Goal: Task Accomplishment & Management: Manage account settings

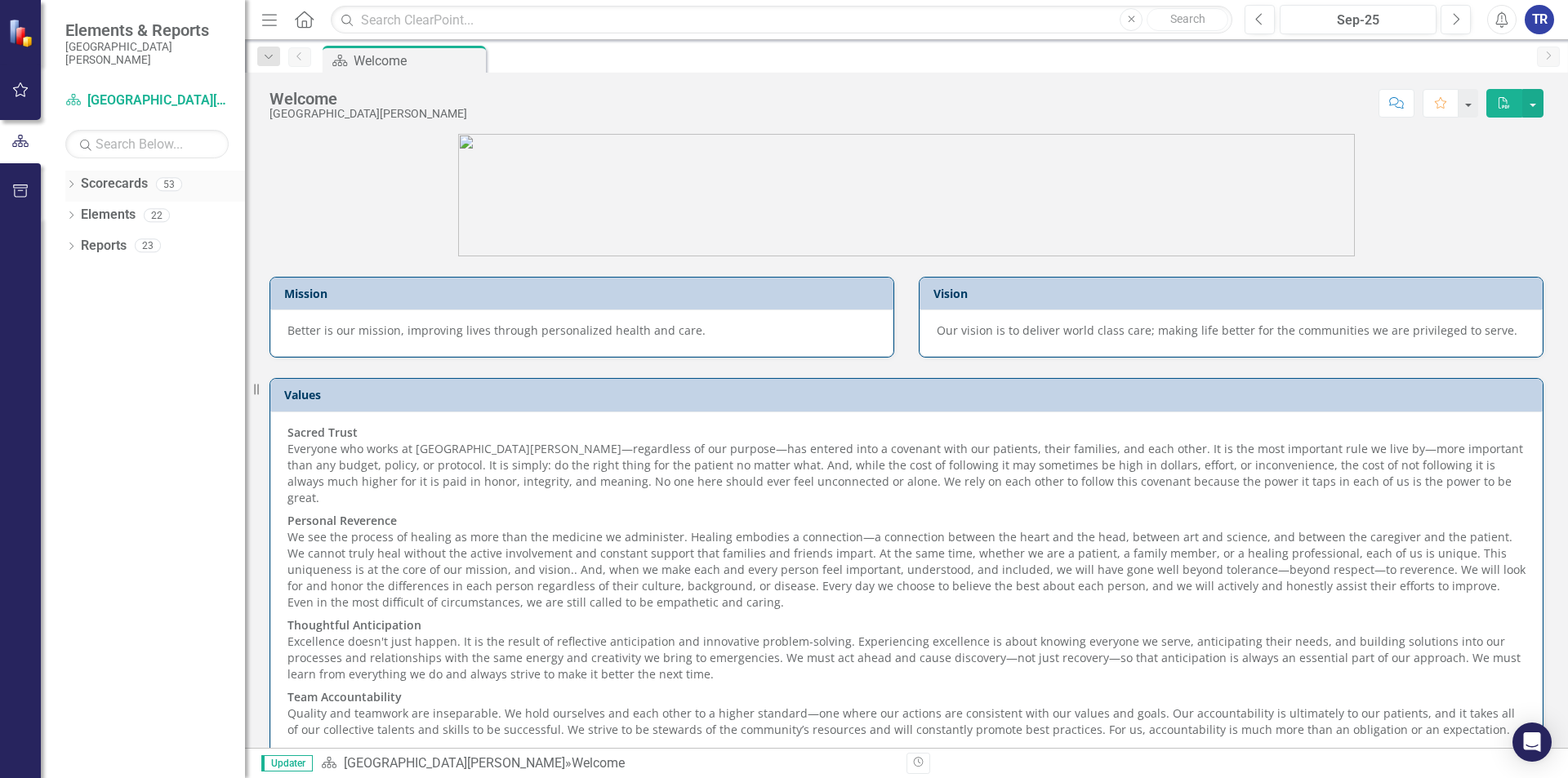
click at [134, 188] on link "Scorecards" at bounding box center [114, 184] width 67 height 19
click at [72, 185] on icon at bounding box center [71, 183] width 4 height 8
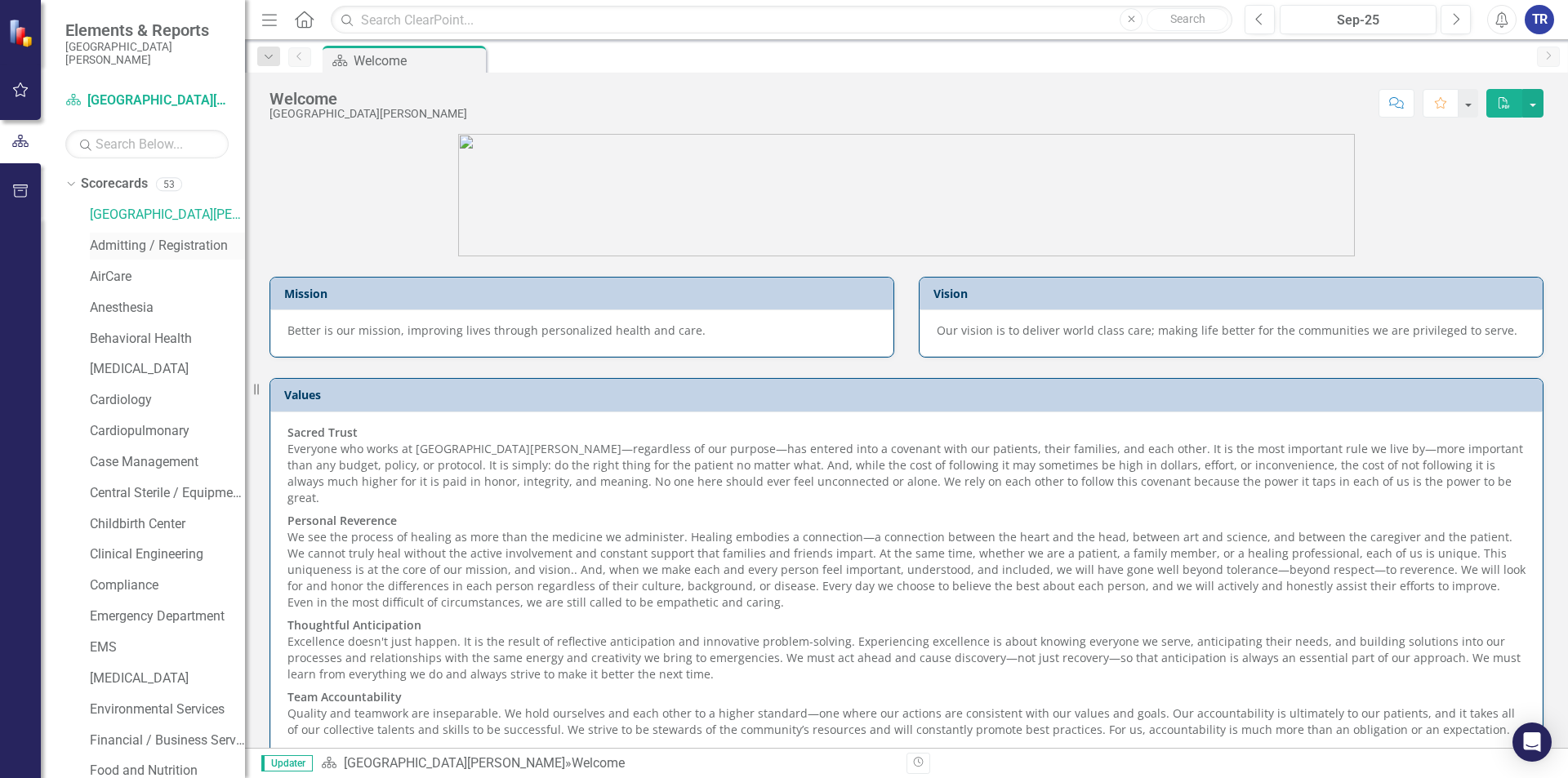
click at [125, 244] on link "Admitting / Registration" at bounding box center [168, 246] width 155 height 19
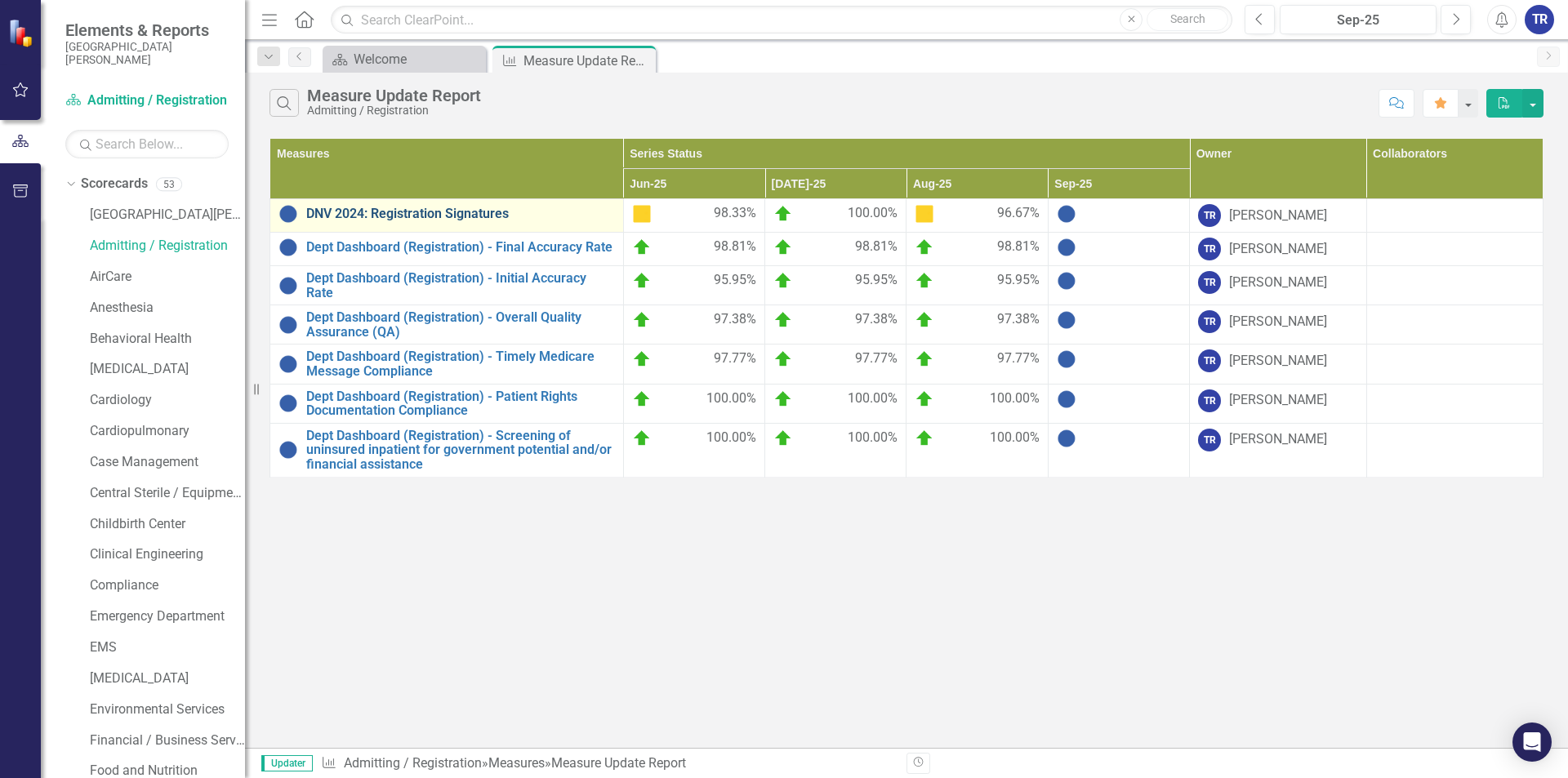
click at [471, 212] on link "DNV 2024: Registration Signatures" at bounding box center [460, 214] width 309 height 15
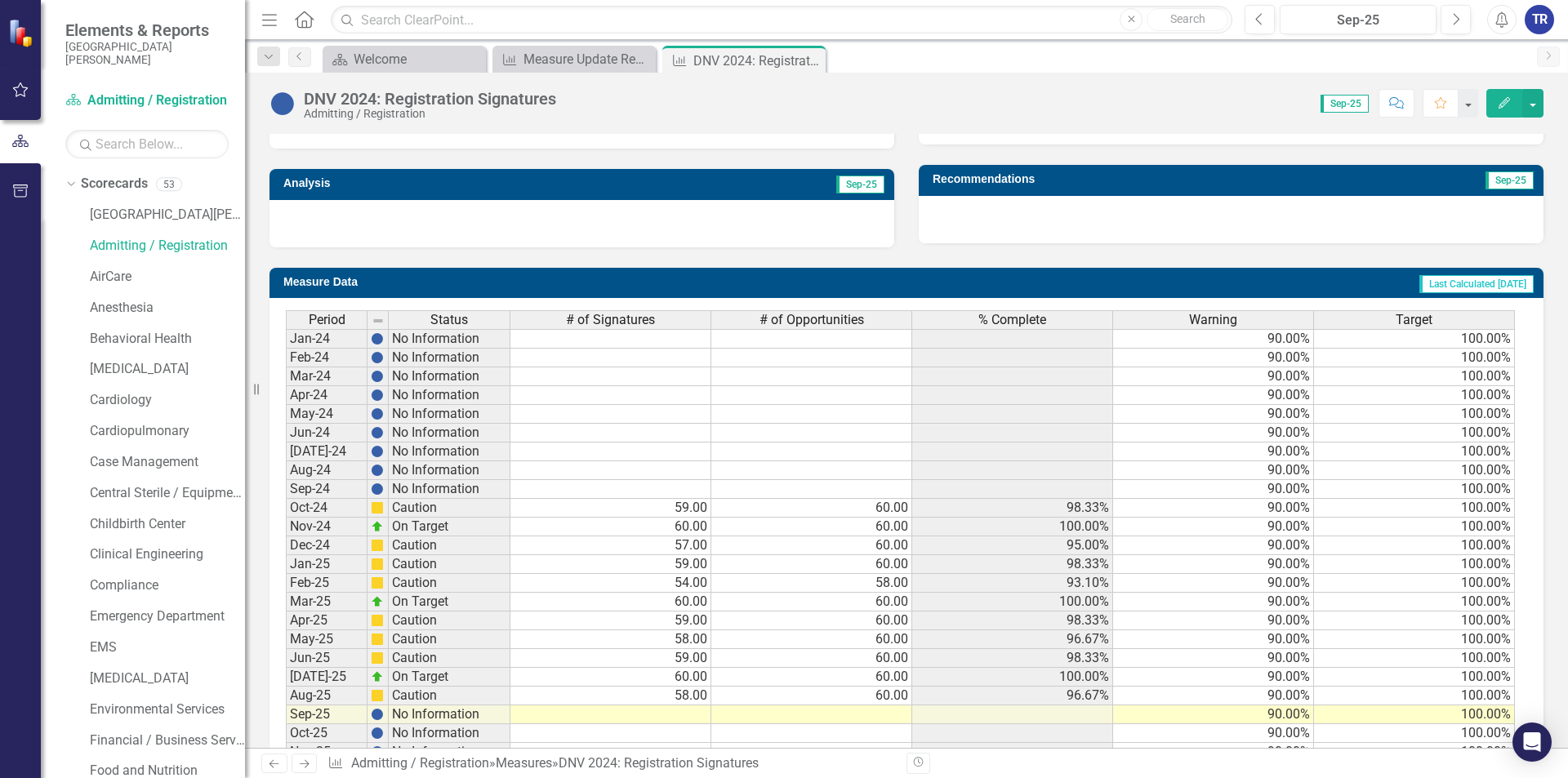
scroll to position [564, 0]
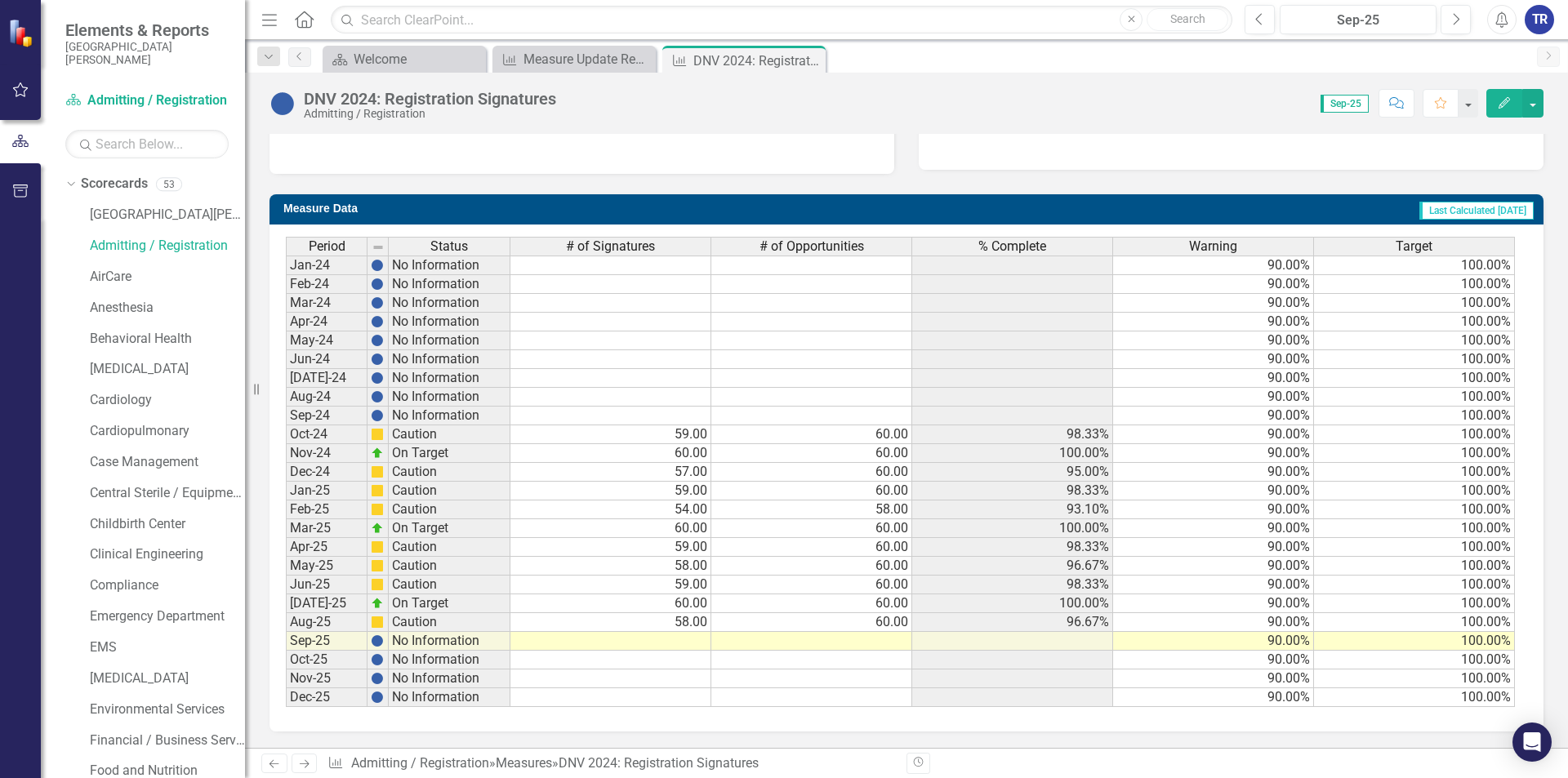
click at [691, 643] on td at bounding box center [611, 641] width 201 height 19
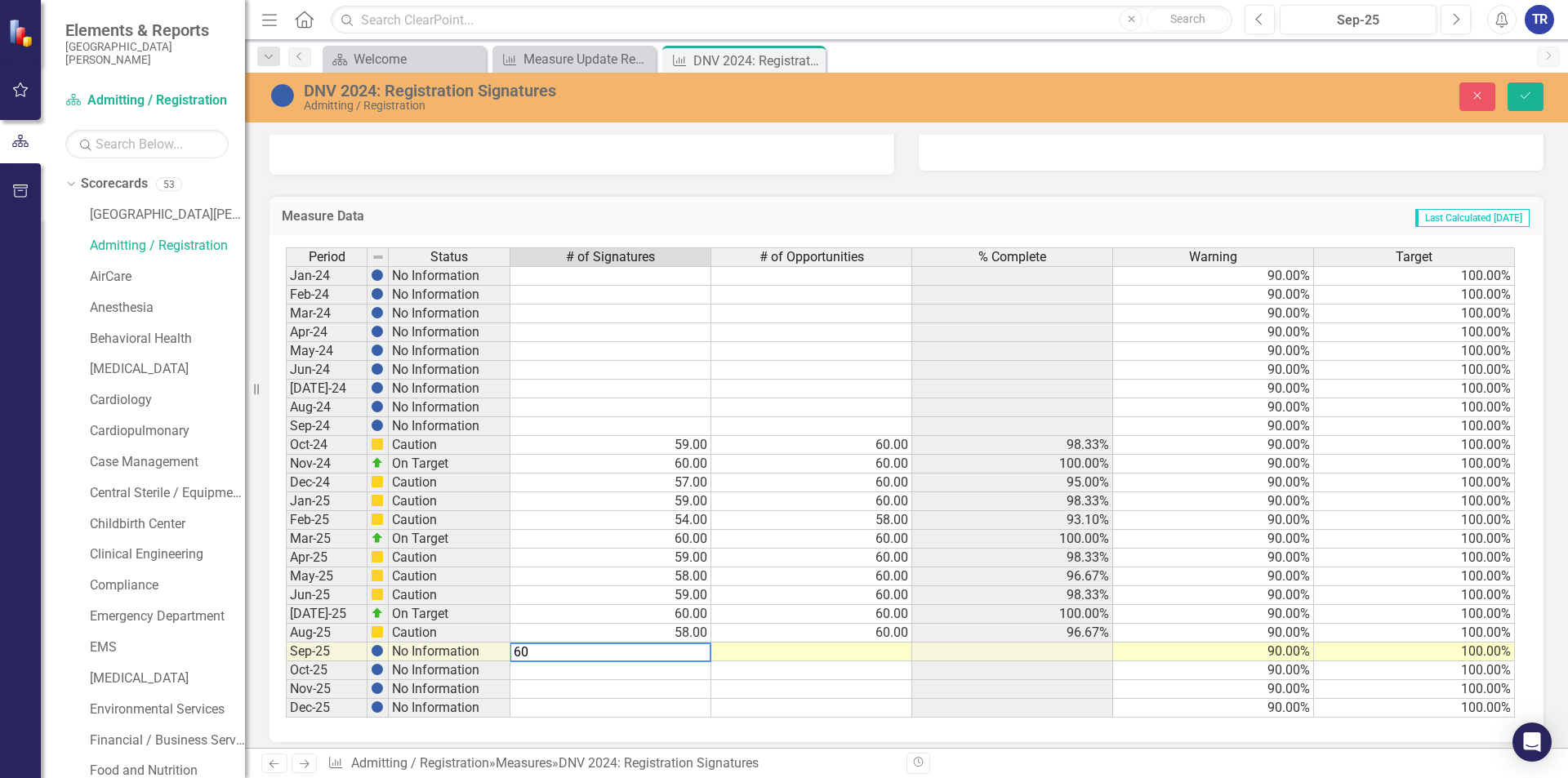
type textarea "60"
click at [836, 652] on td at bounding box center [812, 652] width 201 height 19
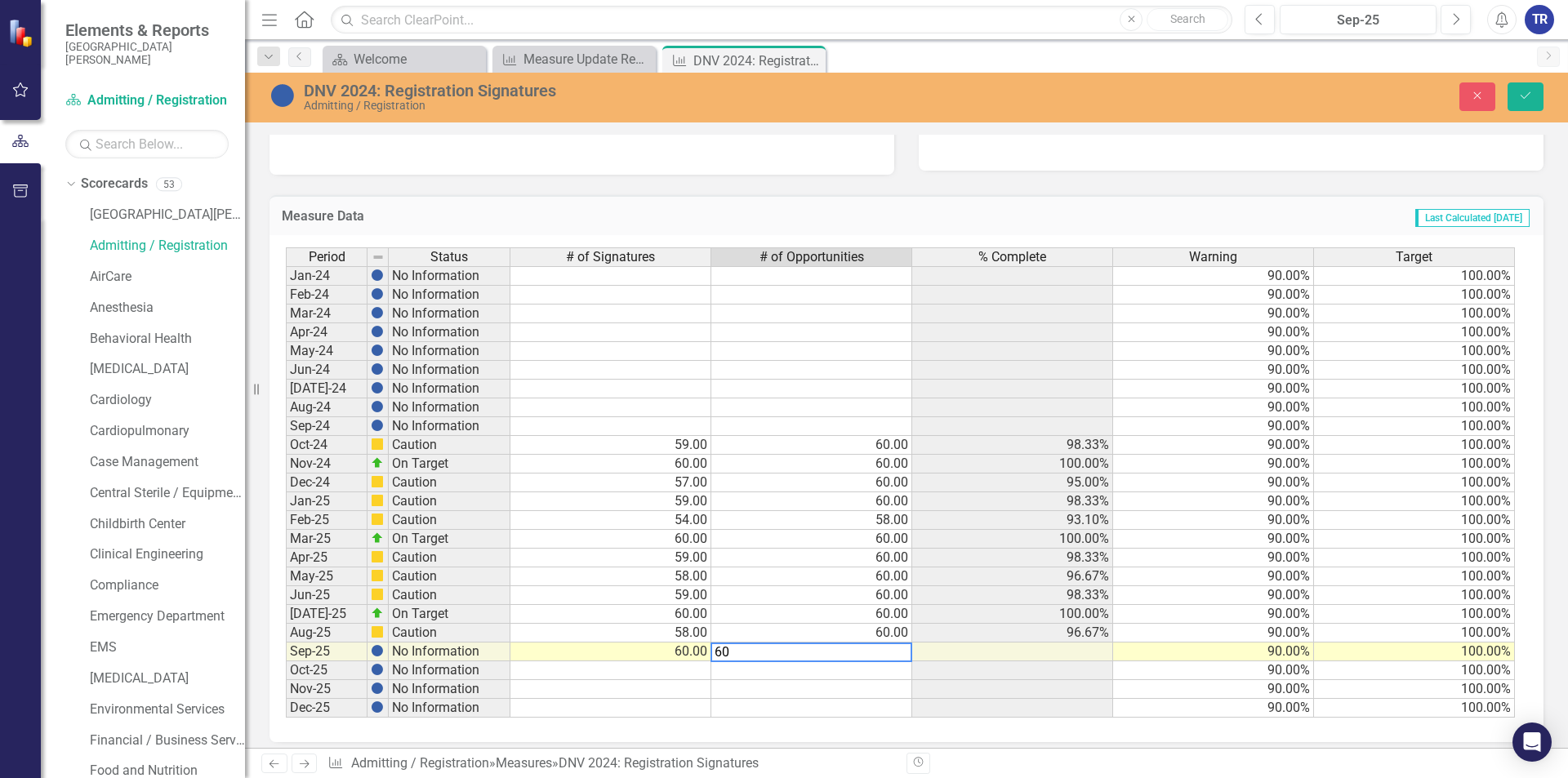
click at [1154, 705] on td "90.00%" at bounding box center [1214, 708] width 201 height 19
type textarea "90"
click at [1513, 100] on button "Save" at bounding box center [1525, 97] width 36 height 28
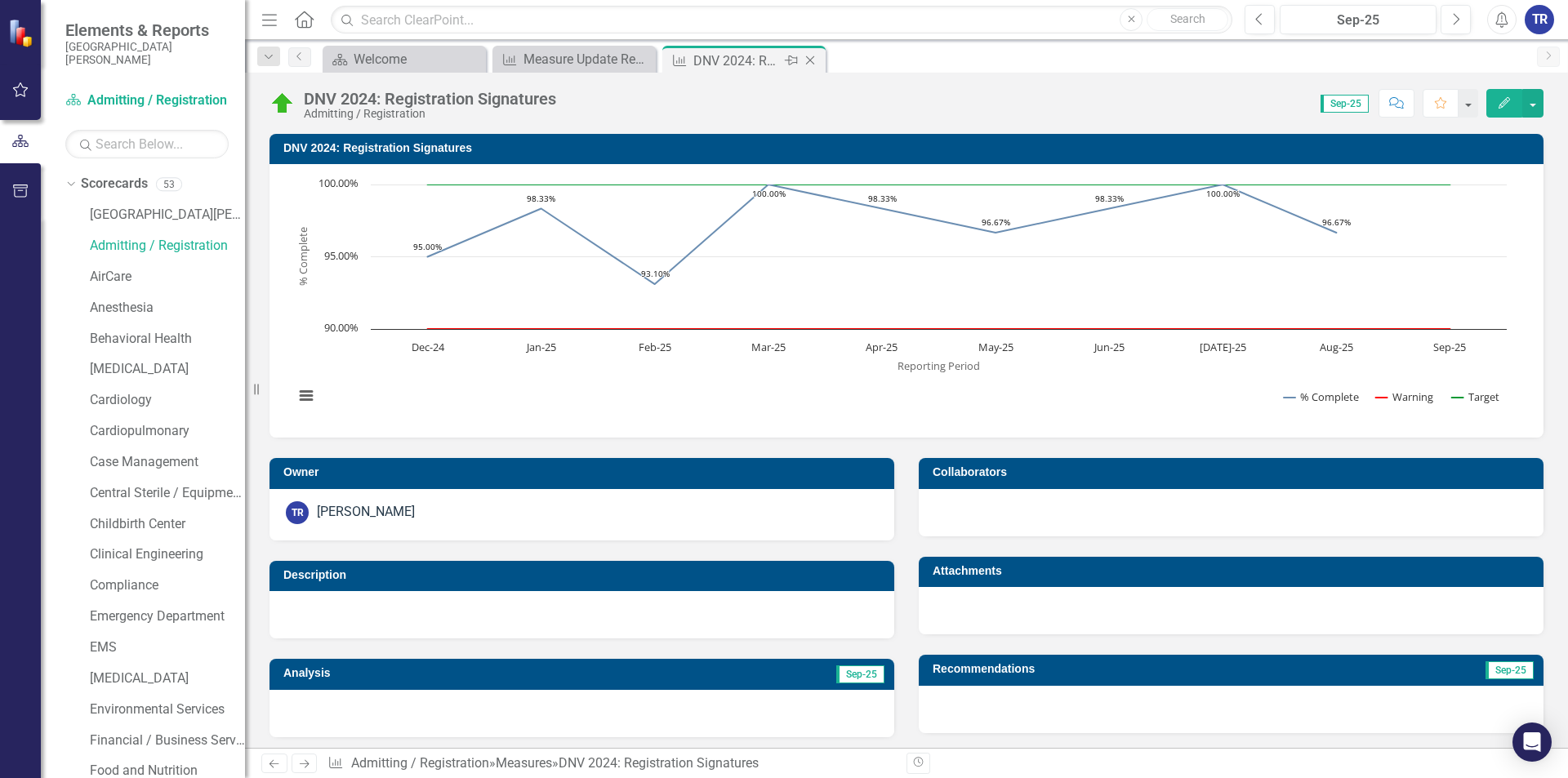
click at [812, 64] on icon "Close" at bounding box center [811, 61] width 17 height 13
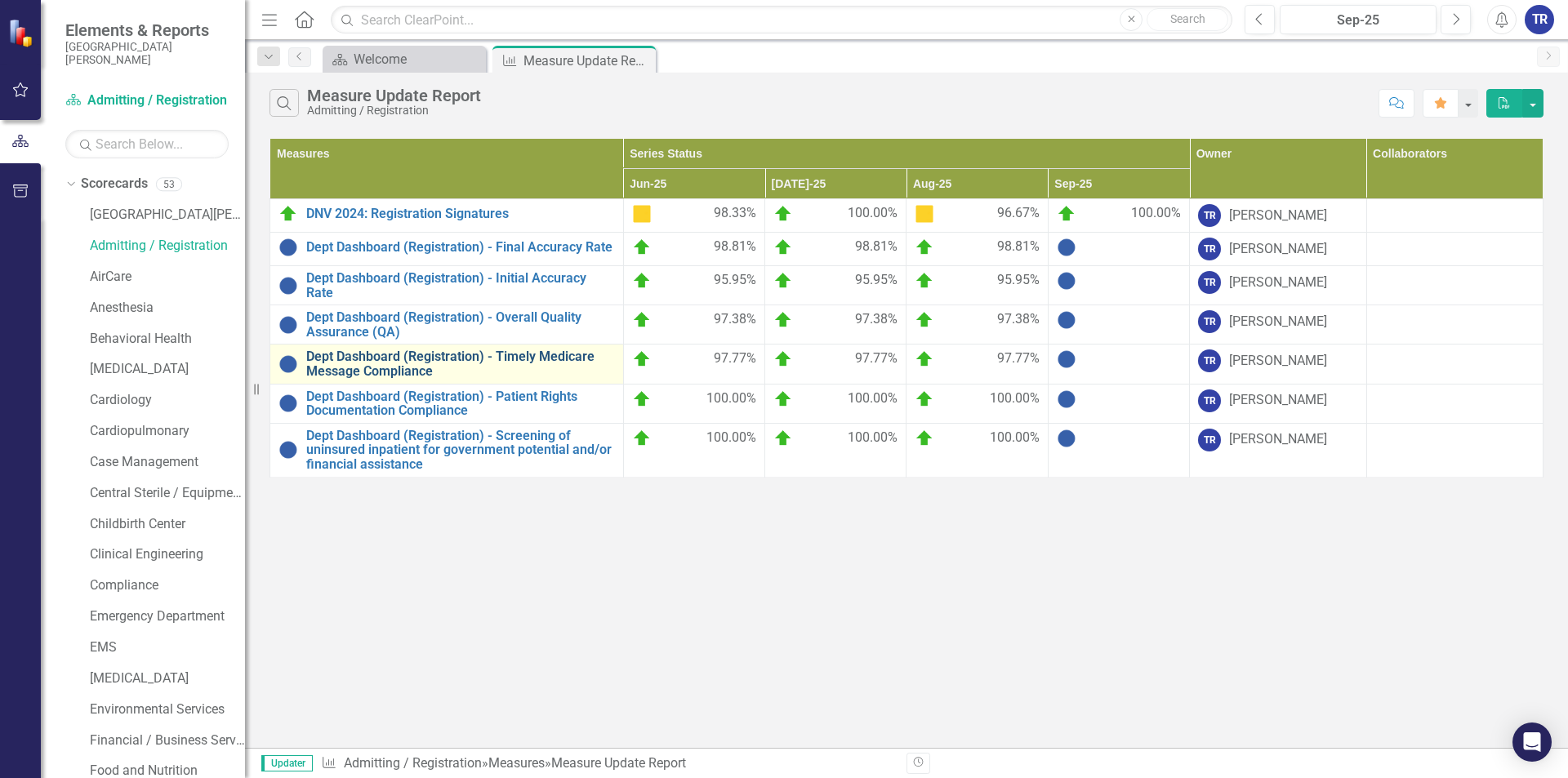
click at [575, 359] on link "Dept Dashboard (Registration) - Timely Medicare Message Compliance" at bounding box center [460, 364] width 309 height 28
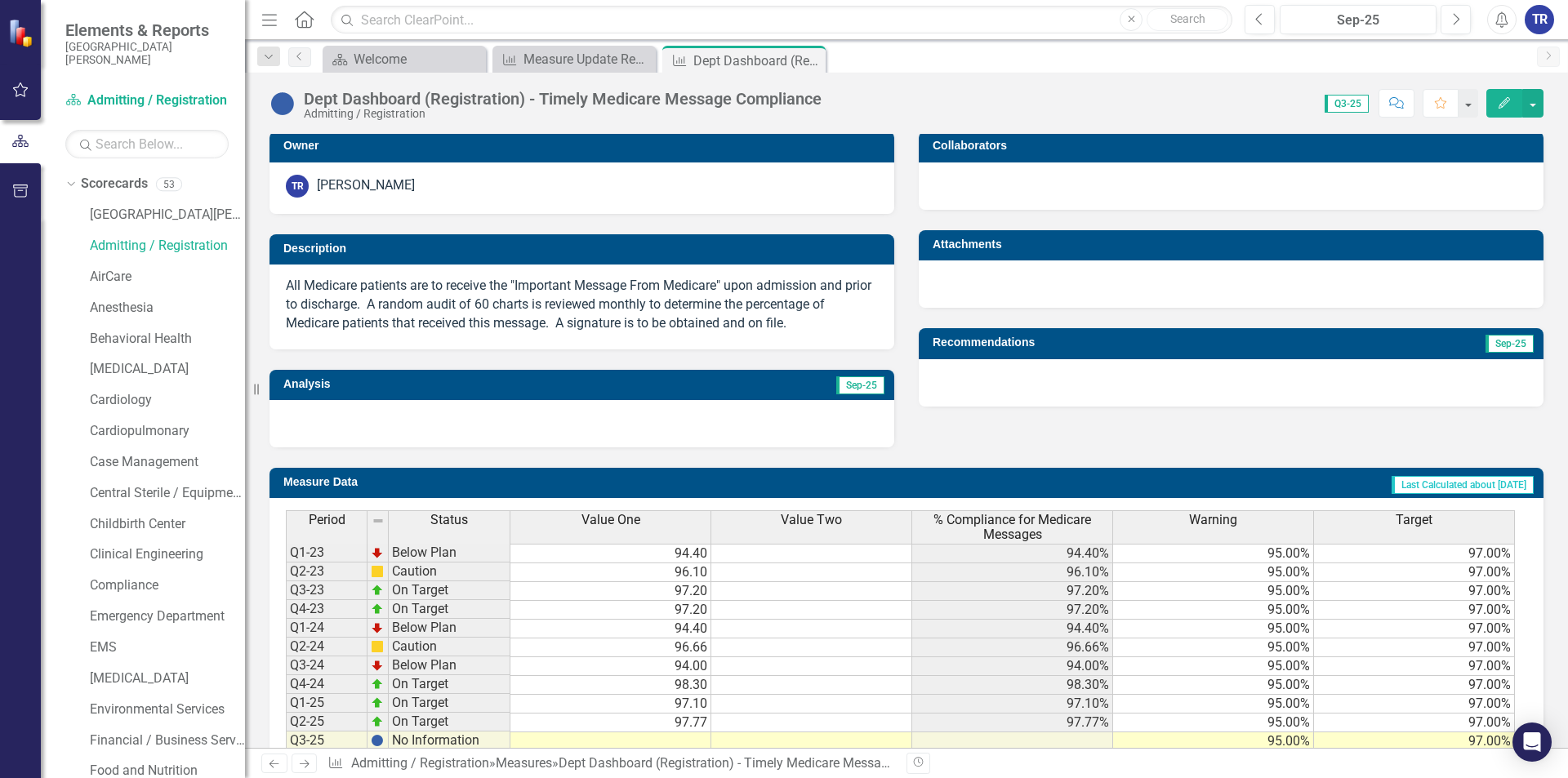
scroll to position [388, 0]
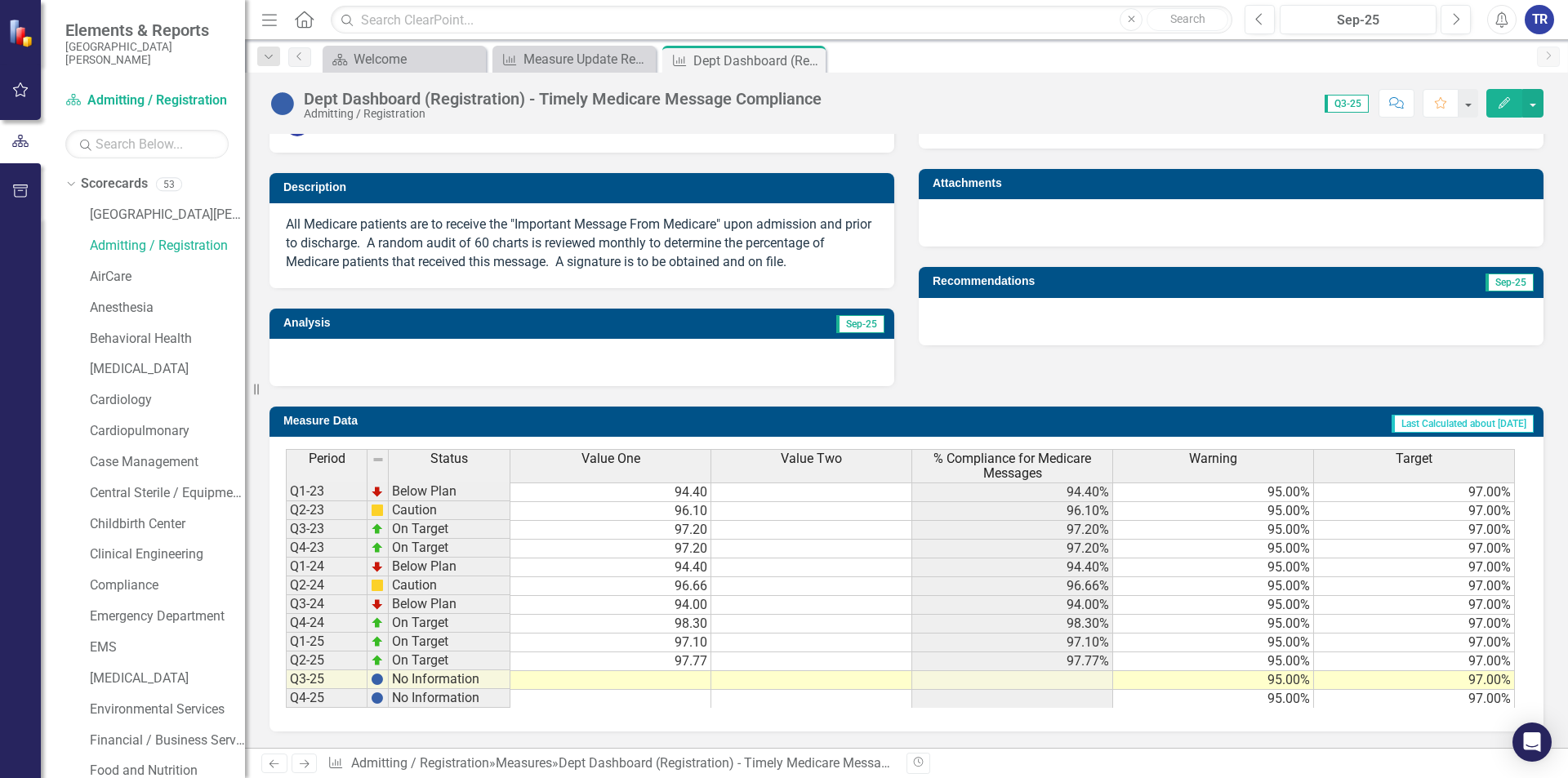
click at [681, 675] on td at bounding box center [611, 680] width 201 height 19
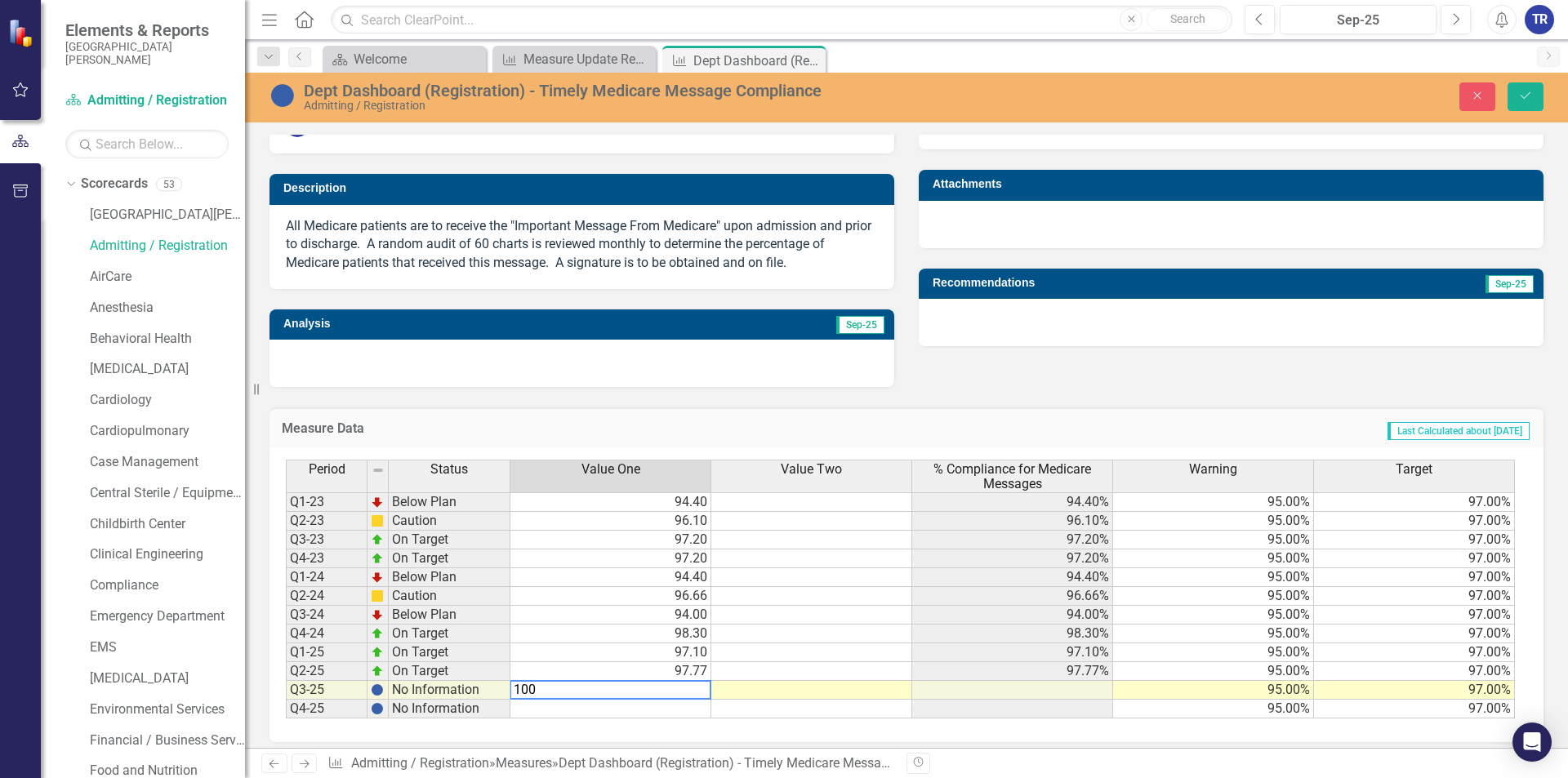
type textarea "100"
click at [947, 688] on td at bounding box center [1013, 690] width 201 height 19
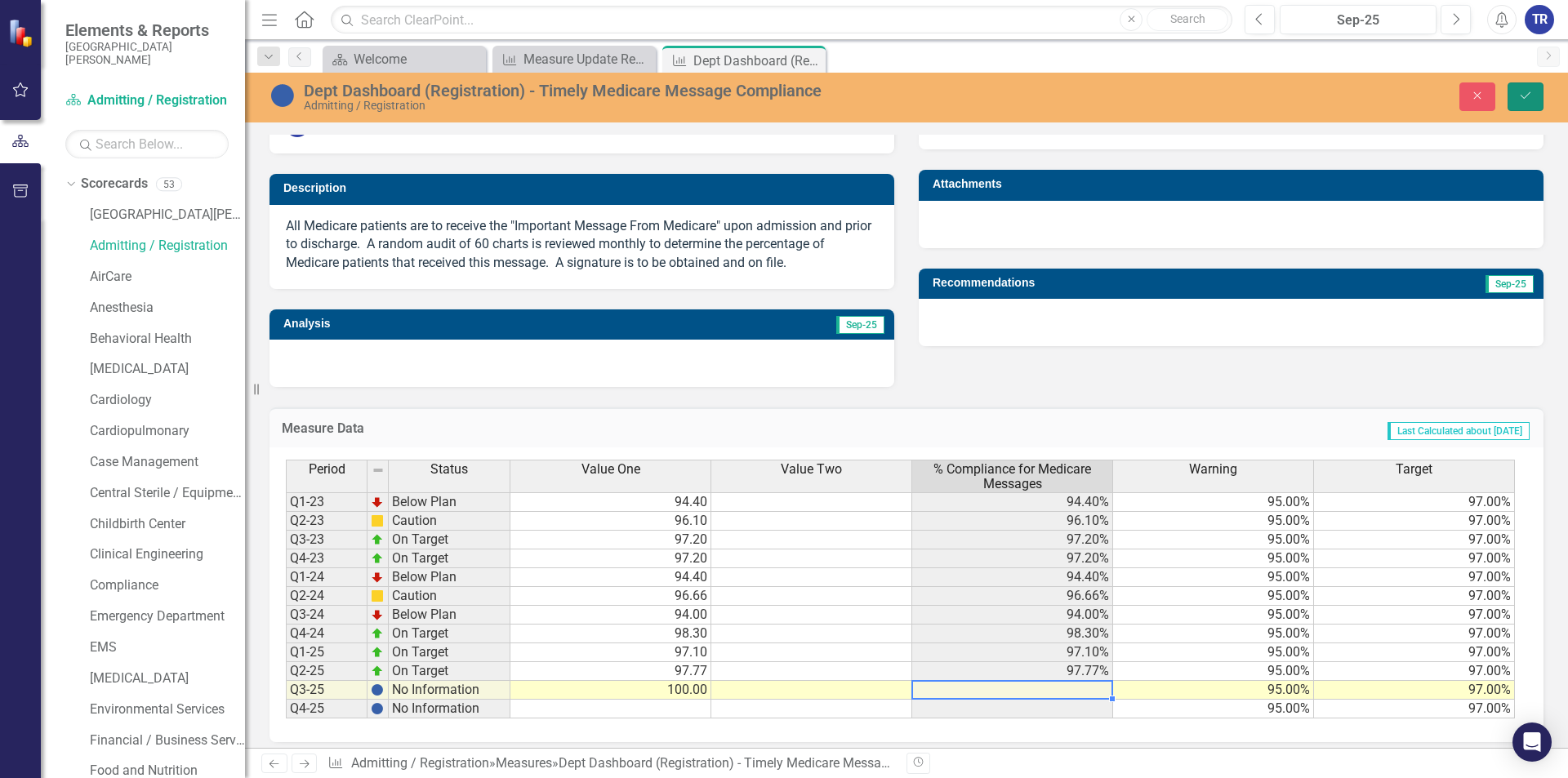
click at [1520, 96] on icon "Save" at bounding box center [1525, 96] width 15 height 12
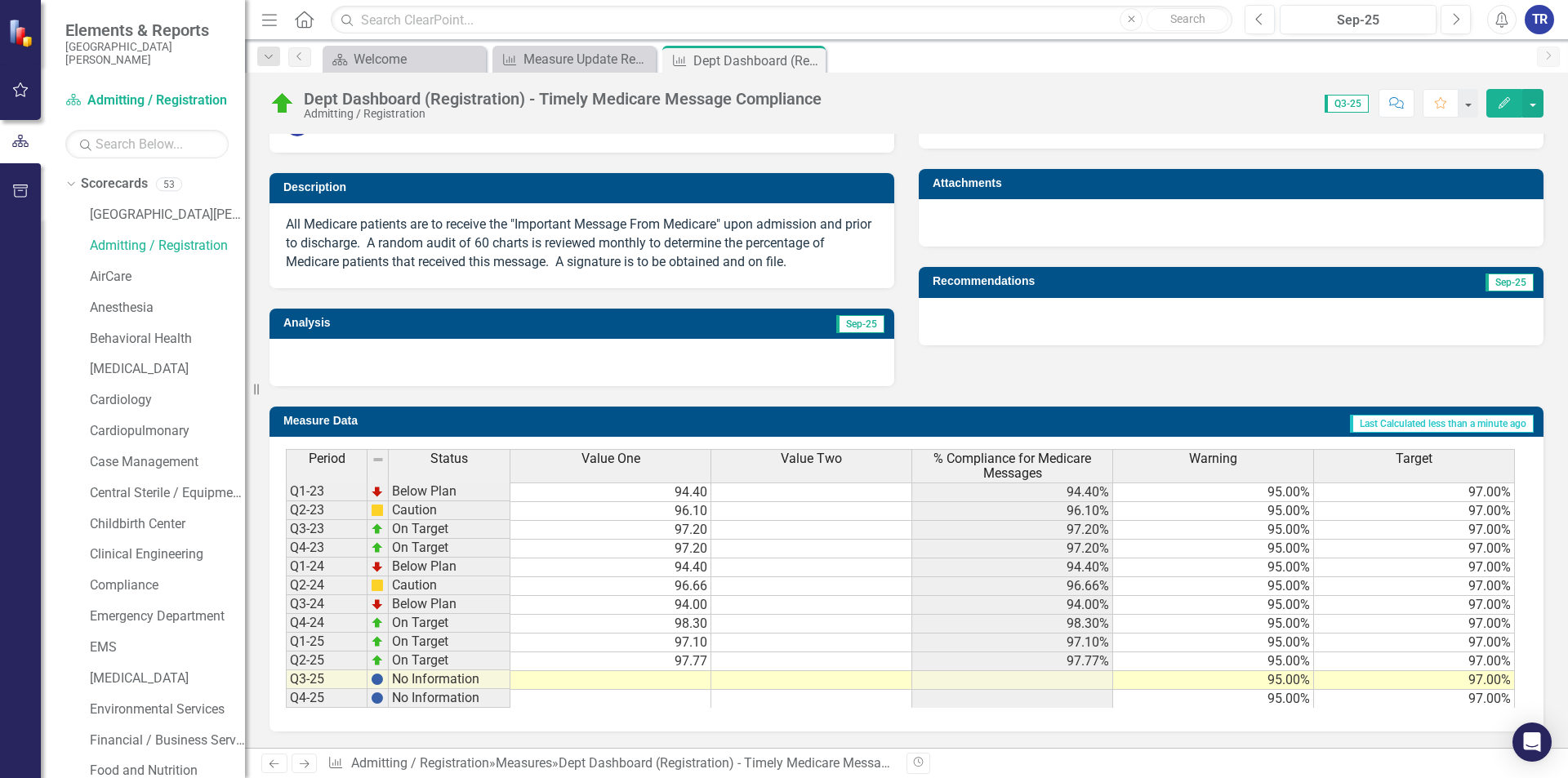
click at [688, 680] on td at bounding box center [611, 680] width 201 height 19
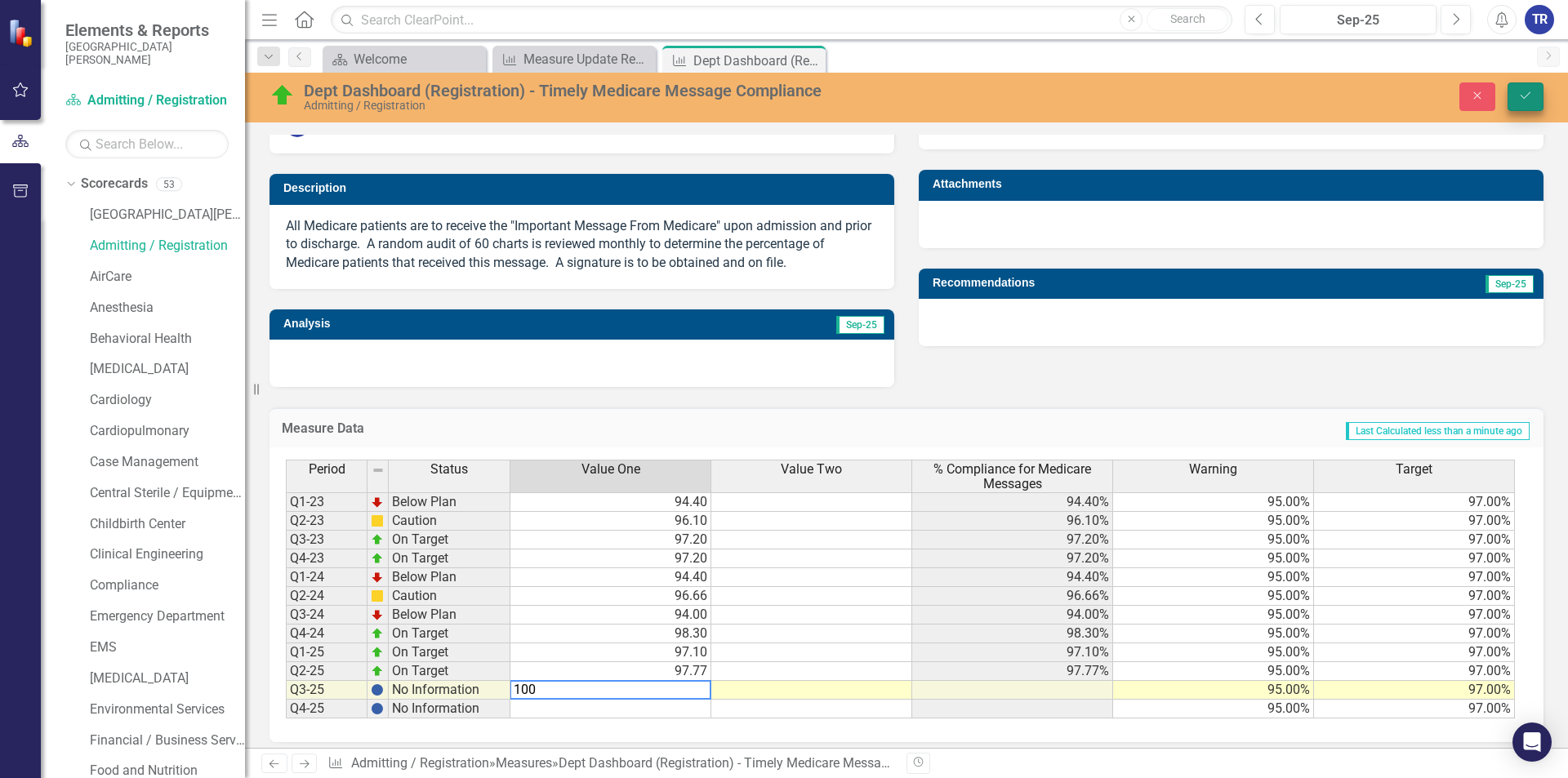
type textarea "100"
click at [1520, 99] on icon "Save" at bounding box center [1525, 96] width 15 height 12
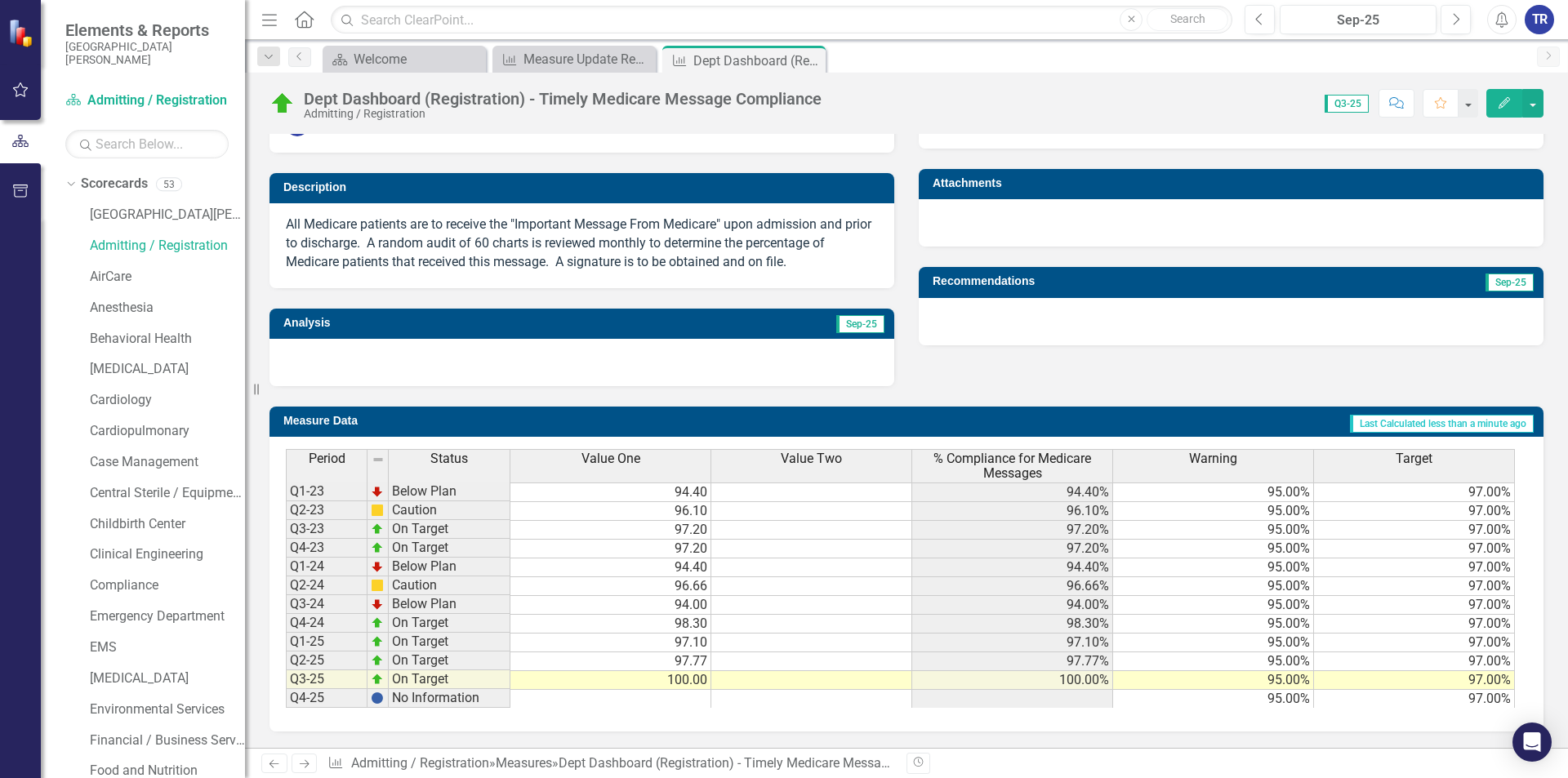
scroll to position [61, 0]
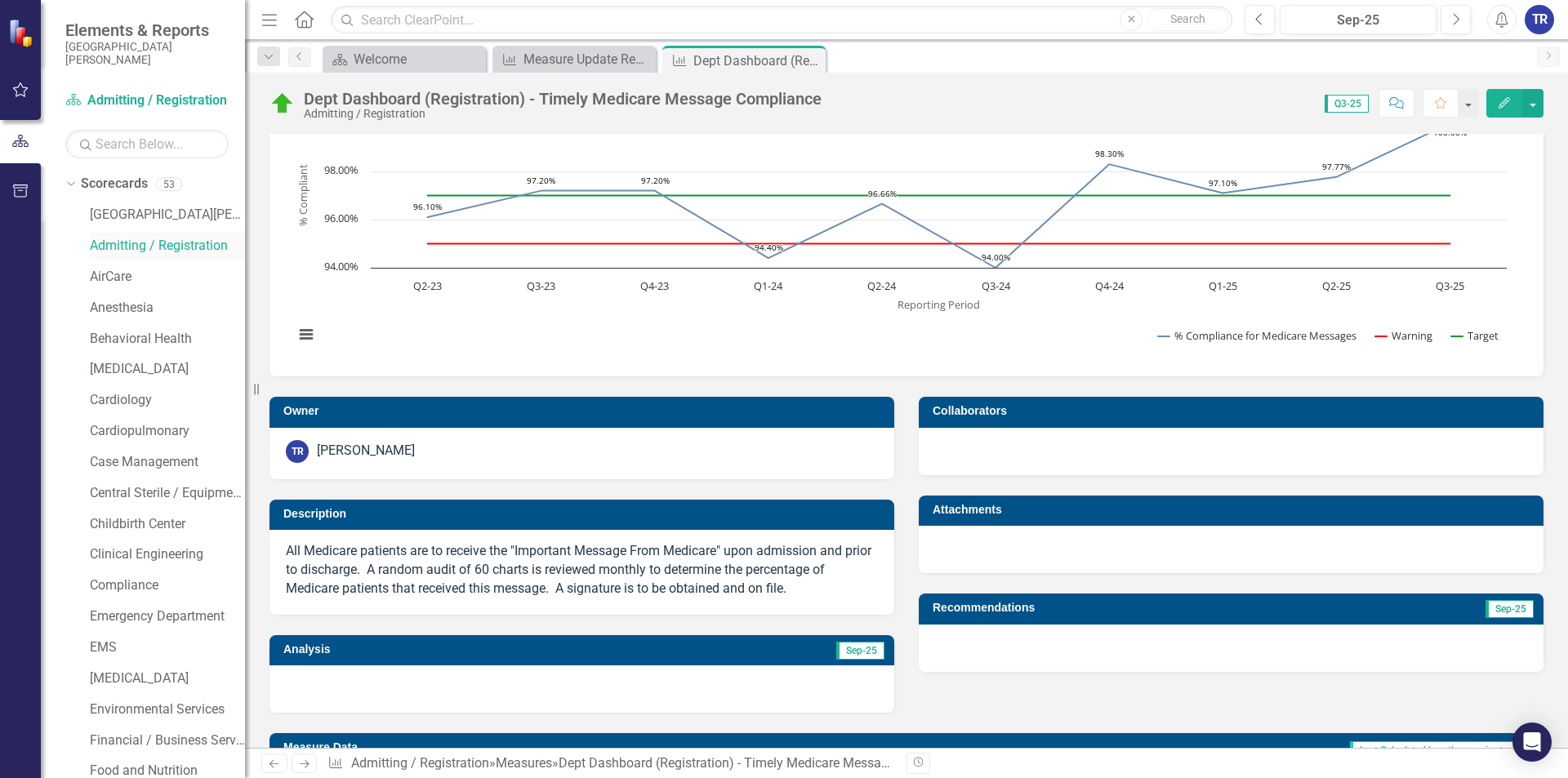
click at [149, 246] on link "Admitting / Registration" at bounding box center [168, 246] width 155 height 19
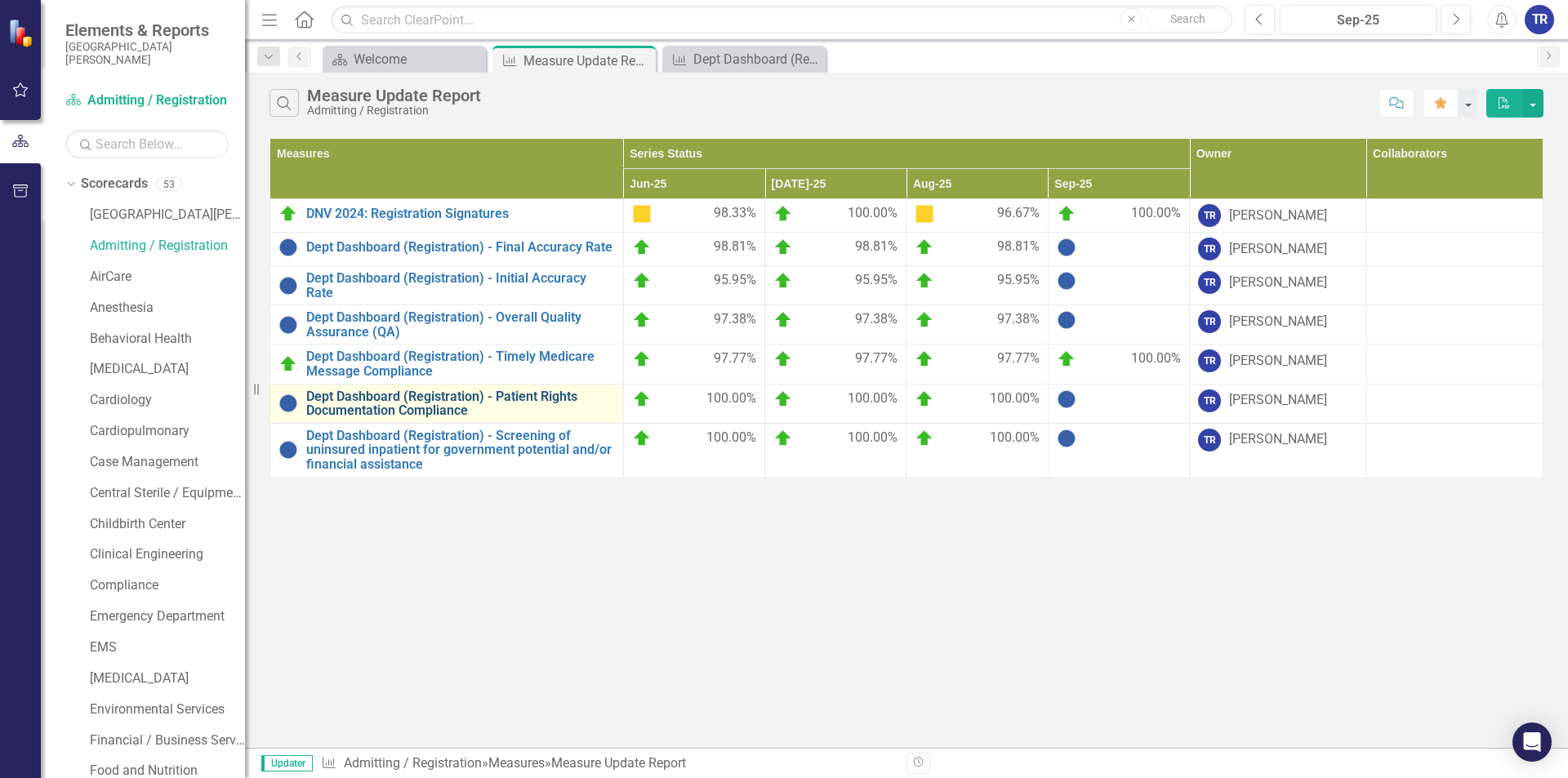
click at [533, 398] on link "Dept Dashboard (Registration) - Patient Rights Documentation Compliance" at bounding box center [460, 404] width 309 height 28
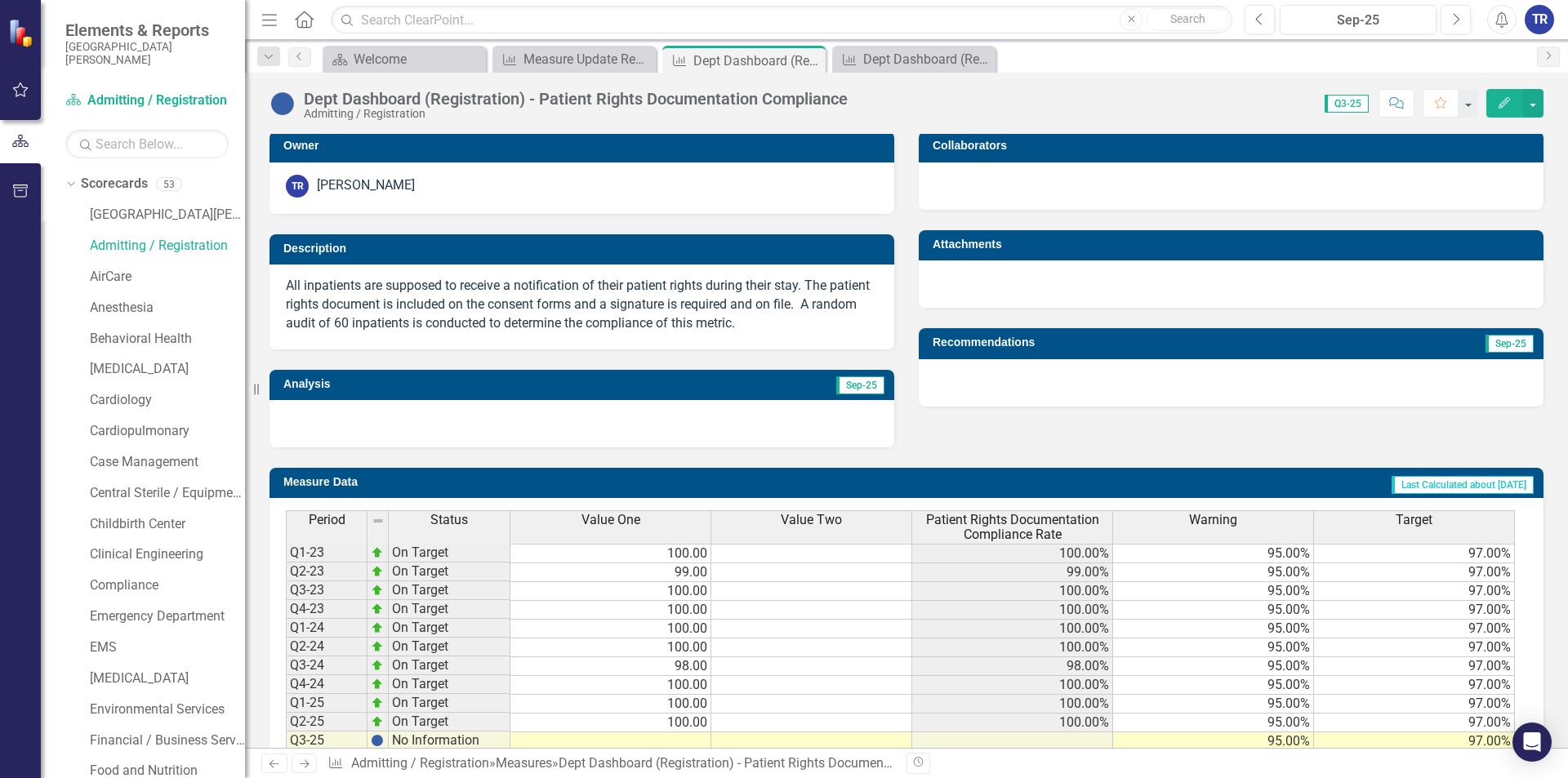
scroll to position [388, 0]
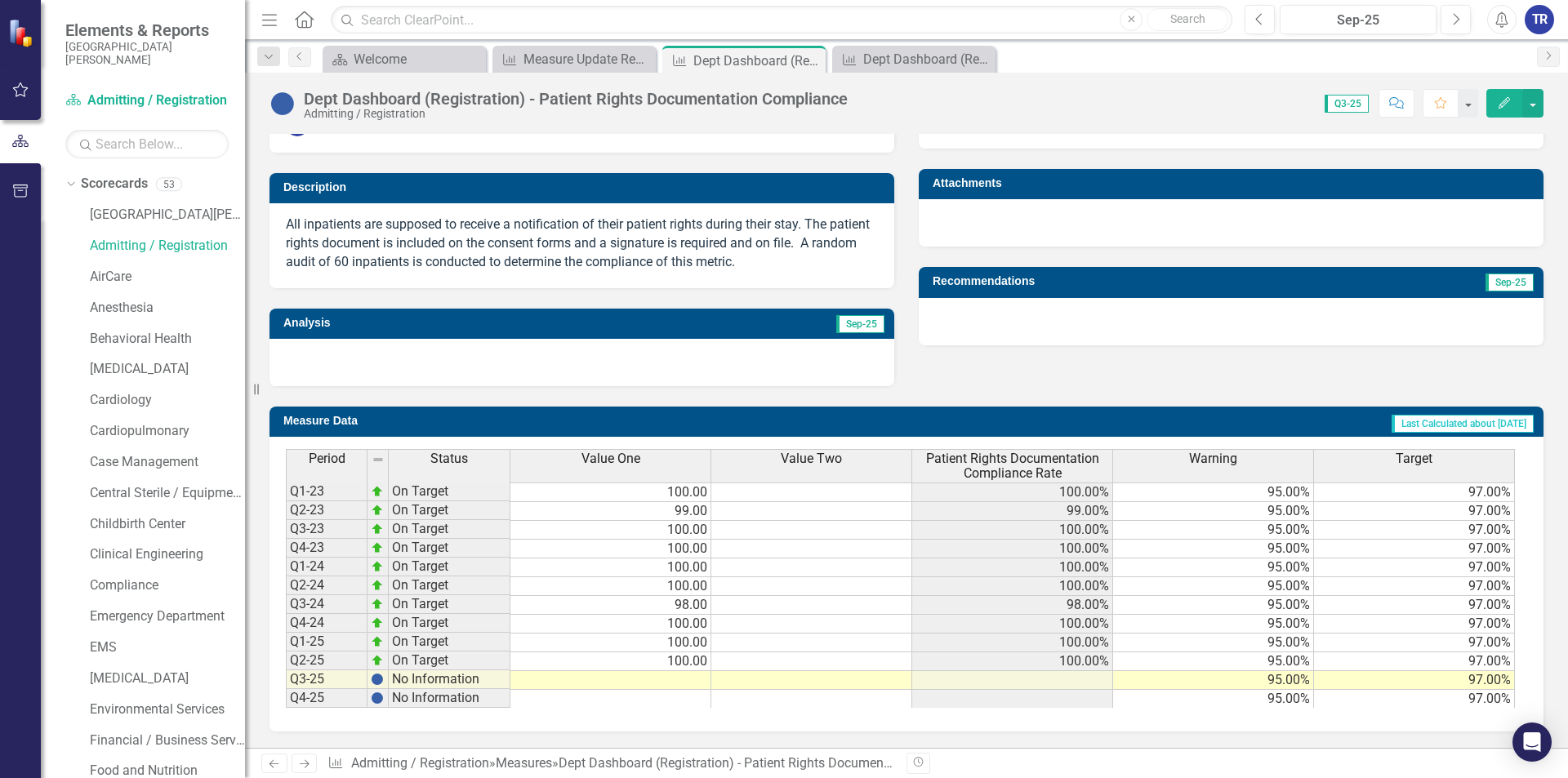
click at [688, 680] on td at bounding box center [611, 680] width 201 height 19
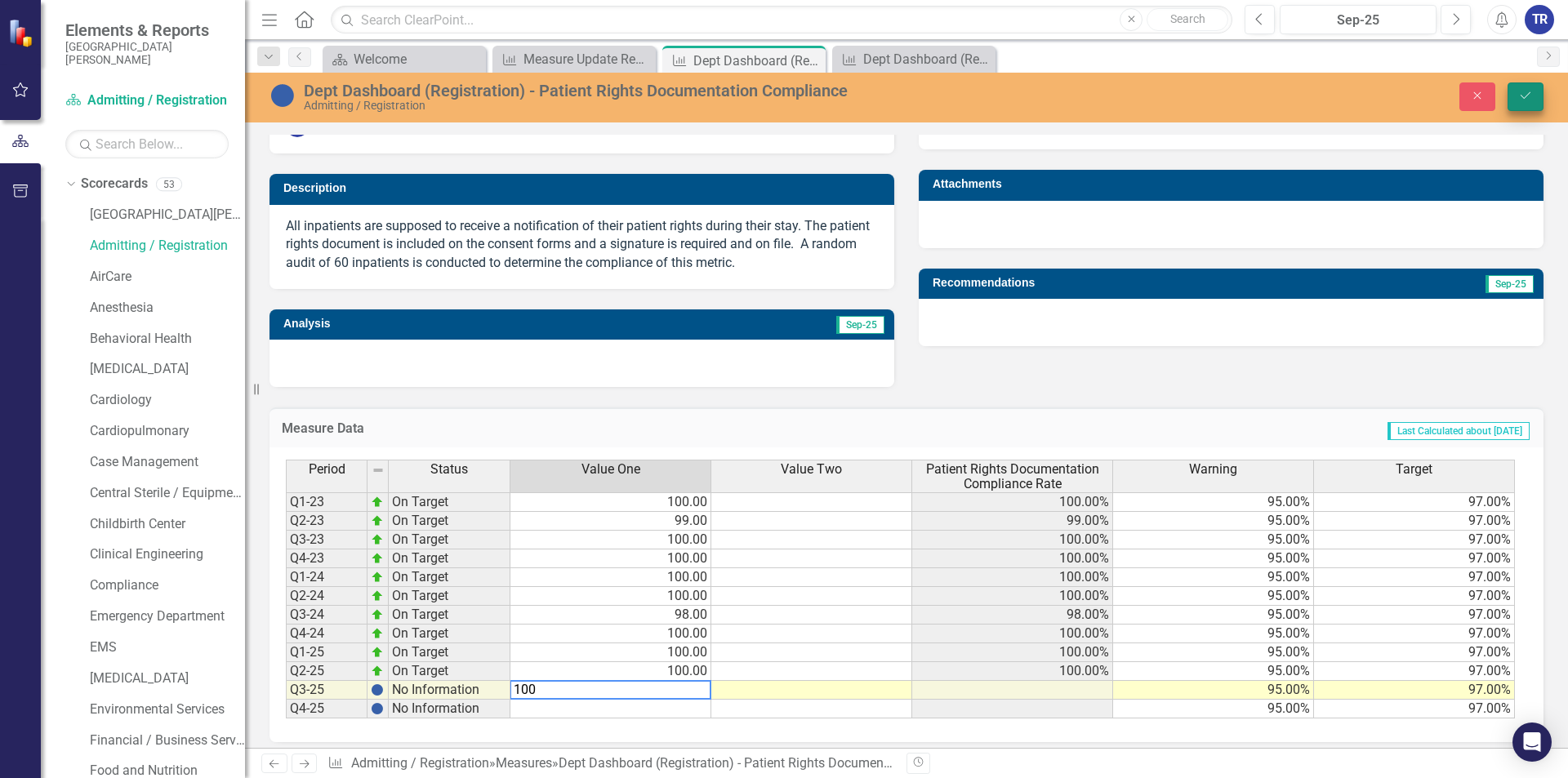
type textarea "100"
click at [1525, 91] on icon "Save" at bounding box center [1525, 96] width 15 height 12
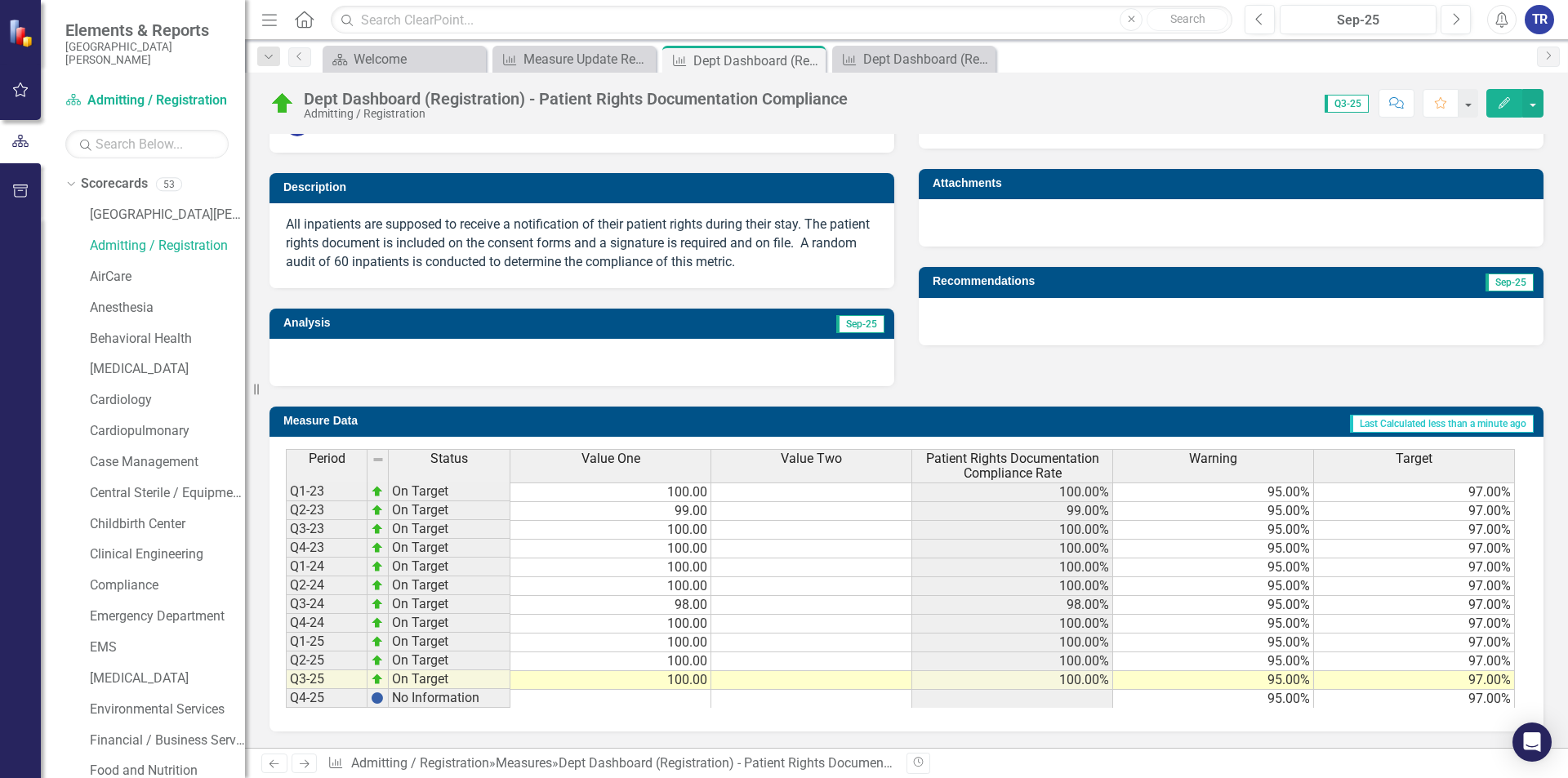
scroll to position [306, 0]
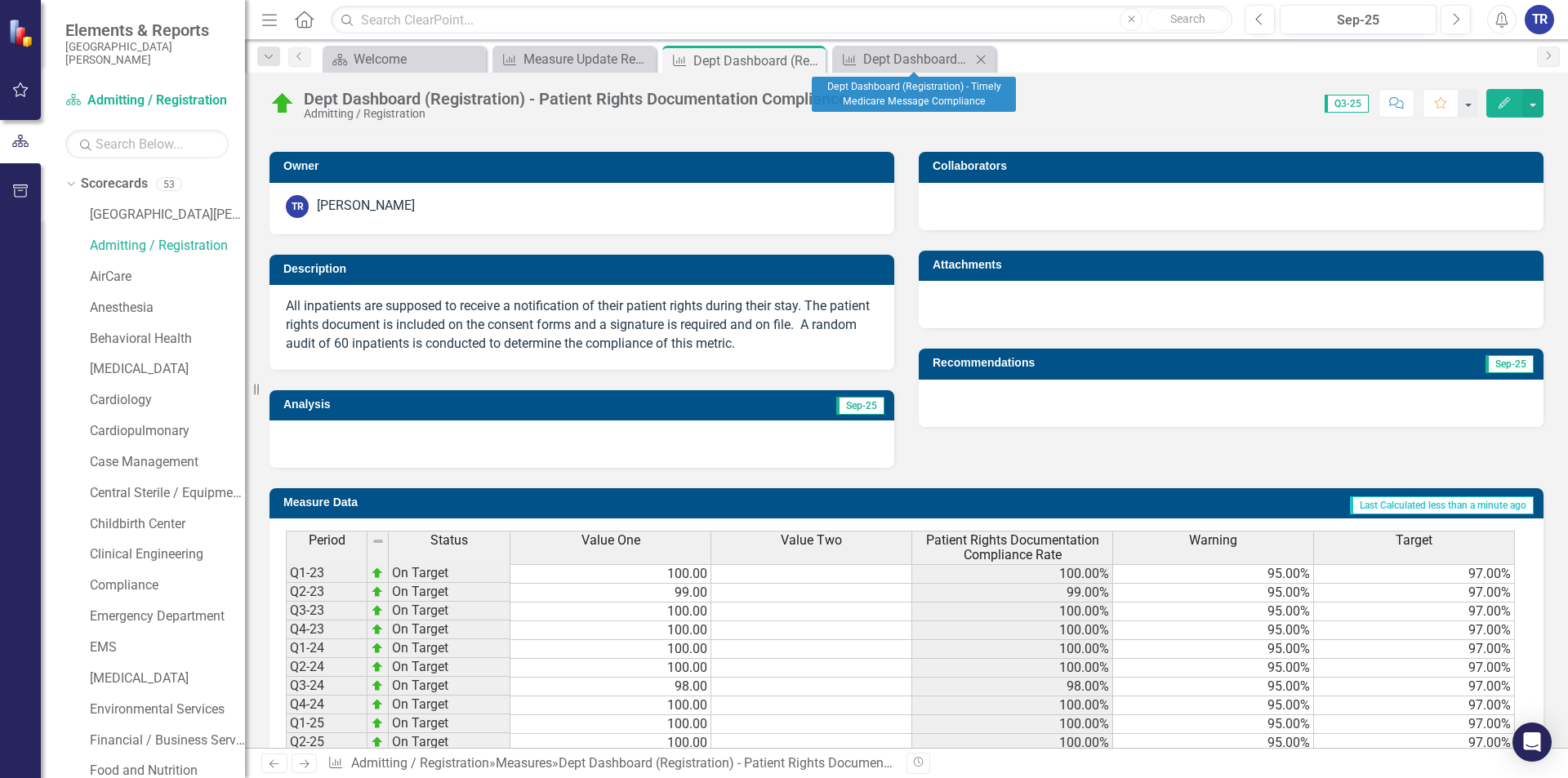
click at [982, 60] on icon "Close" at bounding box center [981, 60] width 17 height 13
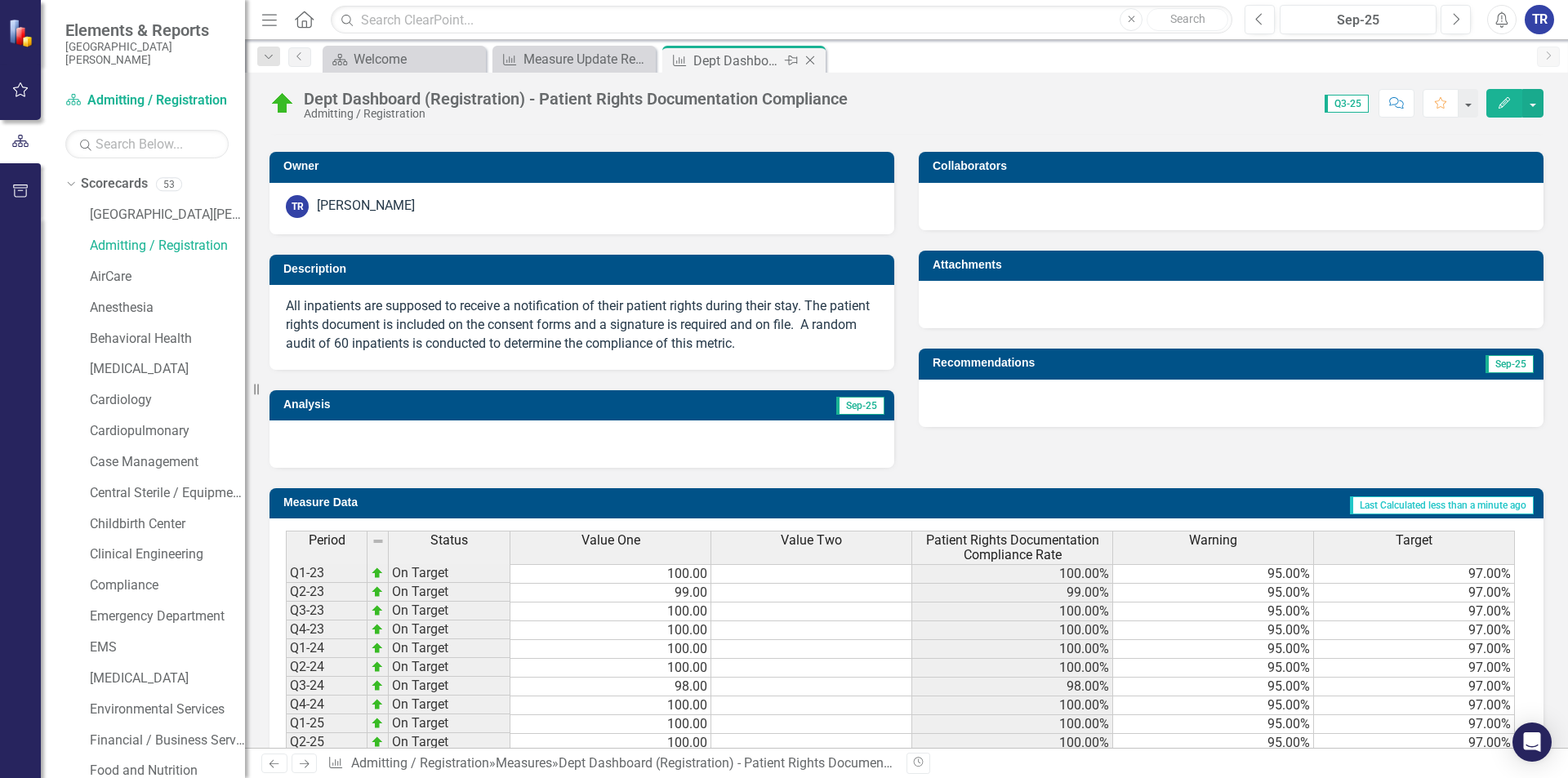
click at [810, 67] on div "Close" at bounding box center [812, 61] width 20 height 20
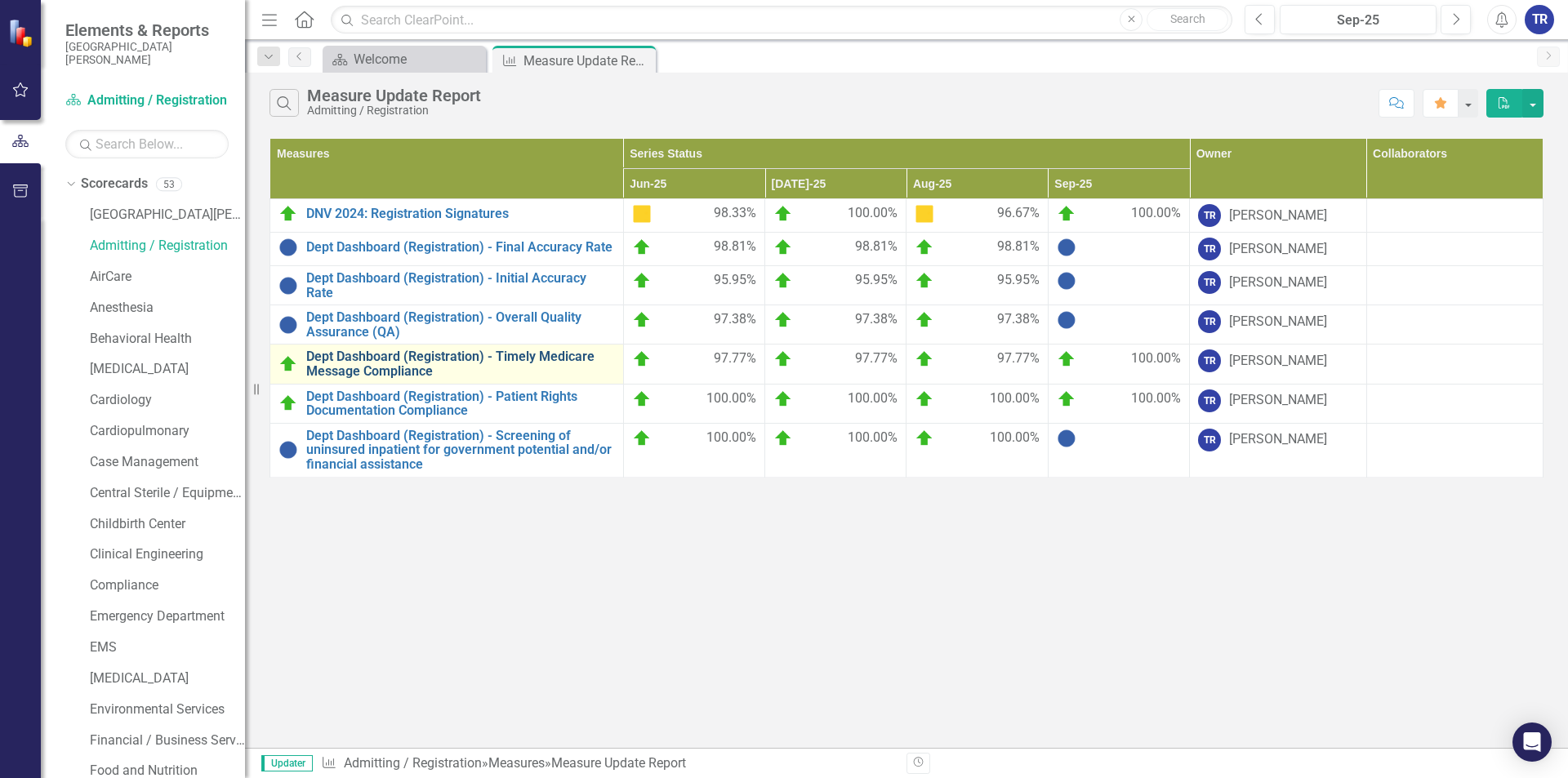
click at [420, 362] on link "Dept Dashboard (Registration) - Timely Medicare Message Compliance" at bounding box center [460, 364] width 309 height 28
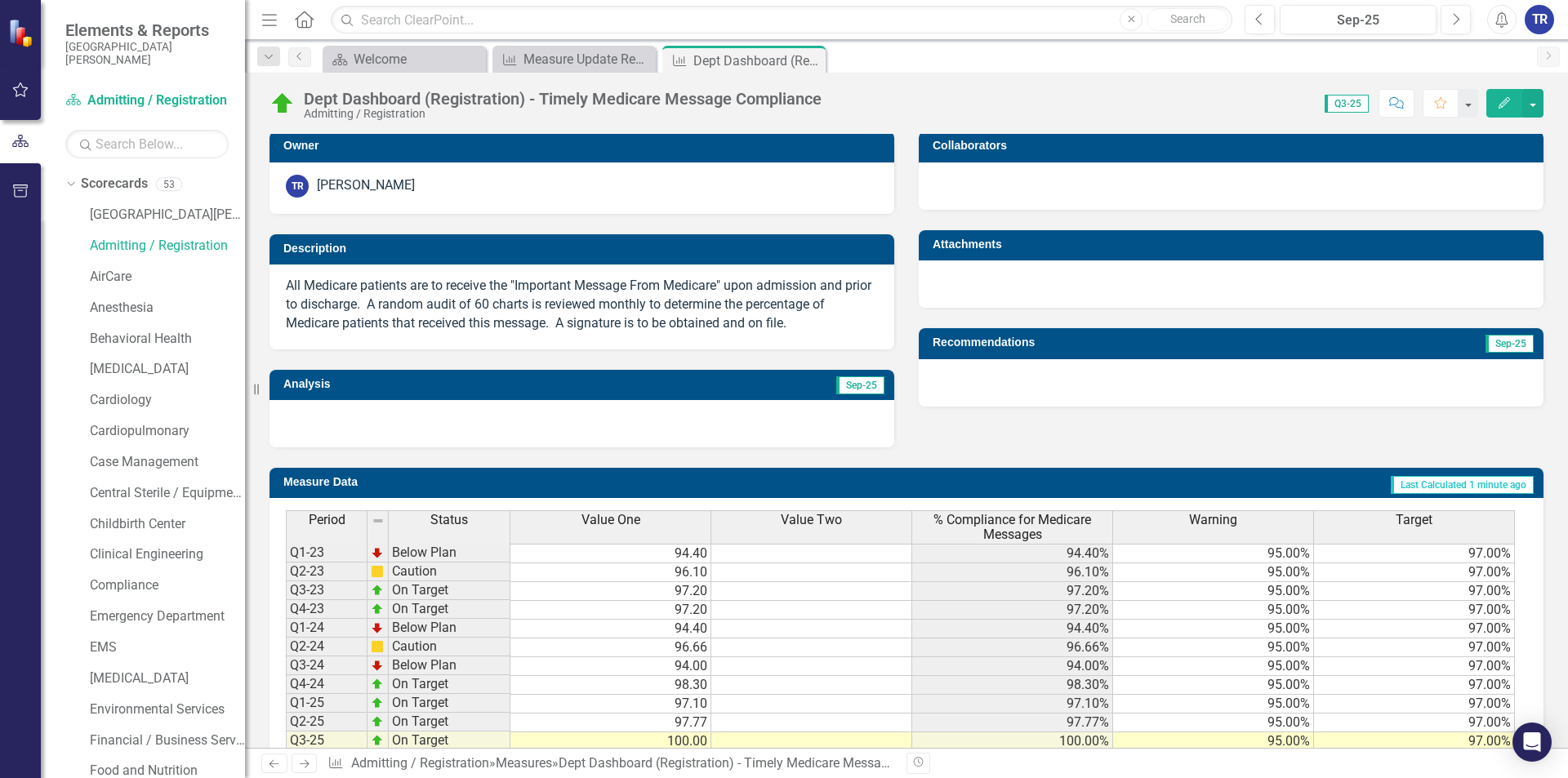
scroll to position [388, 0]
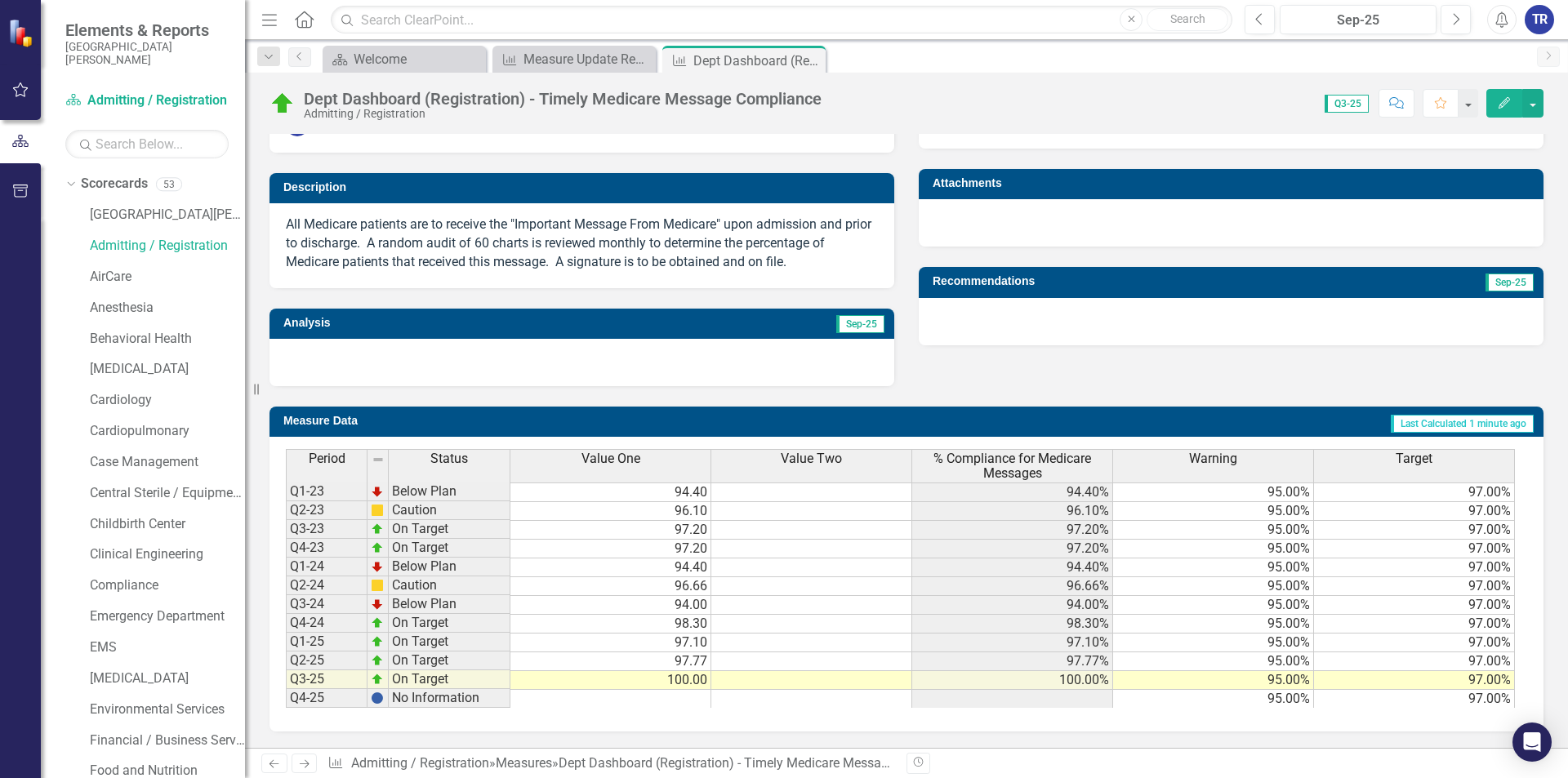
click at [698, 682] on td "100.00" at bounding box center [611, 680] width 201 height 19
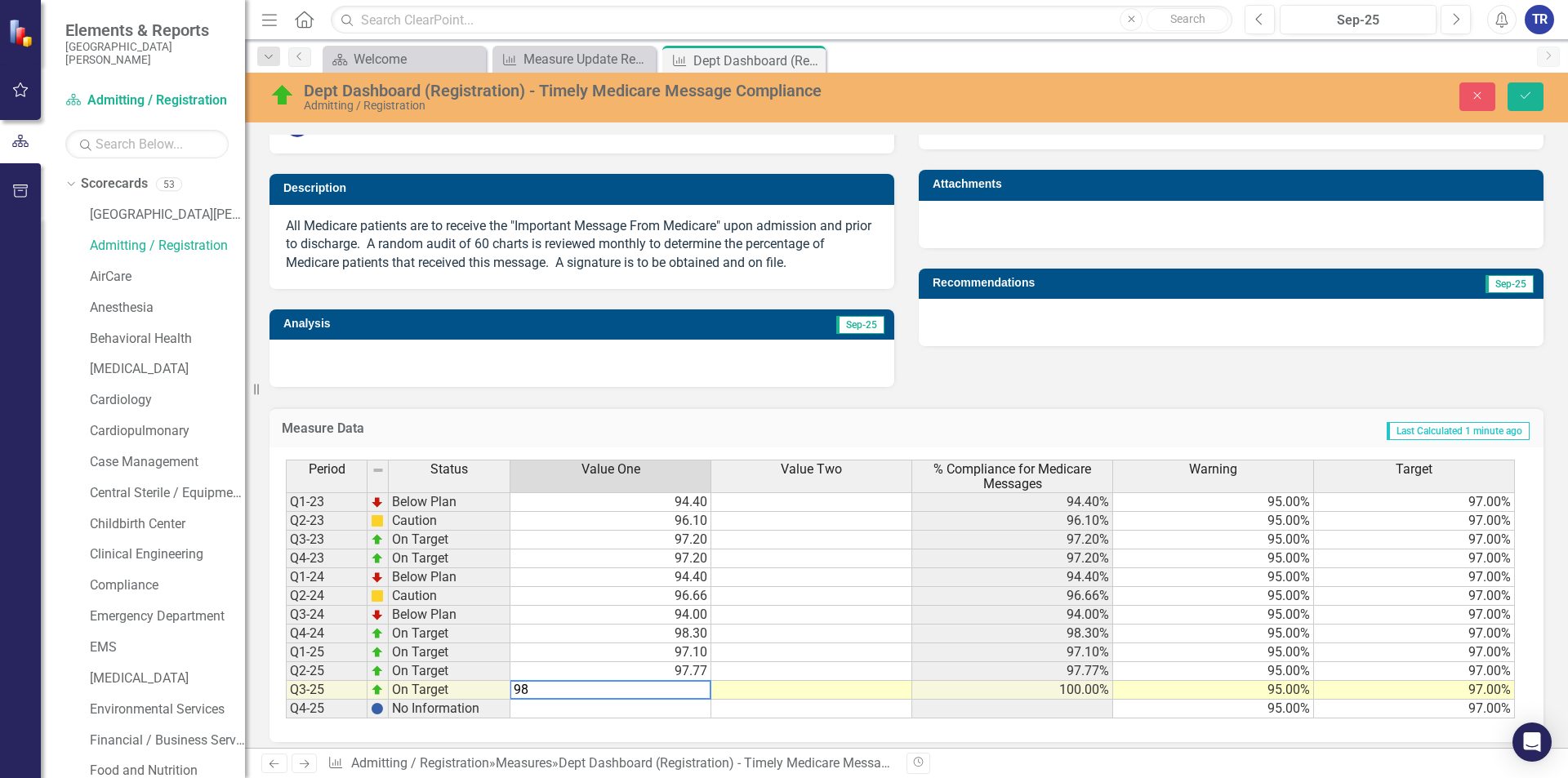
type textarea "98"
click at [970, 702] on td at bounding box center [1013, 709] width 201 height 19
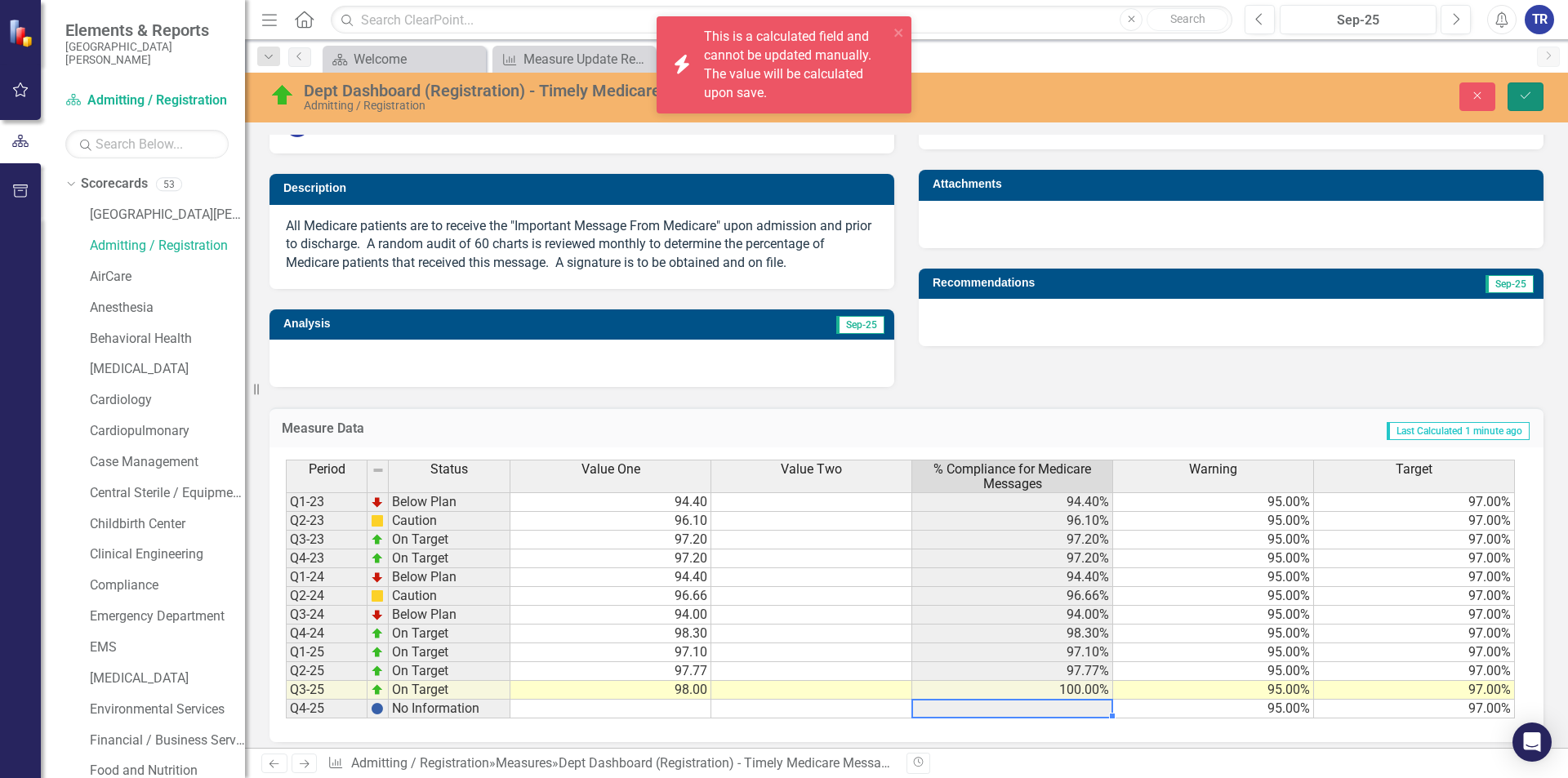
click at [1523, 100] on icon "Save" at bounding box center [1525, 96] width 15 height 12
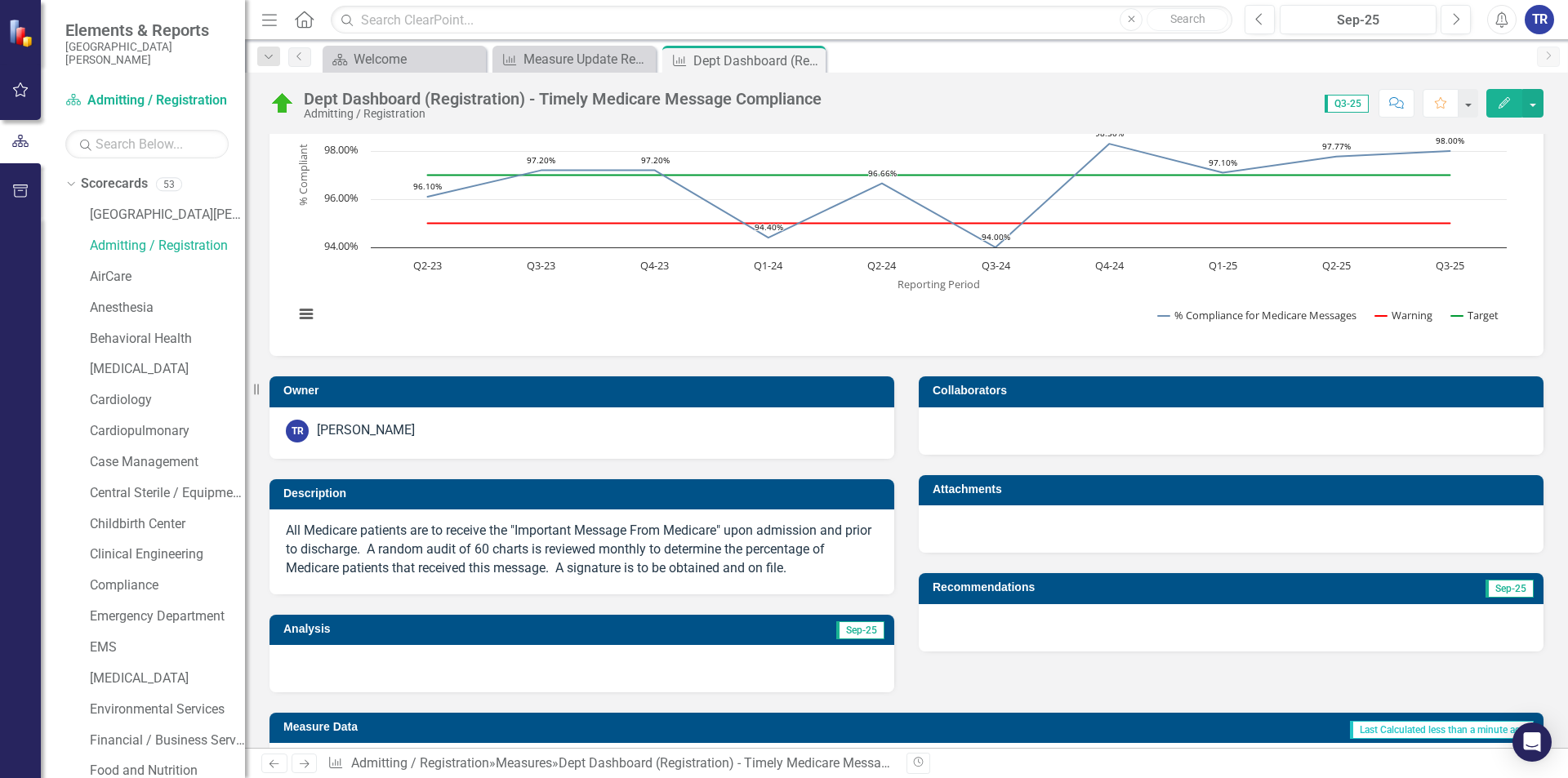
scroll to position [0, 0]
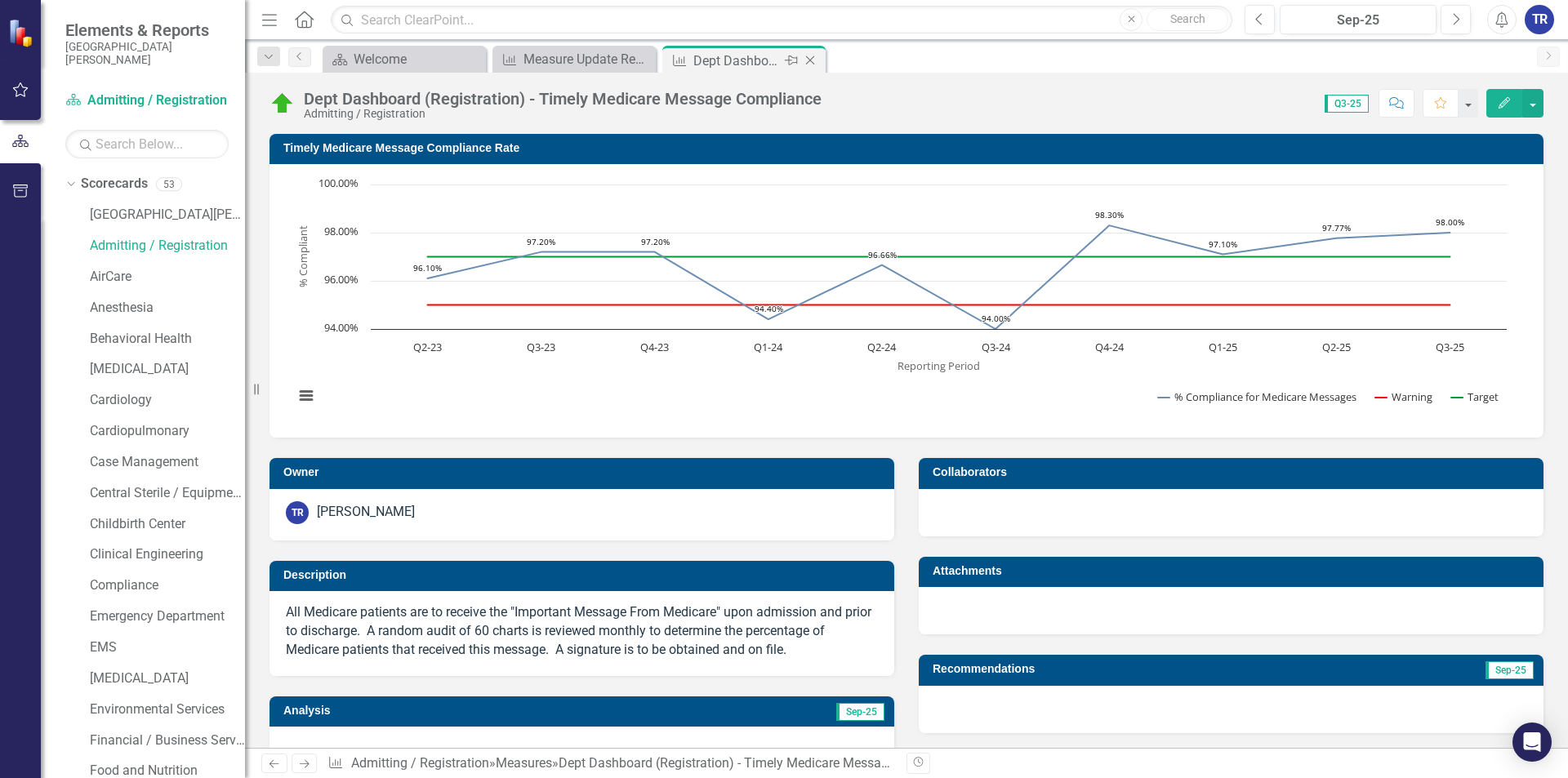
click at [807, 63] on icon at bounding box center [810, 61] width 9 height 9
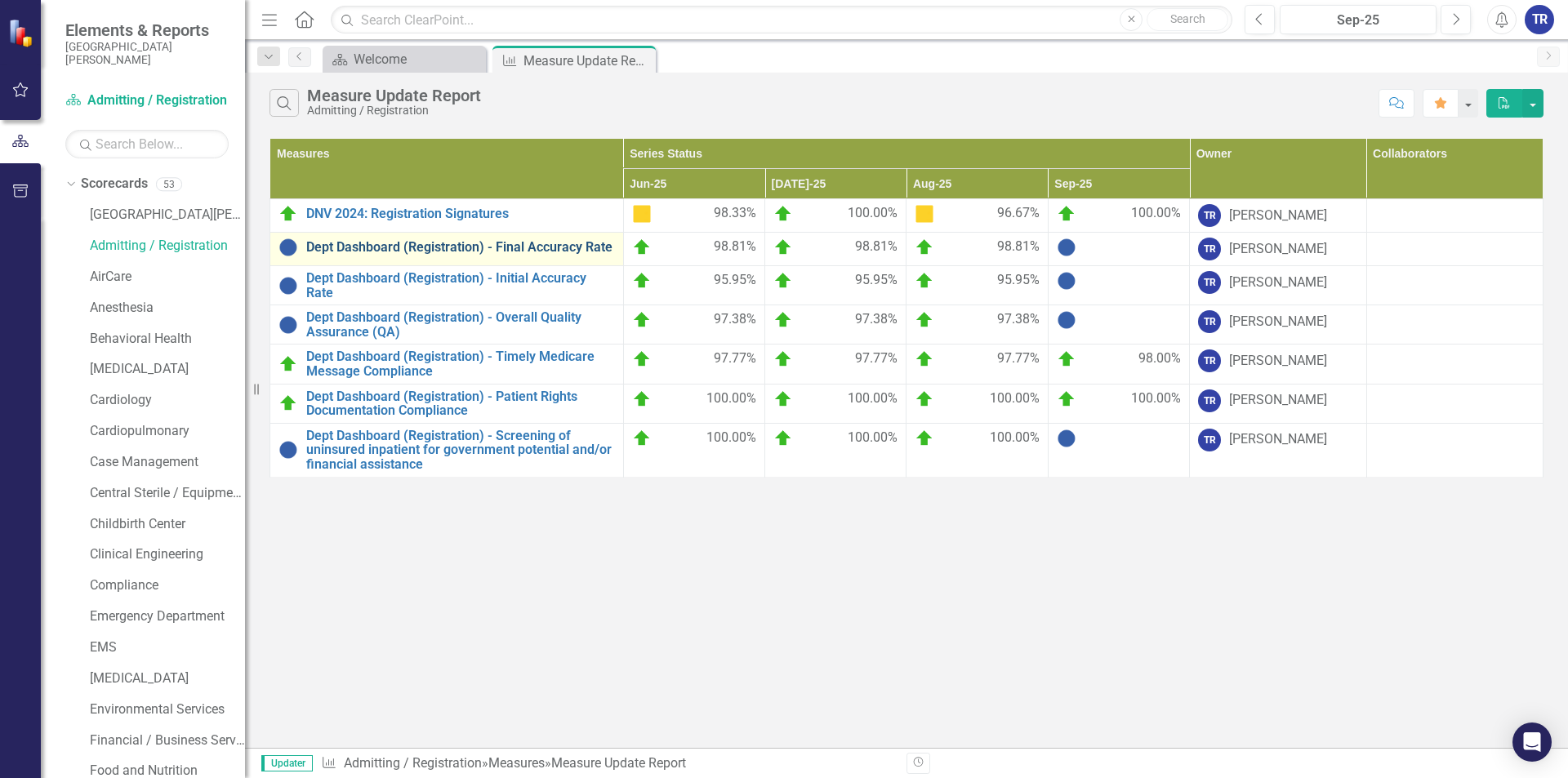
click at [537, 245] on link "Dept Dashboard (Registration) - Final Accuracy Rate" at bounding box center [460, 248] width 309 height 15
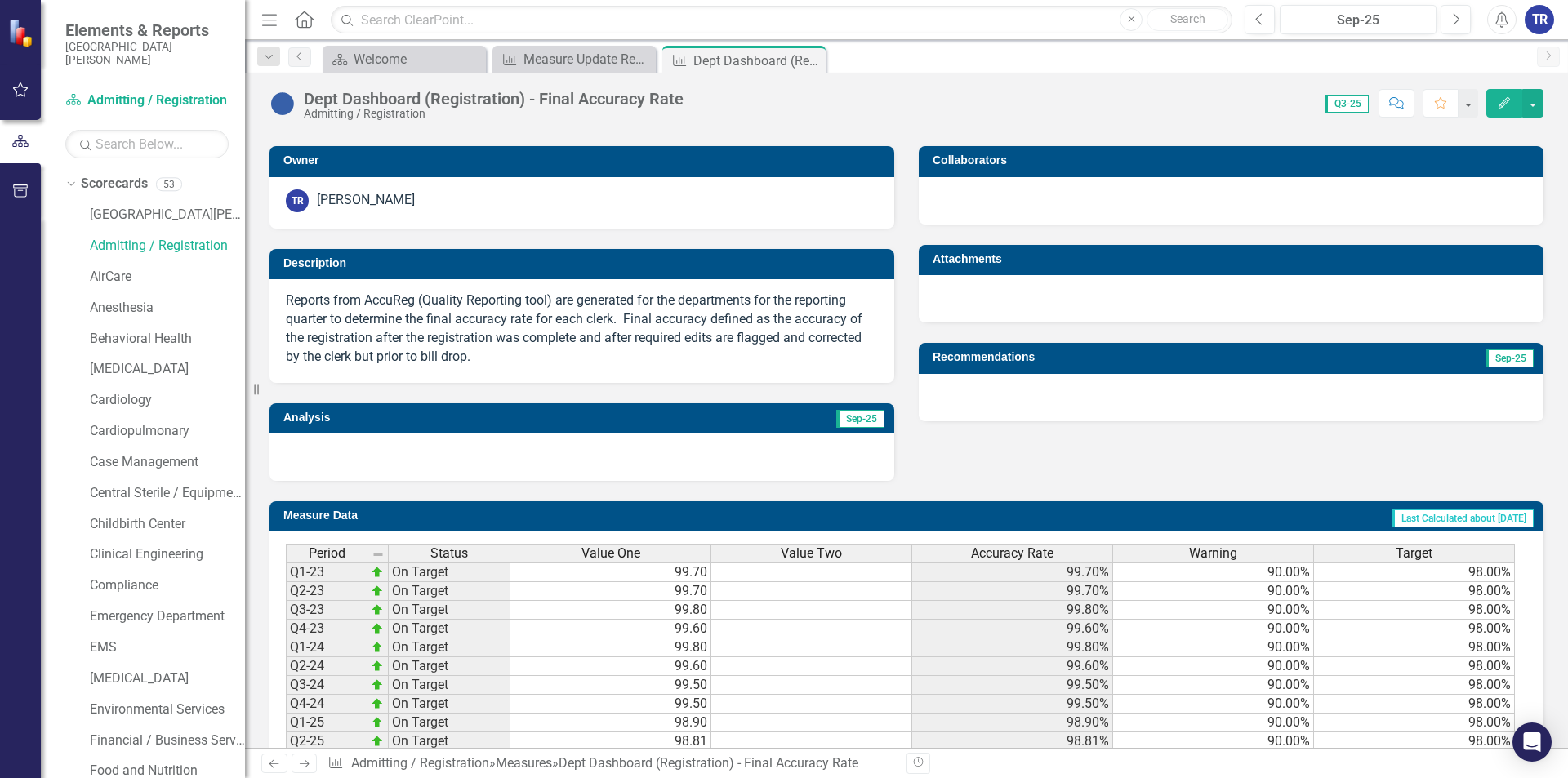
scroll to position [394, 0]
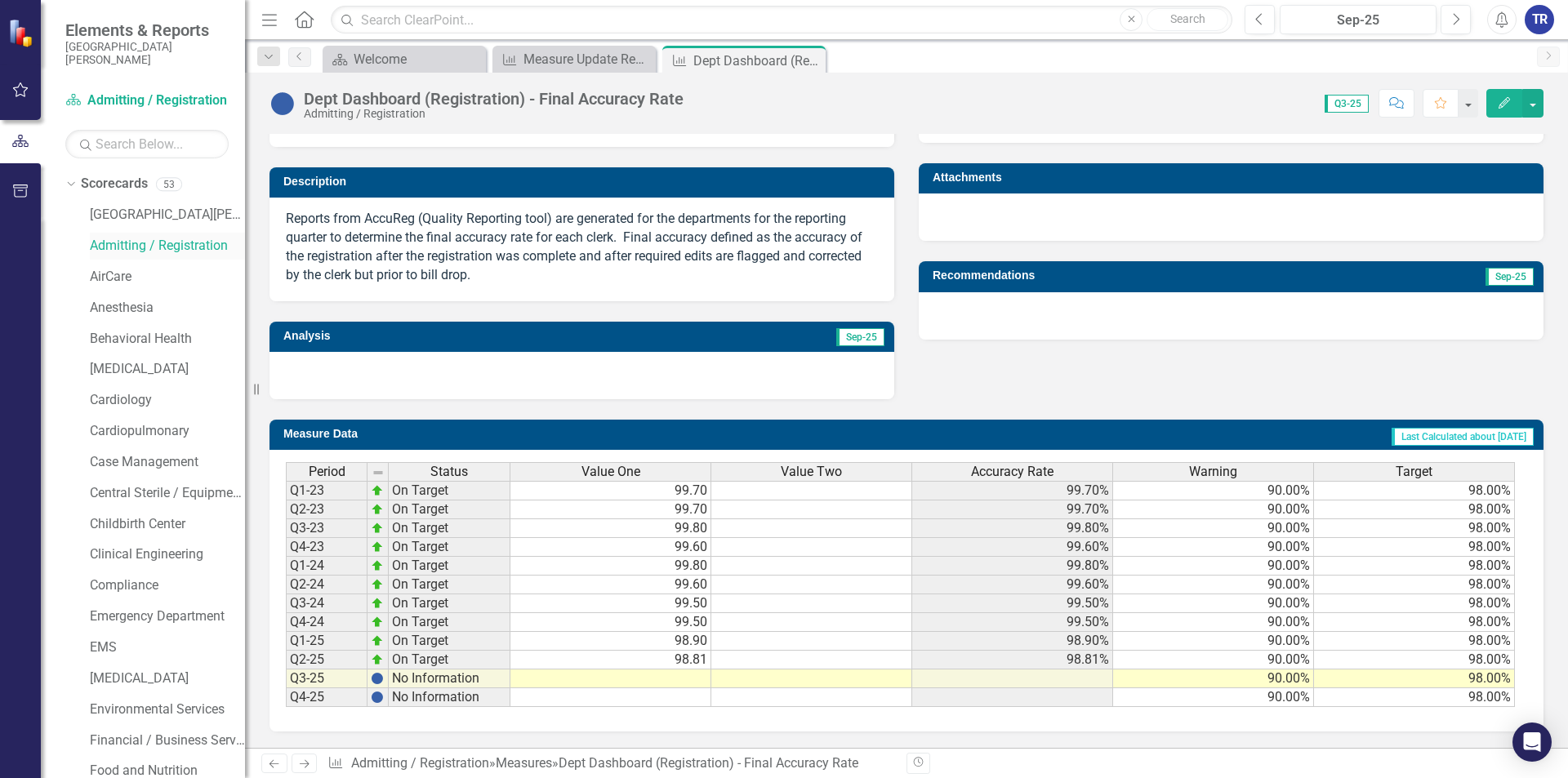
click at [150, 243] on link "Admitting / Registration" at bounding box center [168, 246] width 155 height 19
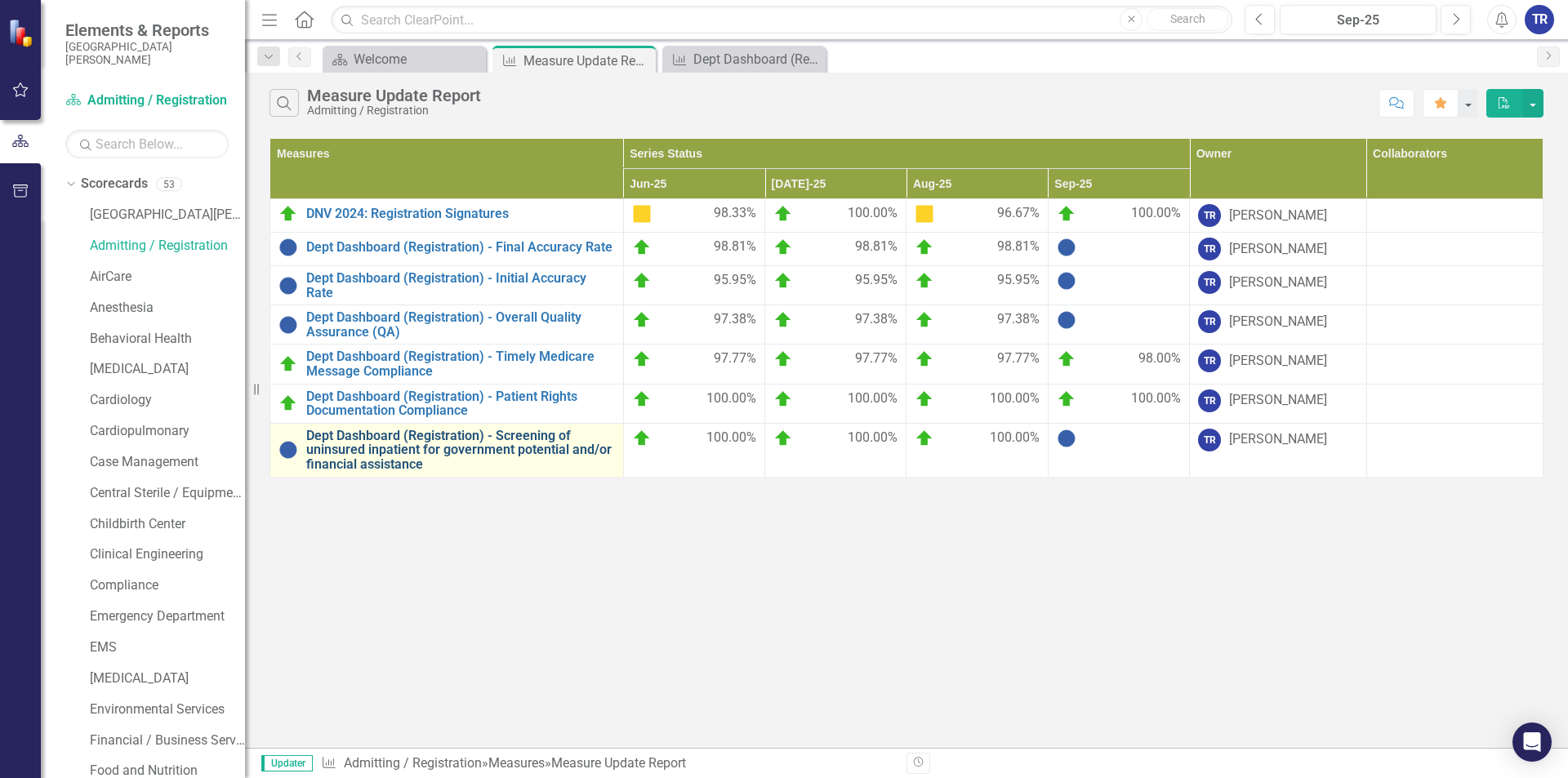
click at [472, 445] on link "Dept Dashboard (Registration) - Screening of uninsured inpatient for government…" at bounding box center [460, 450] width 309 height 43
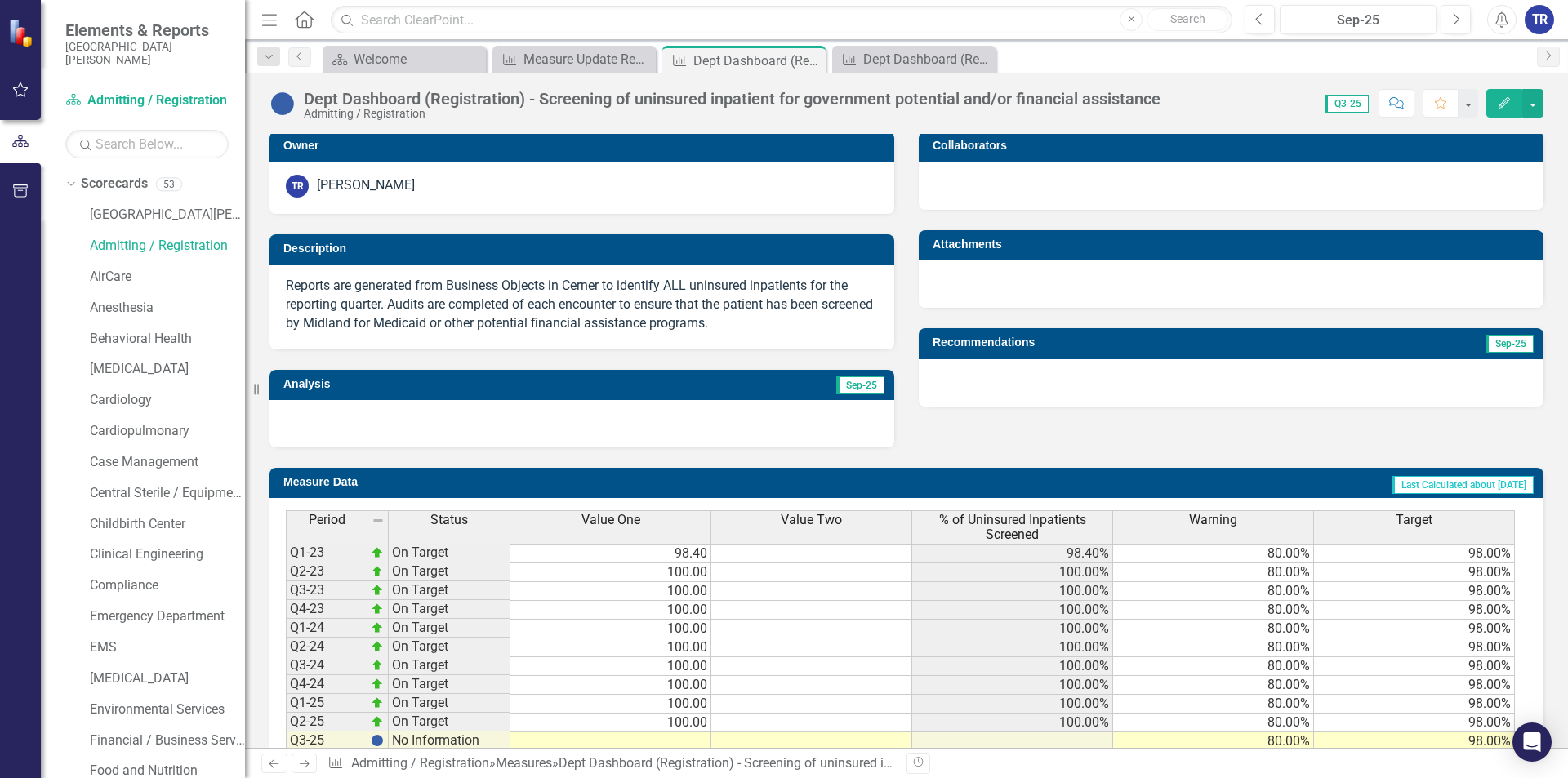
scroll to position [388, 0]
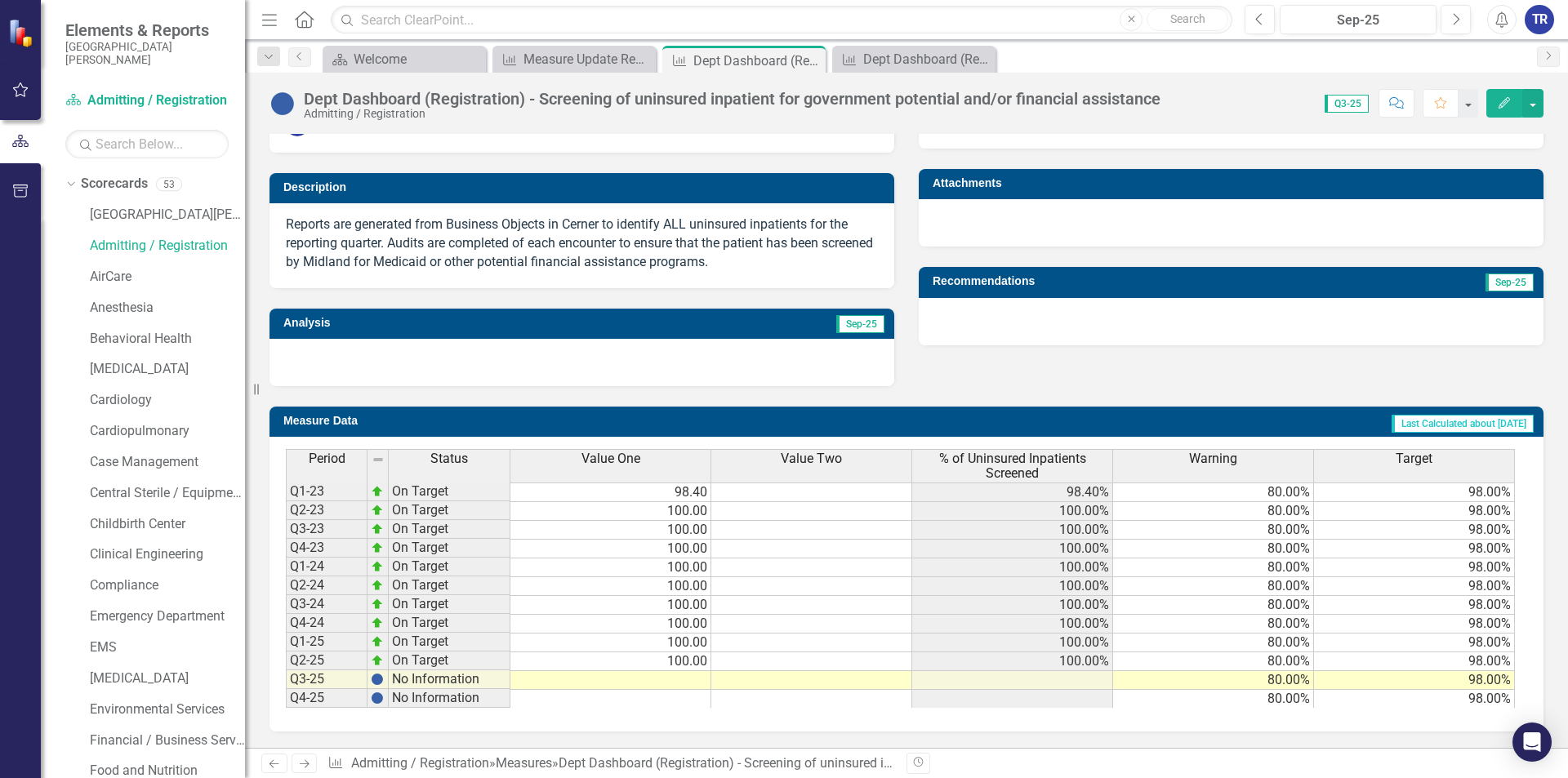
click at [663, 678] on td at bounding box center [611, 680] width 201 height 19
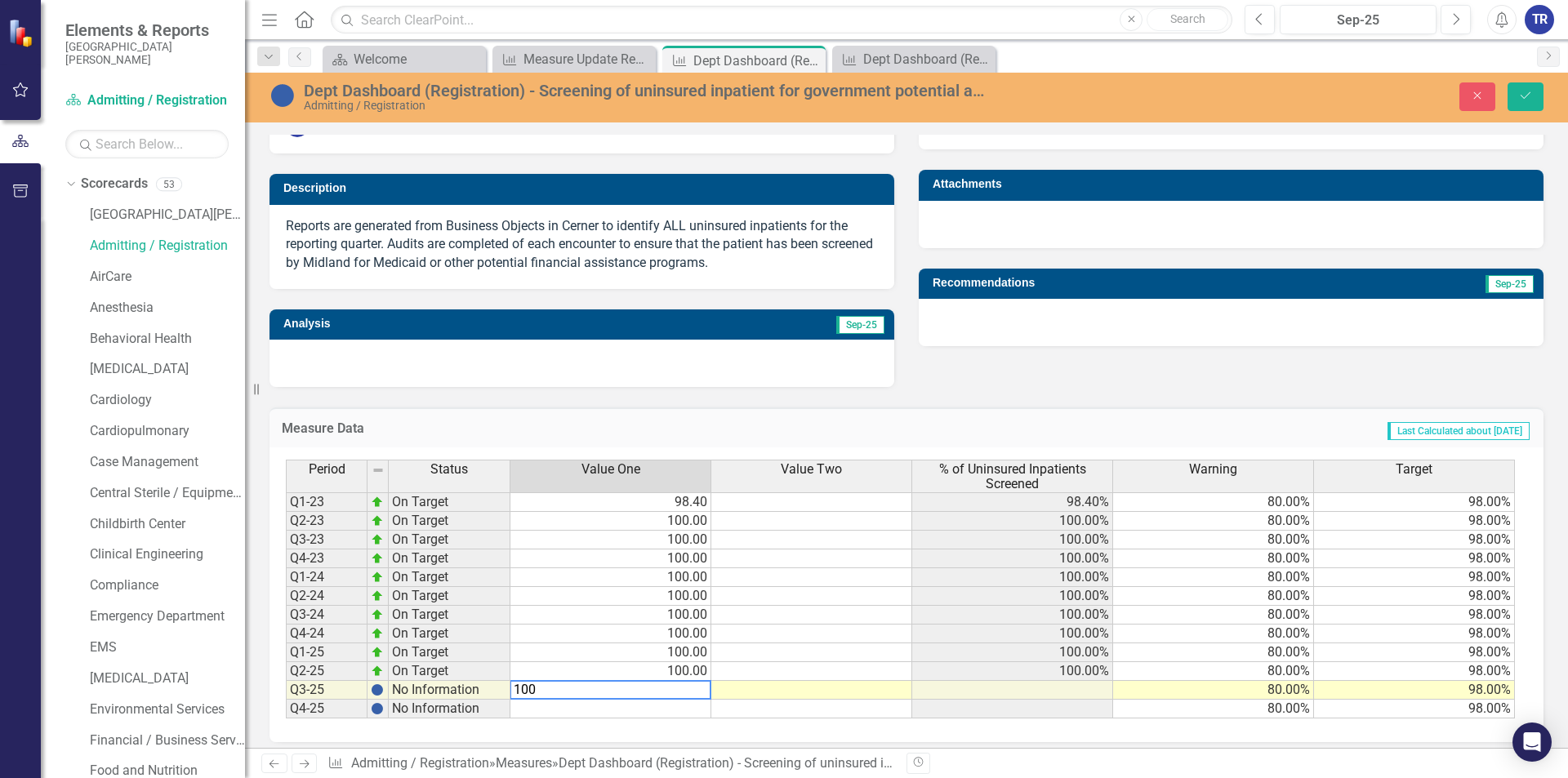
type textarea "100"
click at [948, 685] on td at bounding box center [1013, 690] width 201 height 19
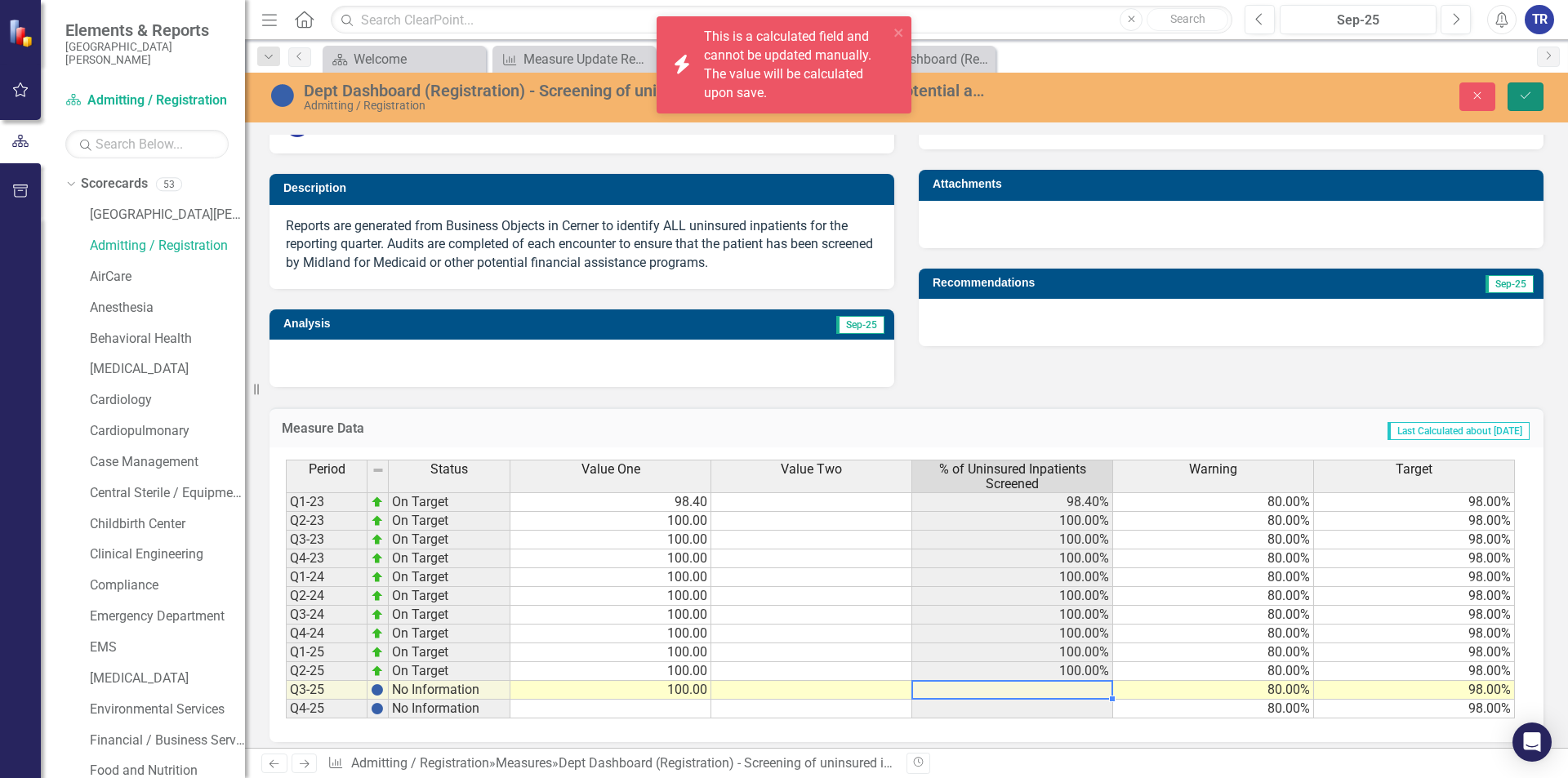
click at [1531, 92] on icon "Save" at bounding box center [1525, 96] width 15 height 12
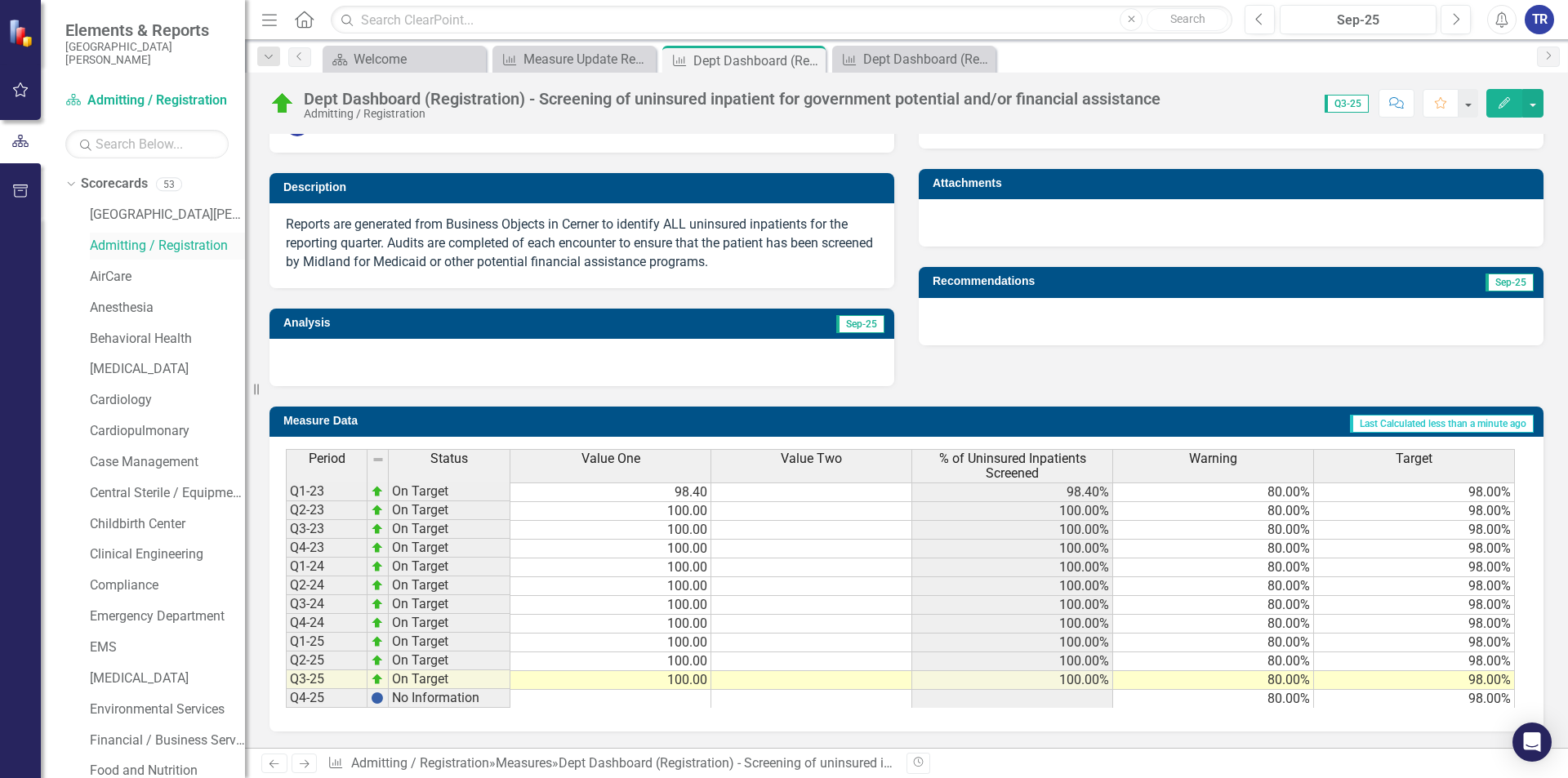
click at [199, 249] on link "Admitting / Registration" at bounding box center [168, 246] width 155 height 19
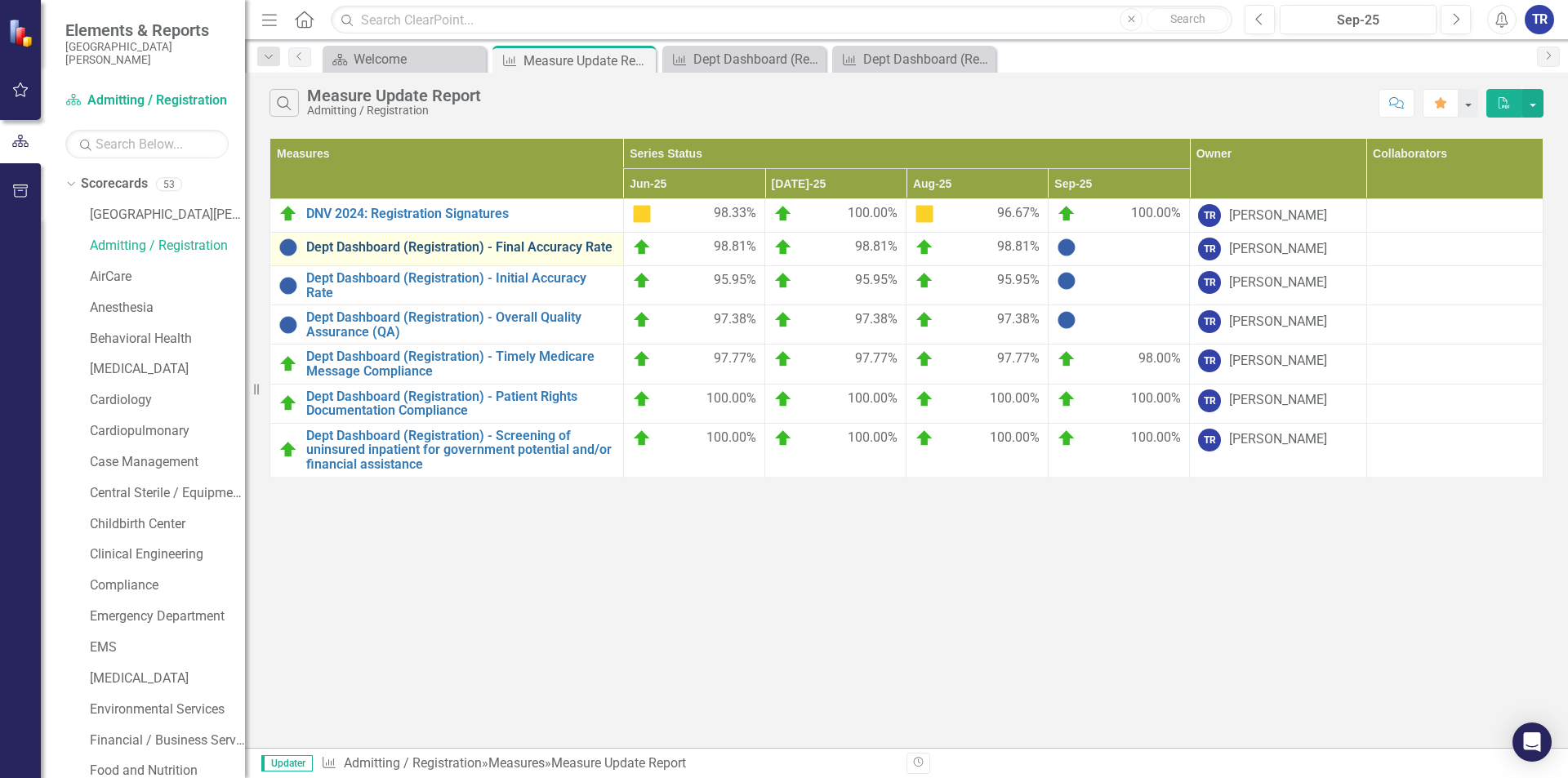
click at [568, 251] on link "Dept Dashboard (Registration) - Final Accuracy Rate" at bounding box center [460, 248] width 309 height 15
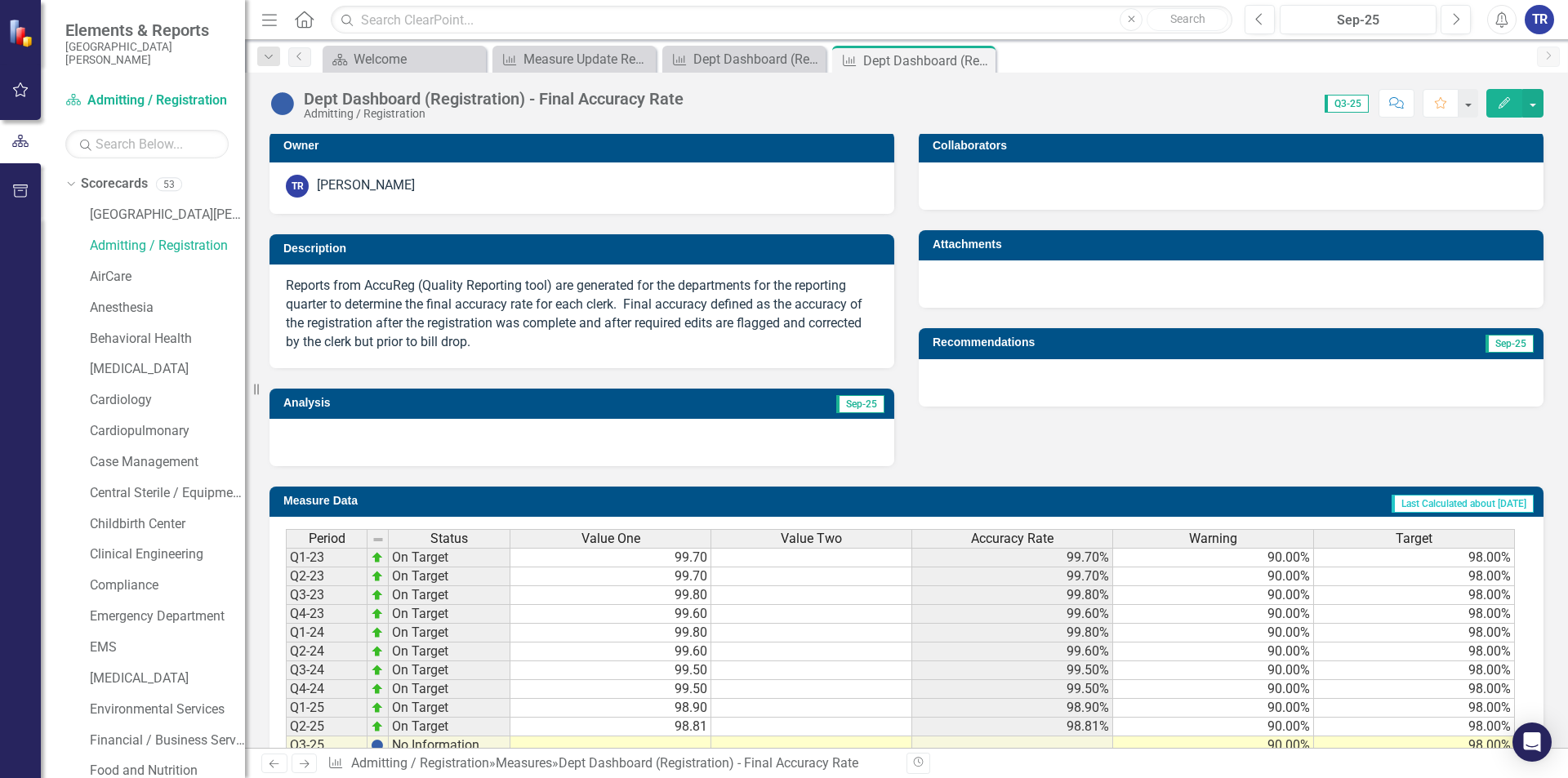
scroll to position [394, 0]
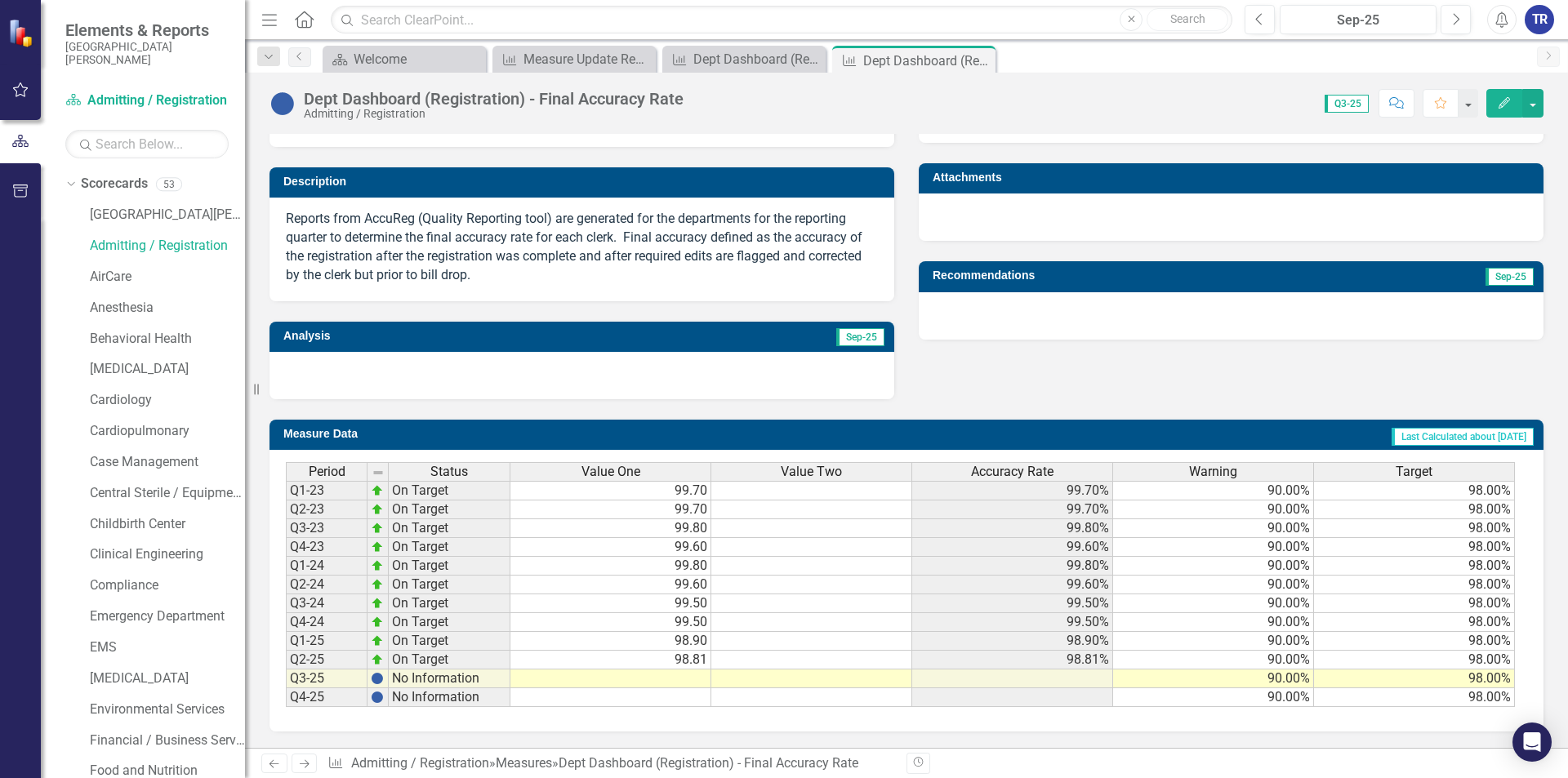
click at [694, 672] on td at bounding box center [611, 679] width 201 height 19
click at [652, 678] on td at bounding box center [611, 679] width 201 height 19
click at [696, 681] on td at bounding box center [611, 679] width 201 height 19
click at [696, 681] on td at bounding box center [611, 679] width 201 height 19
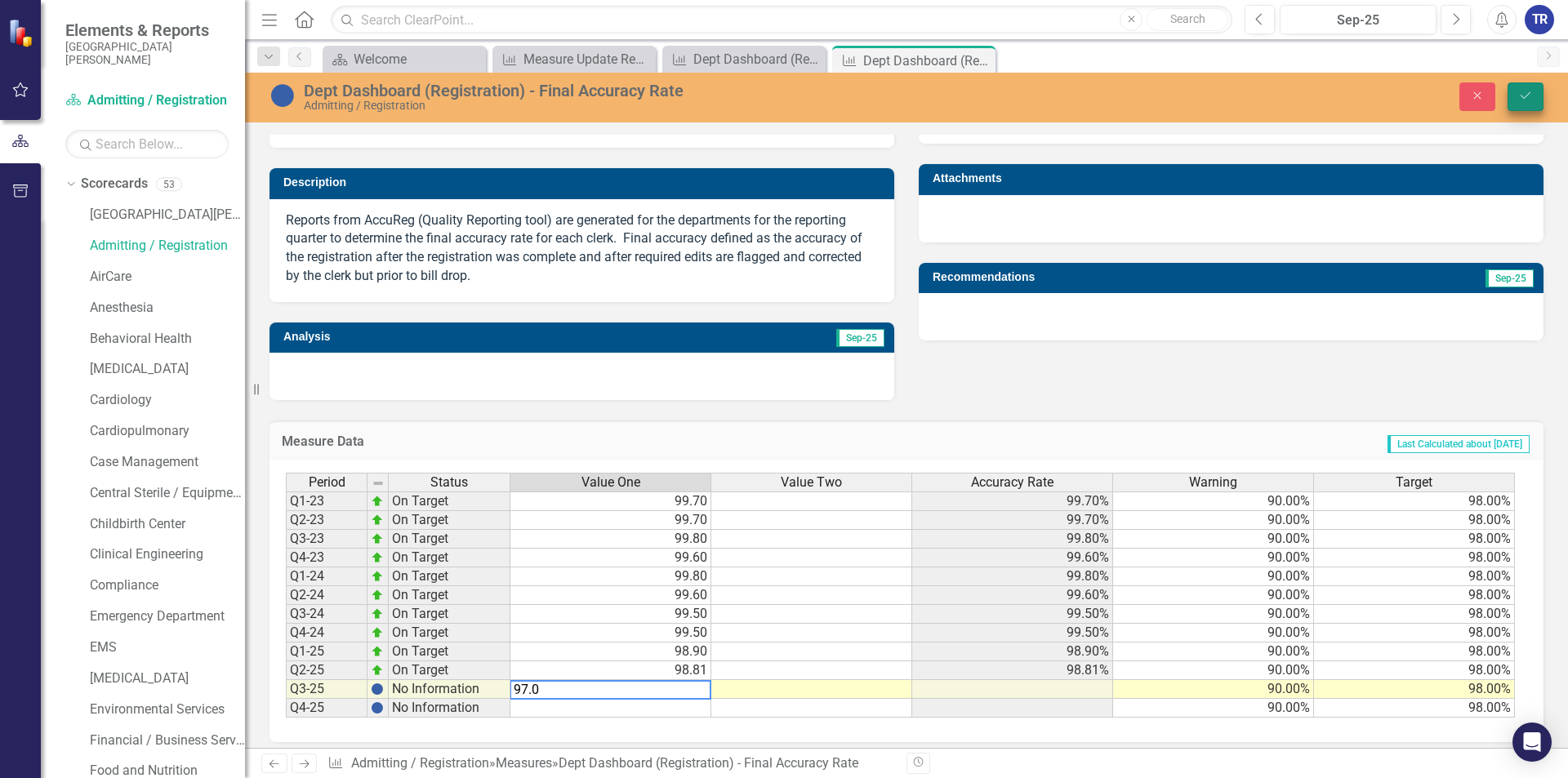
type textarea "97.0"
click at [1519, 95] on icon "Save" at bounding box center [1525, 96] width 15 height 12
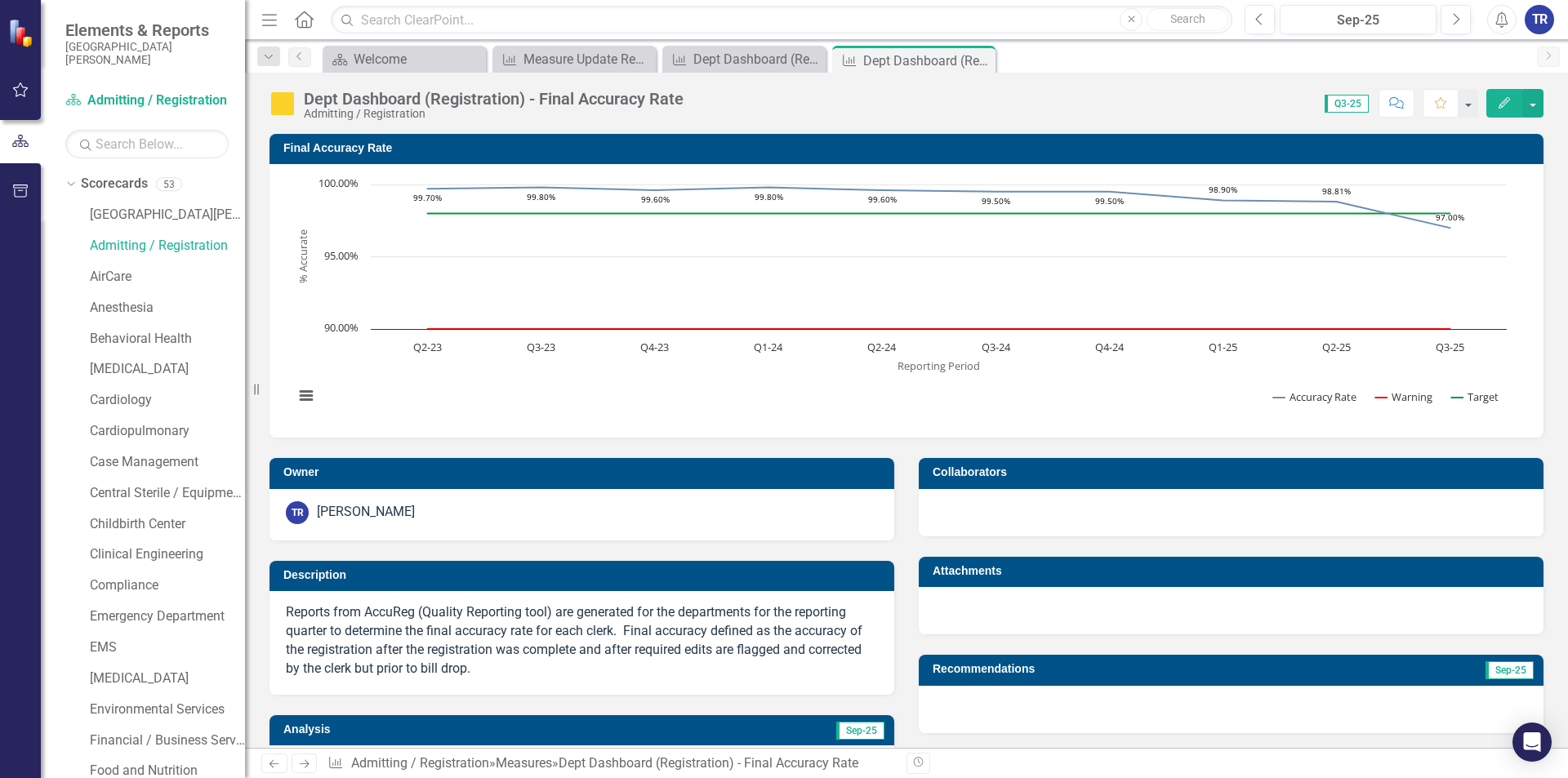
click at [0, 0] on icon "Close" at bounding box center [0, 0] width 0 height 0
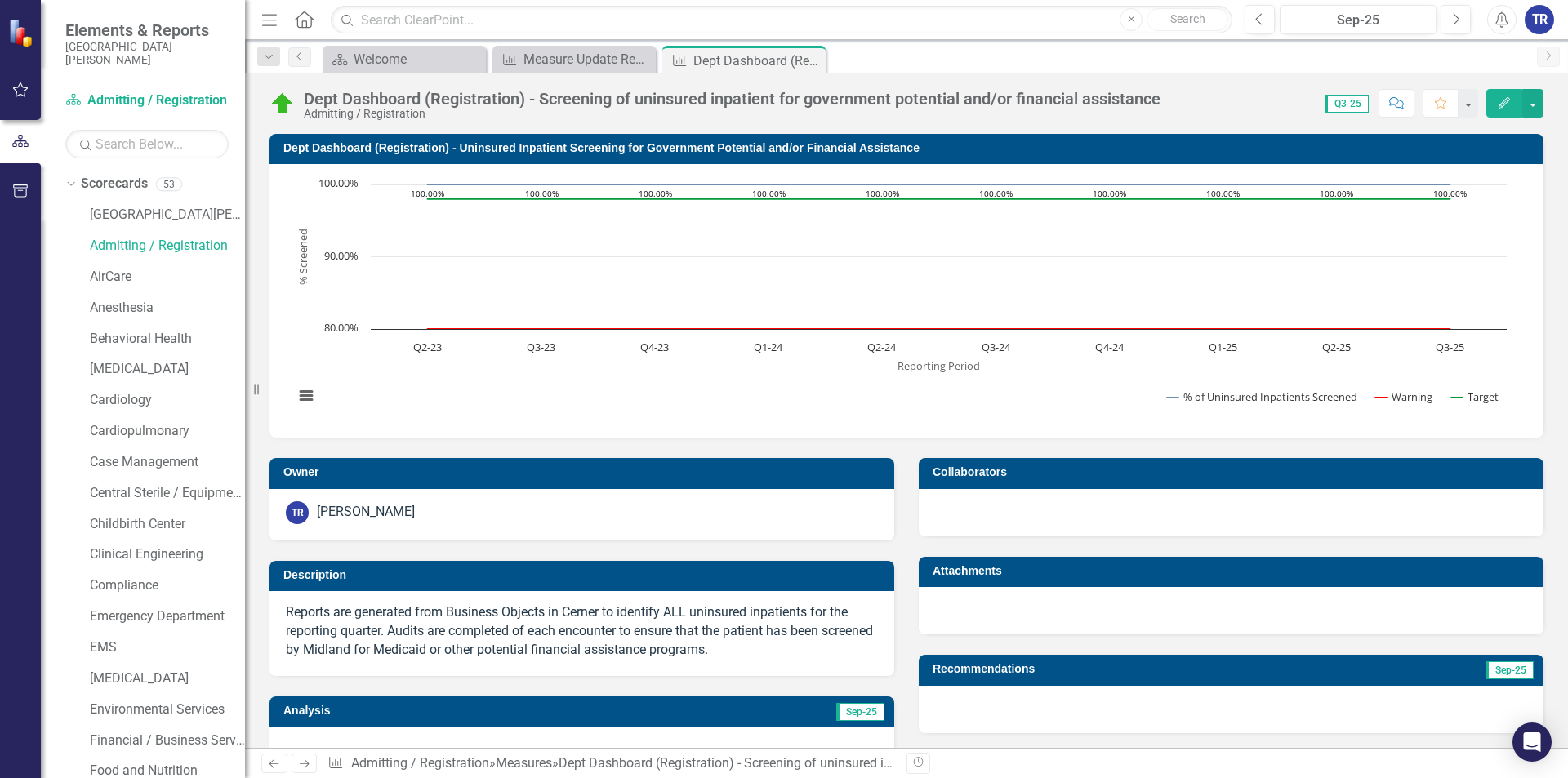
click at [0, 0] on icon "Close" at bounding box center [0, 0] width 0 height 0
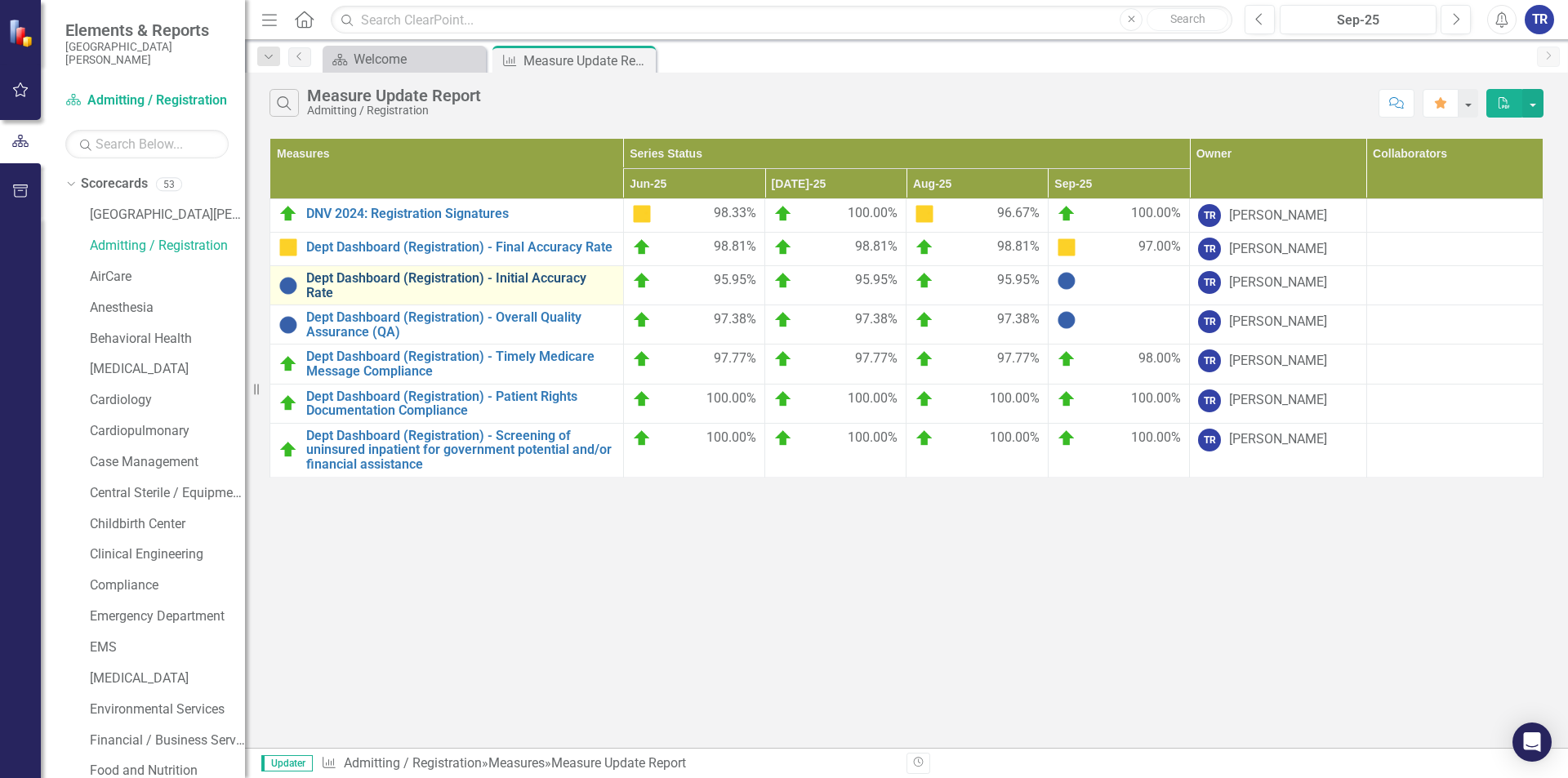
click at [515, 280] on link "Dept Dashboard (Registration) - Initial Accuracy Rate" at bounding box center [460, 285] width 309 height 28
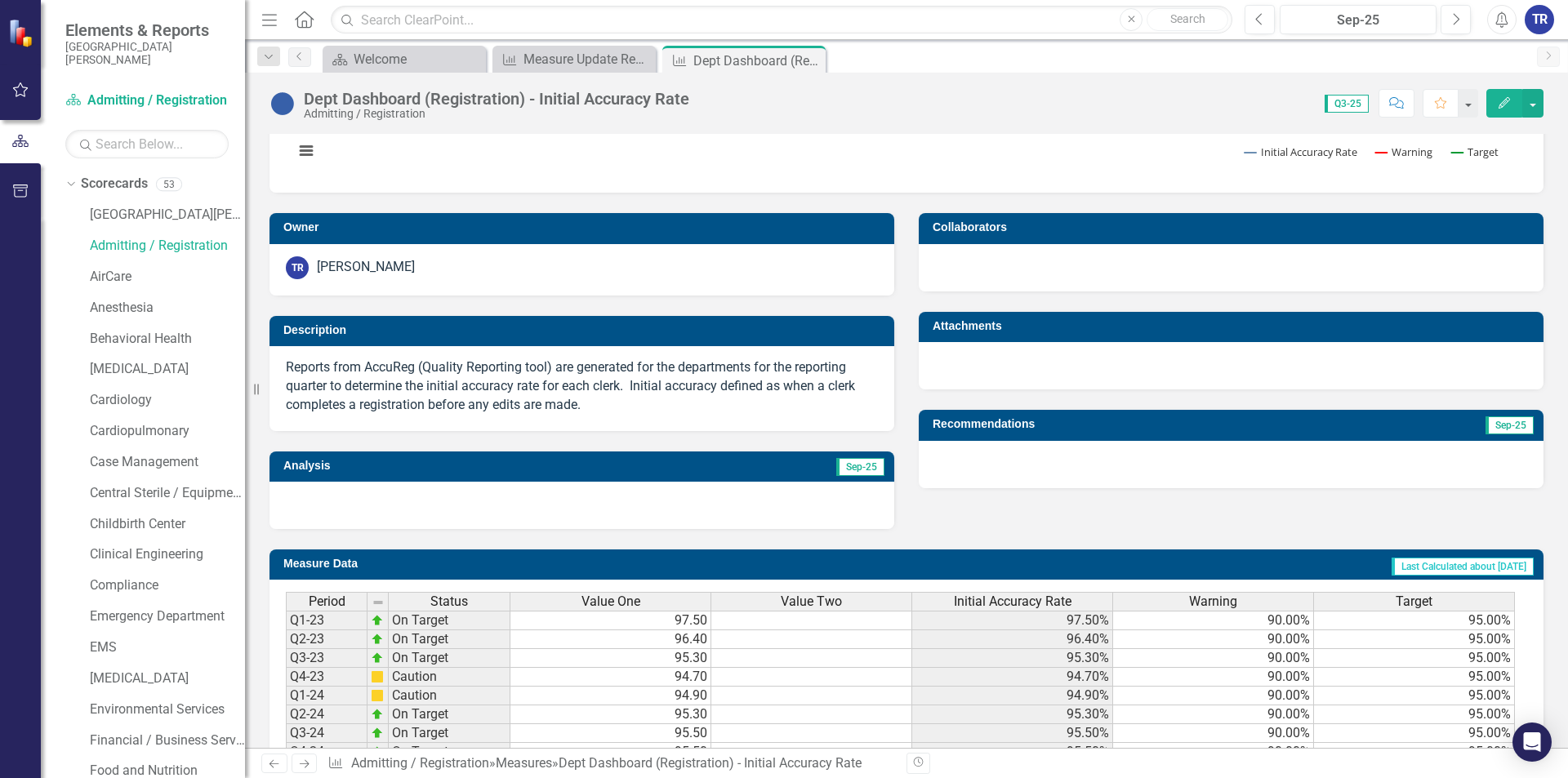
scroll to position [374, 0]
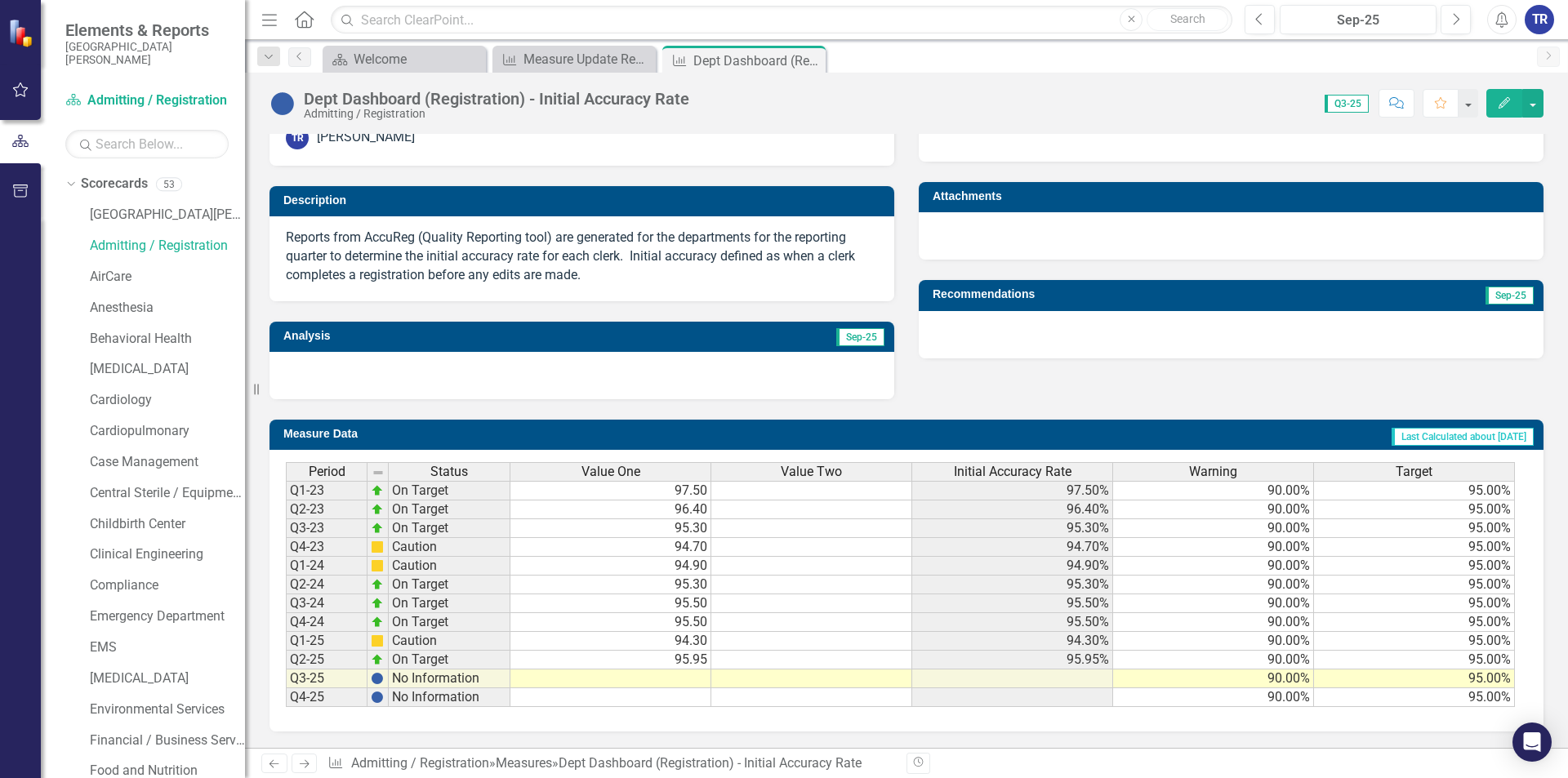
click at [689, 682] on td at bounding box center [611, 679] width 201 height 19
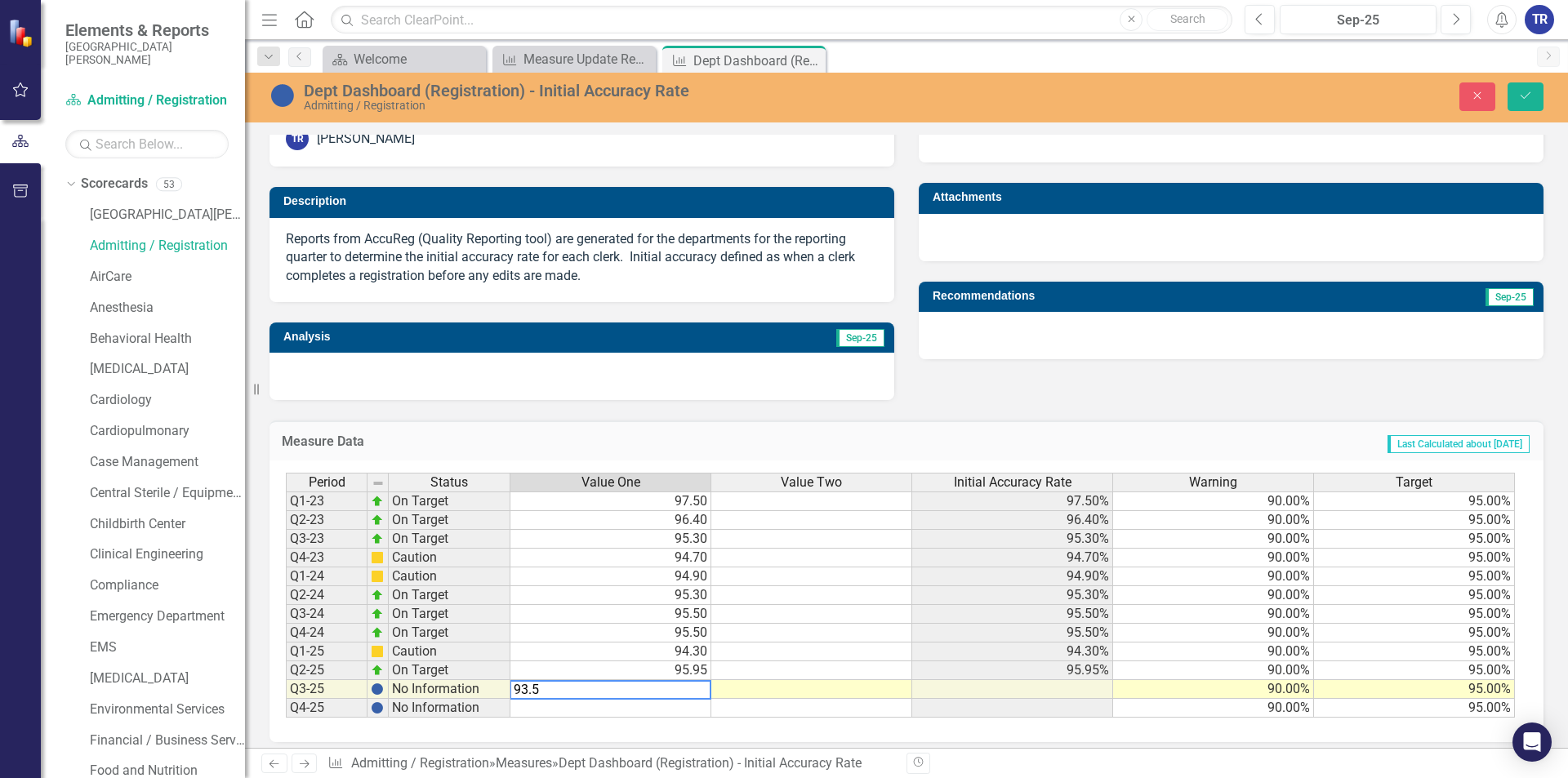
type textarea "93.5"
click at [286, 700] on div "Period Status Value One Value Two Initial Accuracy Rate Warning Target Q1-23 On…" at bounding box center [286, 595] width 0 height 245
click at [1525, 91] on icon "Save" at bounding box center [1525, 96] width 15 height 12
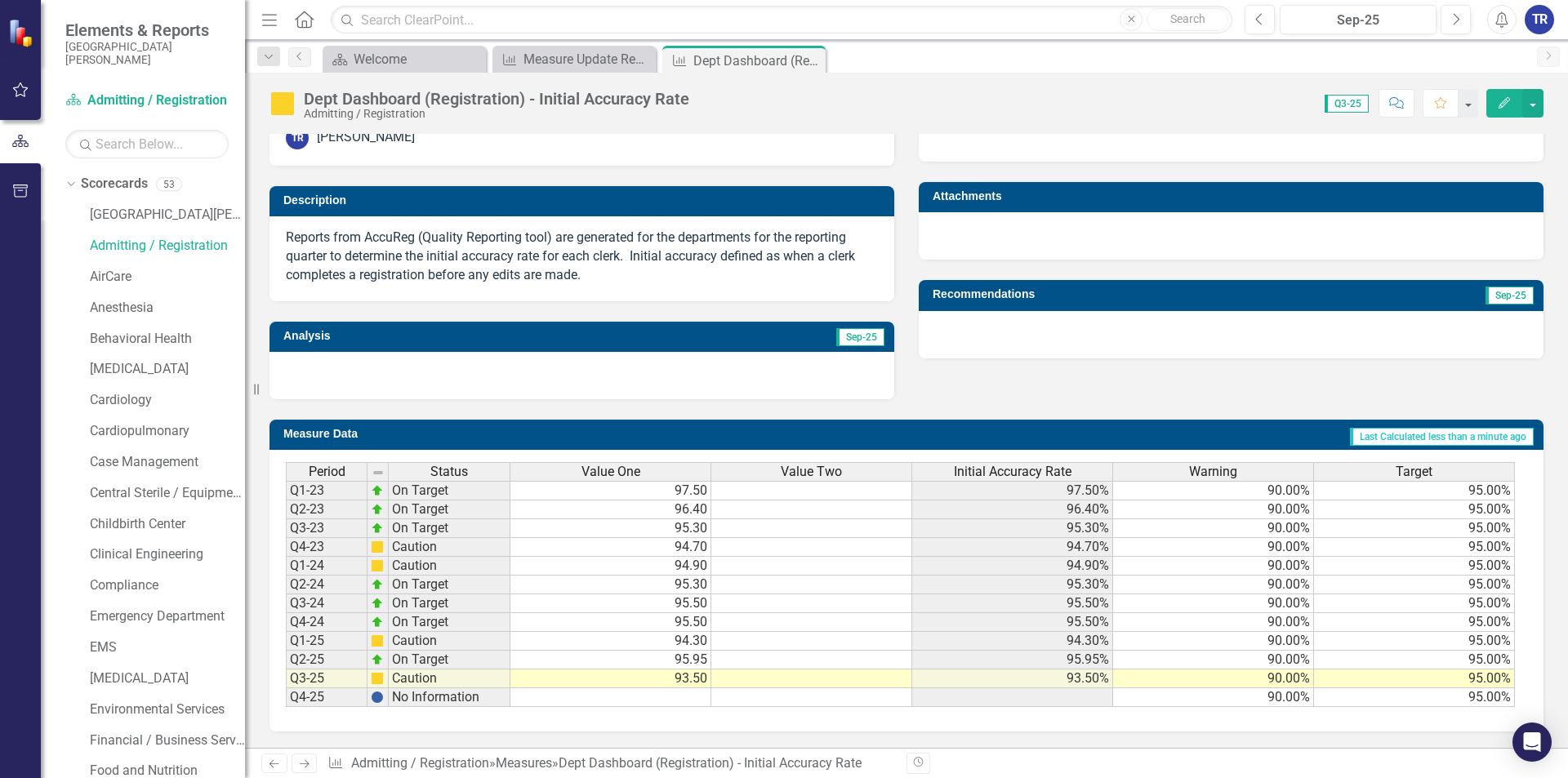
scroll to position [48, 0]
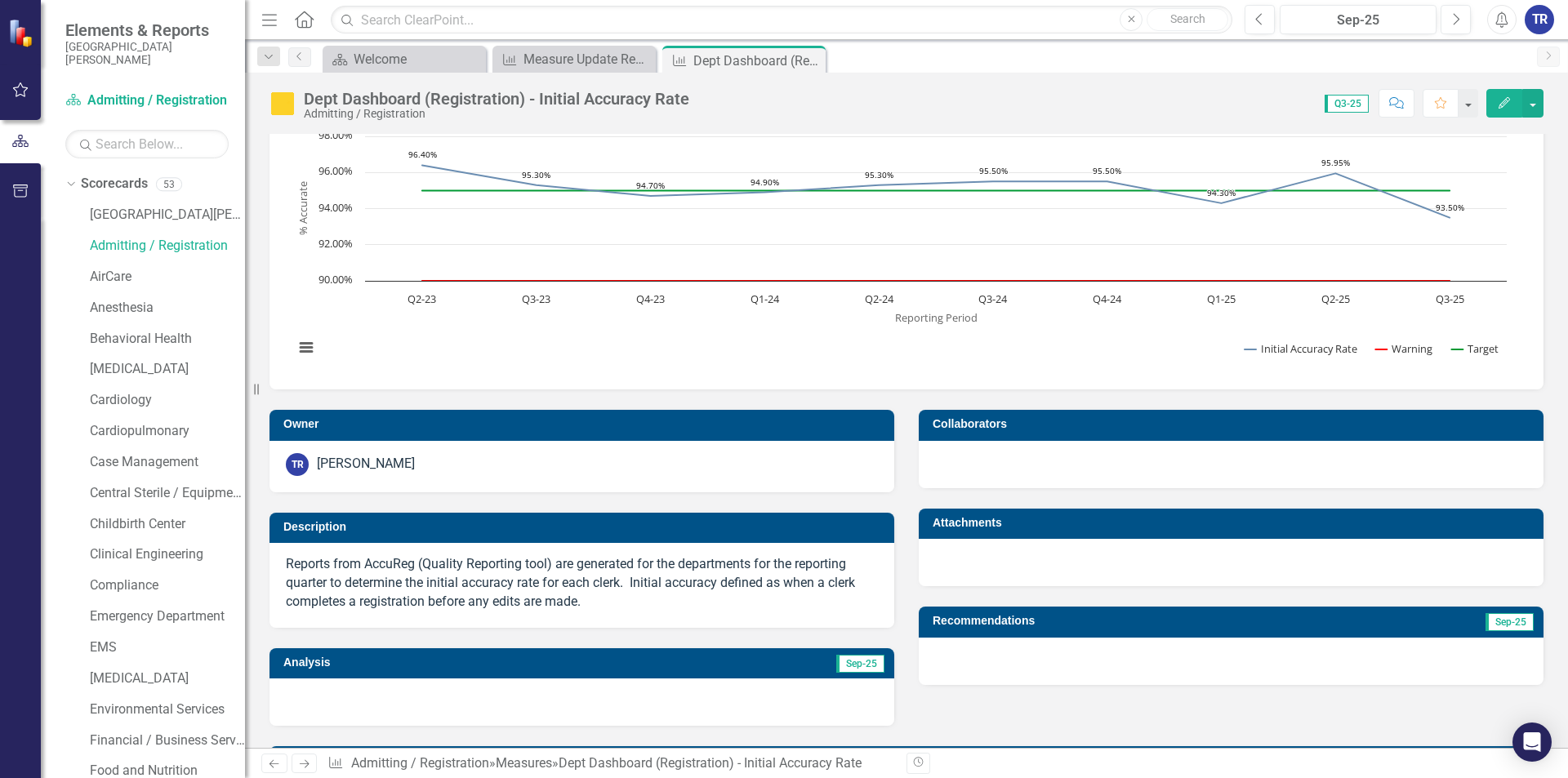
drag, startPoint x: 813, startPoint y: 62, endPoint x: 694, endPoint y: 50, distance: 119.6
click at [0, 0] on icon "Close" at bounding box center [0, 0] width 0 height 0
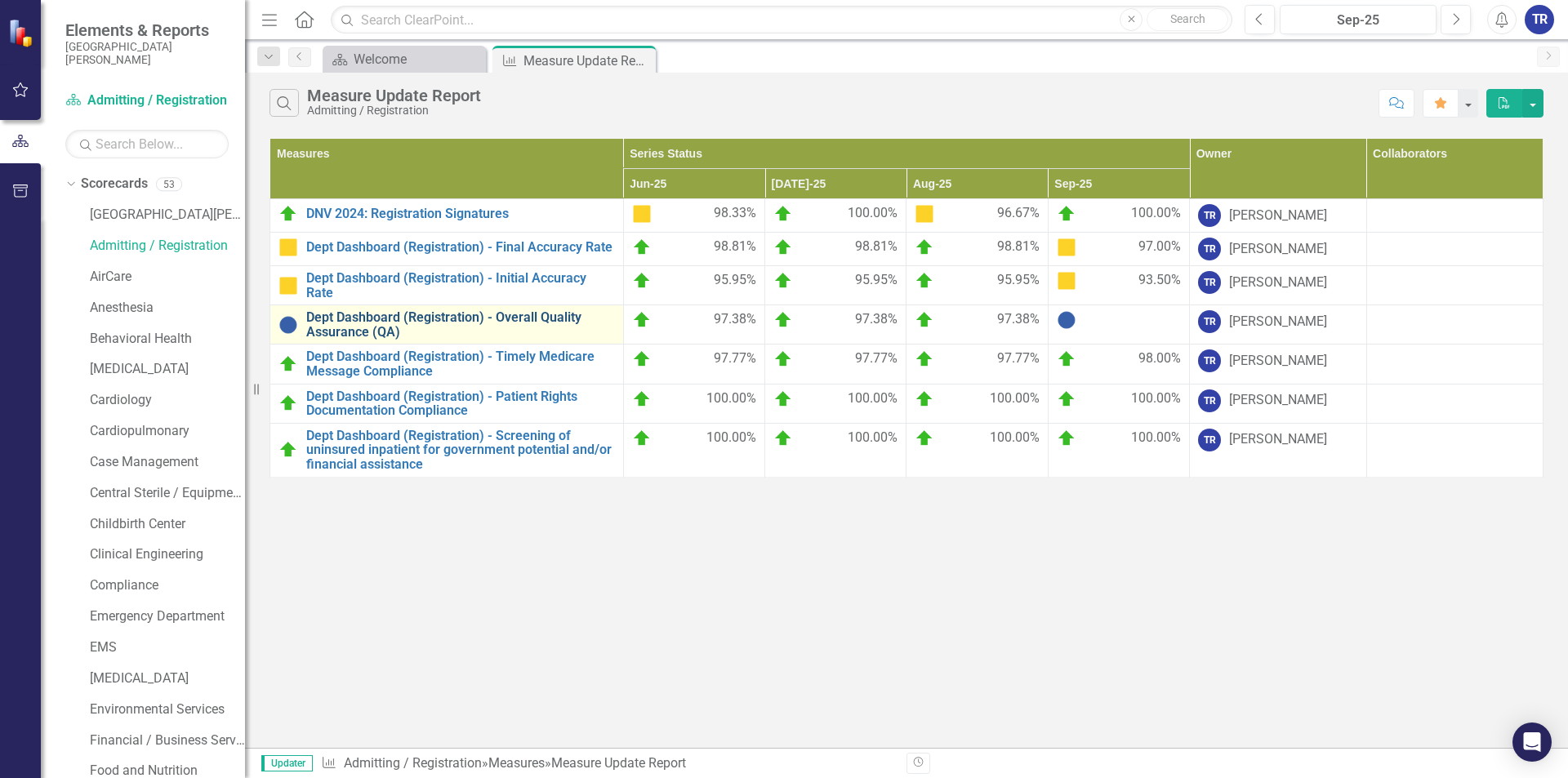
click at [363, 329] on link "Dept Dashboard (Registration) - Overall Quality Assurance (QA)" at bounding box center [460, 324] width 309 height 28
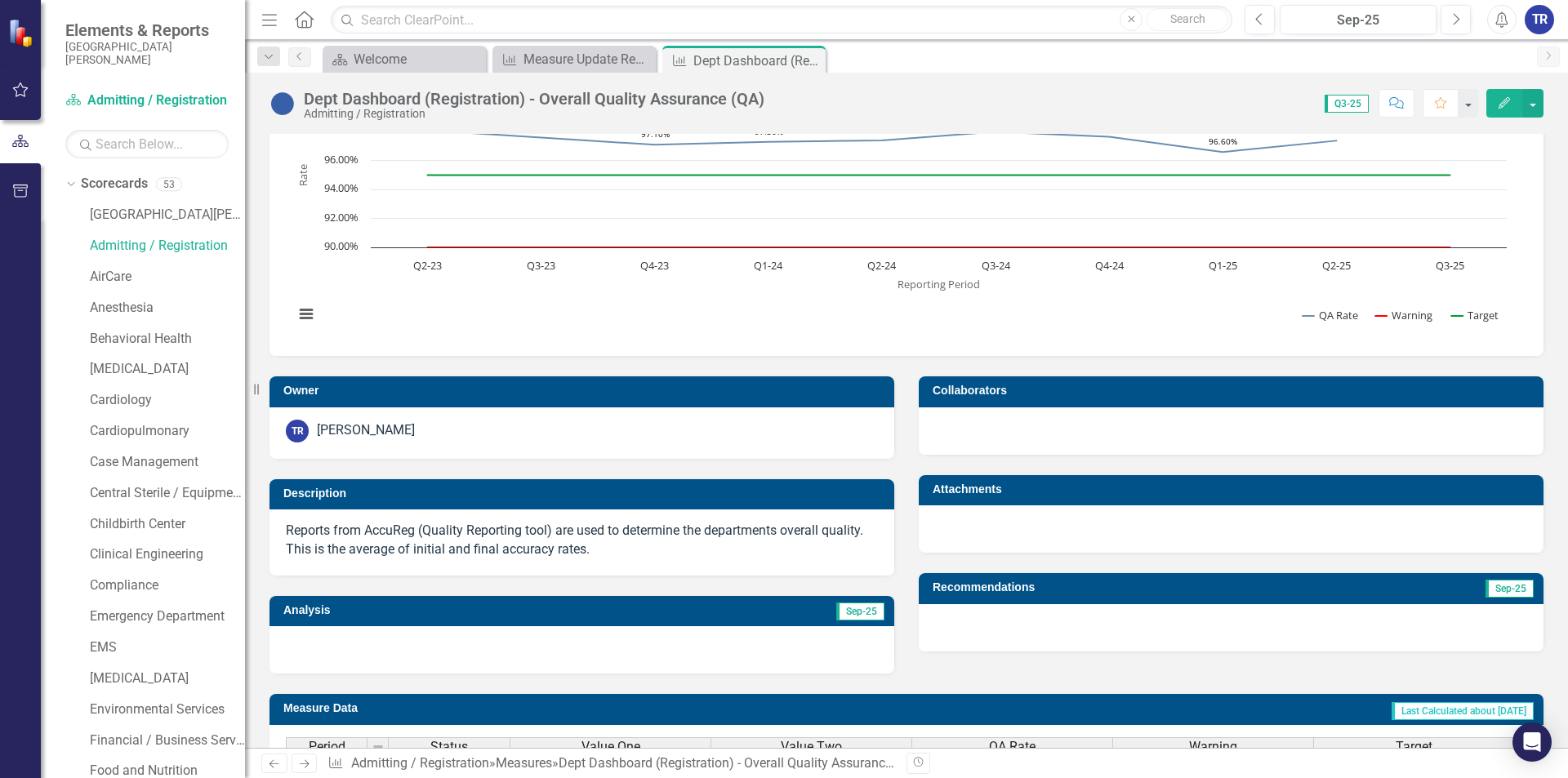
scroll to position [357, 0]
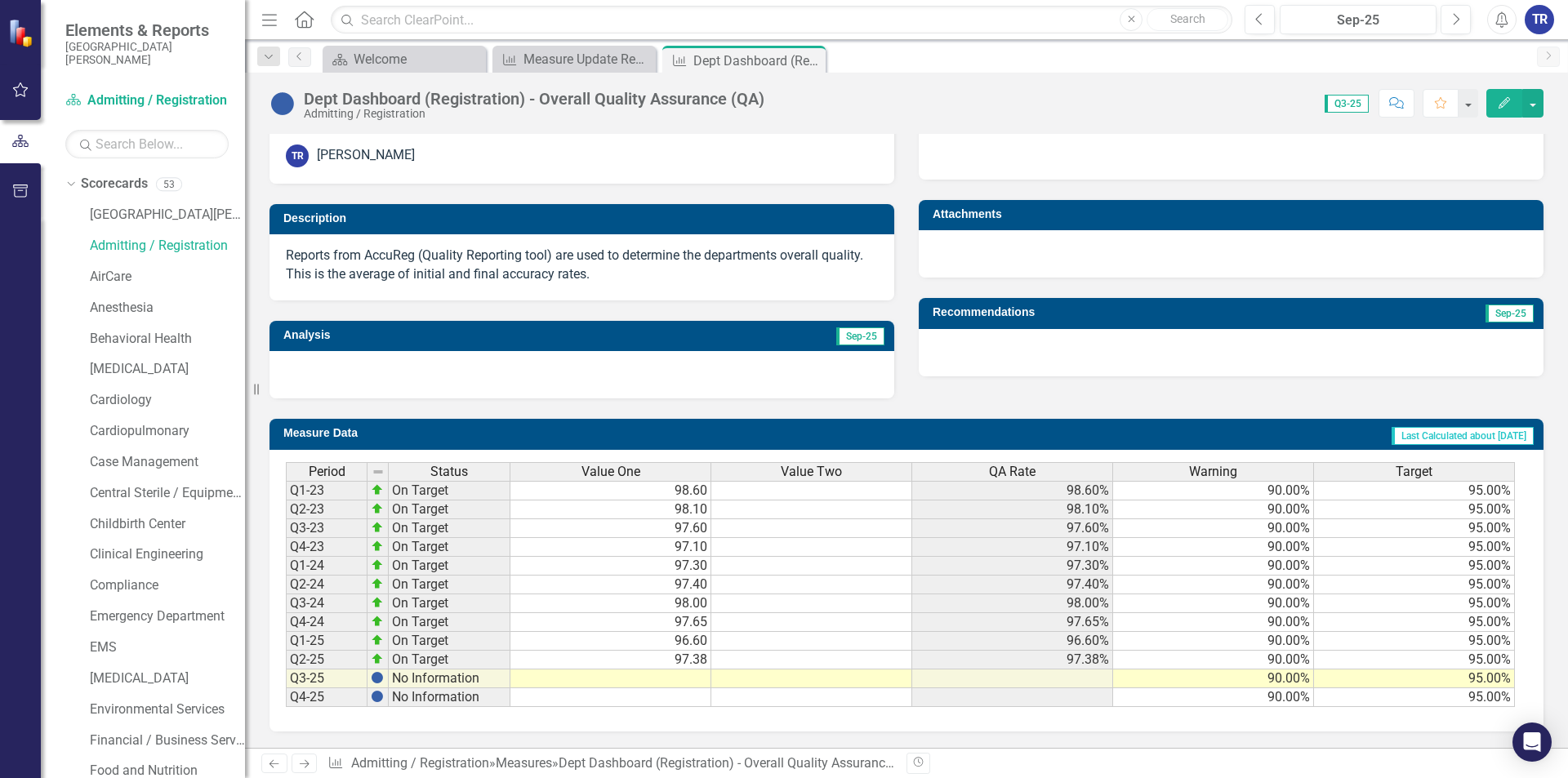
click at [686, 672] on td at bounding box center [611, 679] width 201 height 19
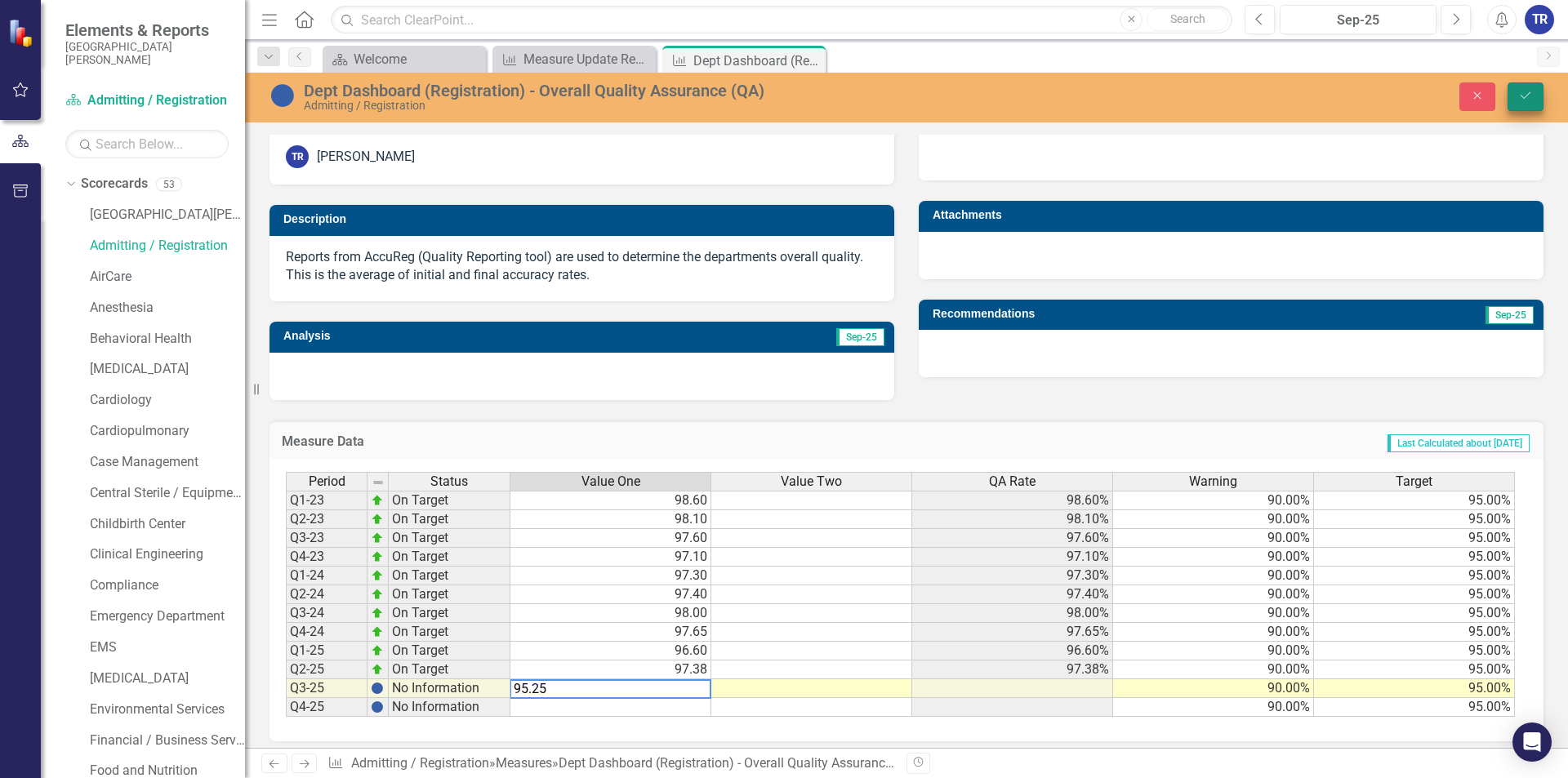
type textarea "95.25"
click at [1525, 93] on icon "Save" at bounding box center [1525, 96] width 15 height 12
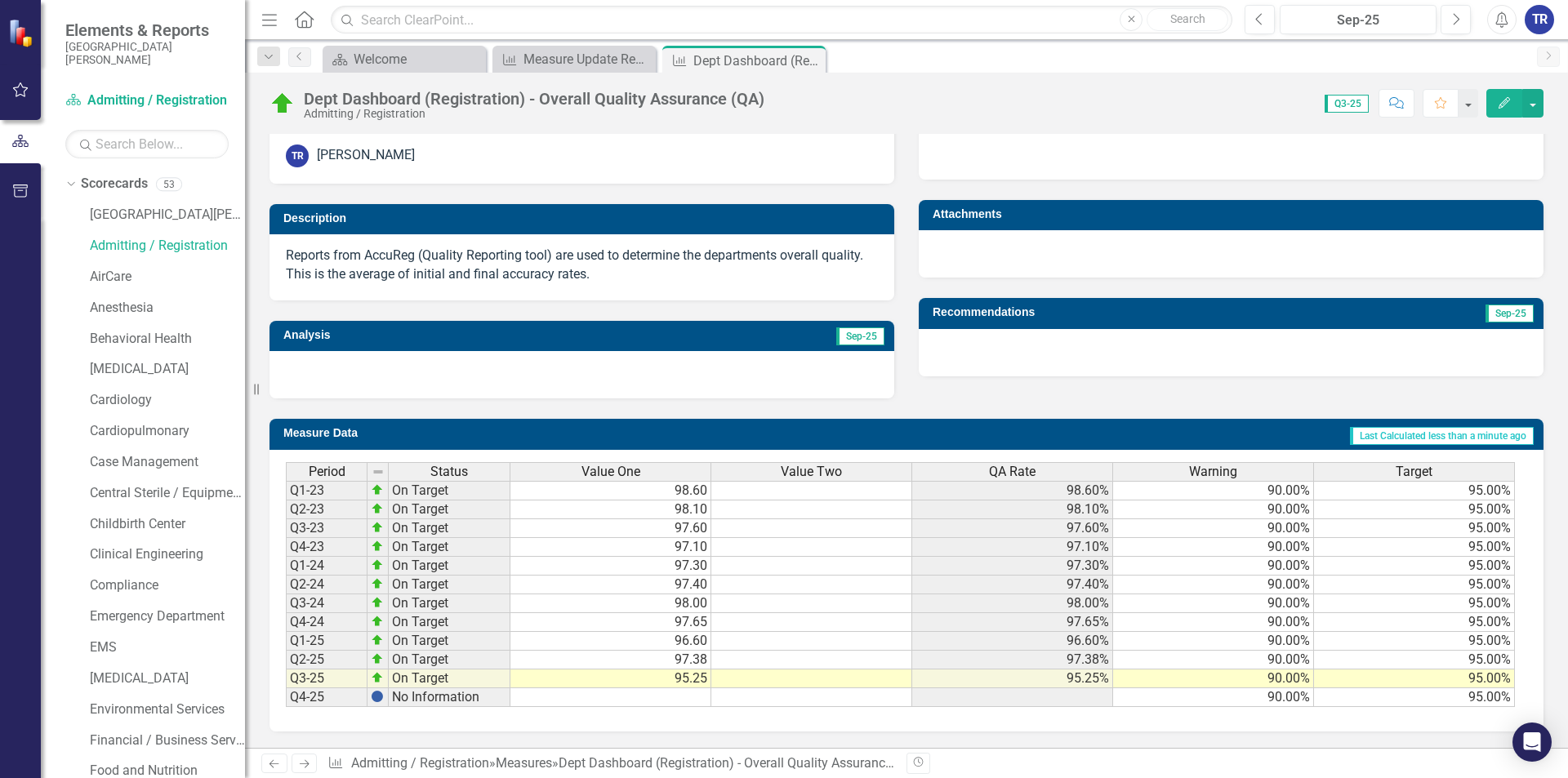
scroll to position [112, 0]
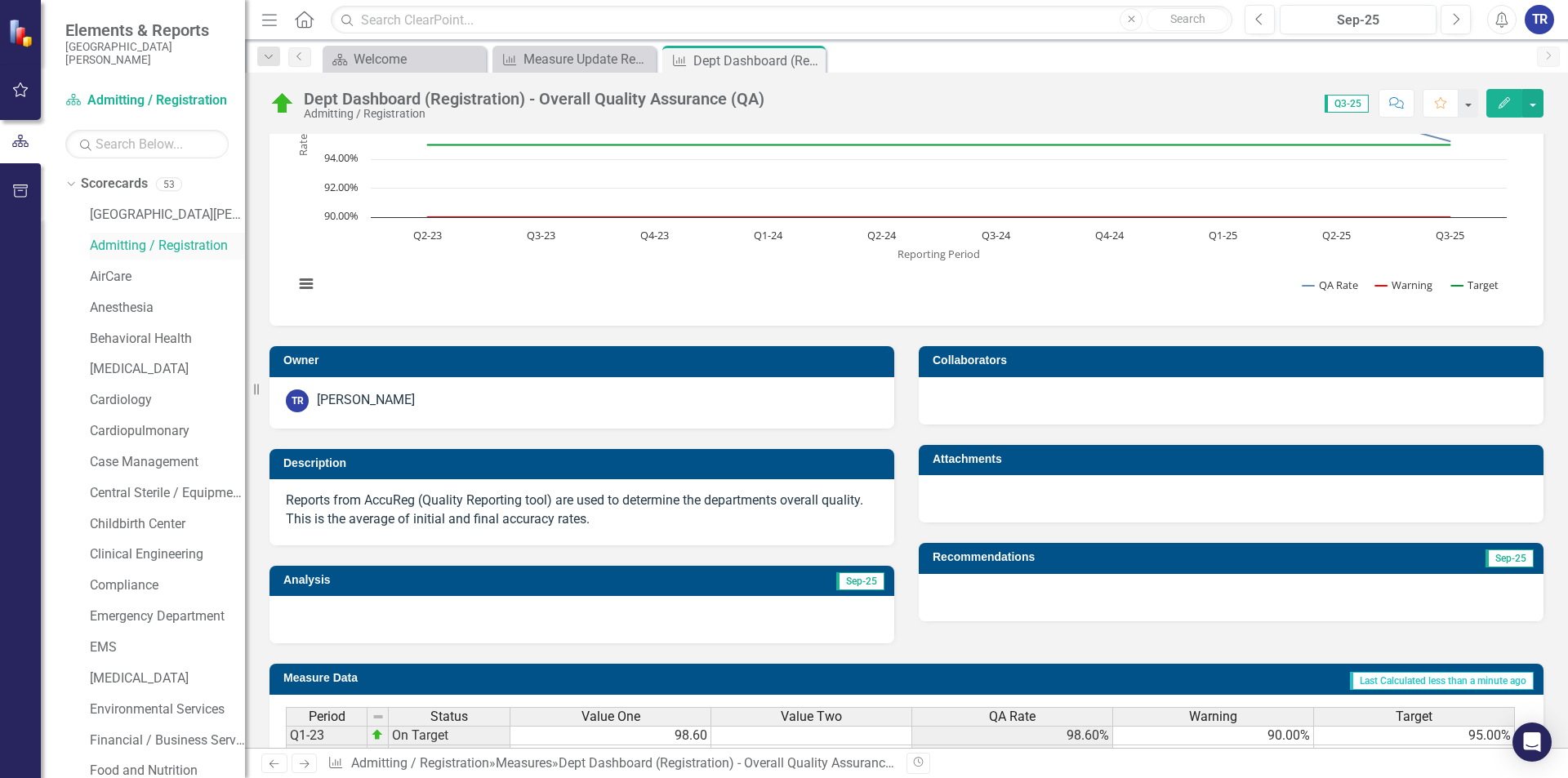
click at [199, 246] on link "Admitting / Registration" at bounding box center [168, 246] width 155 height 19
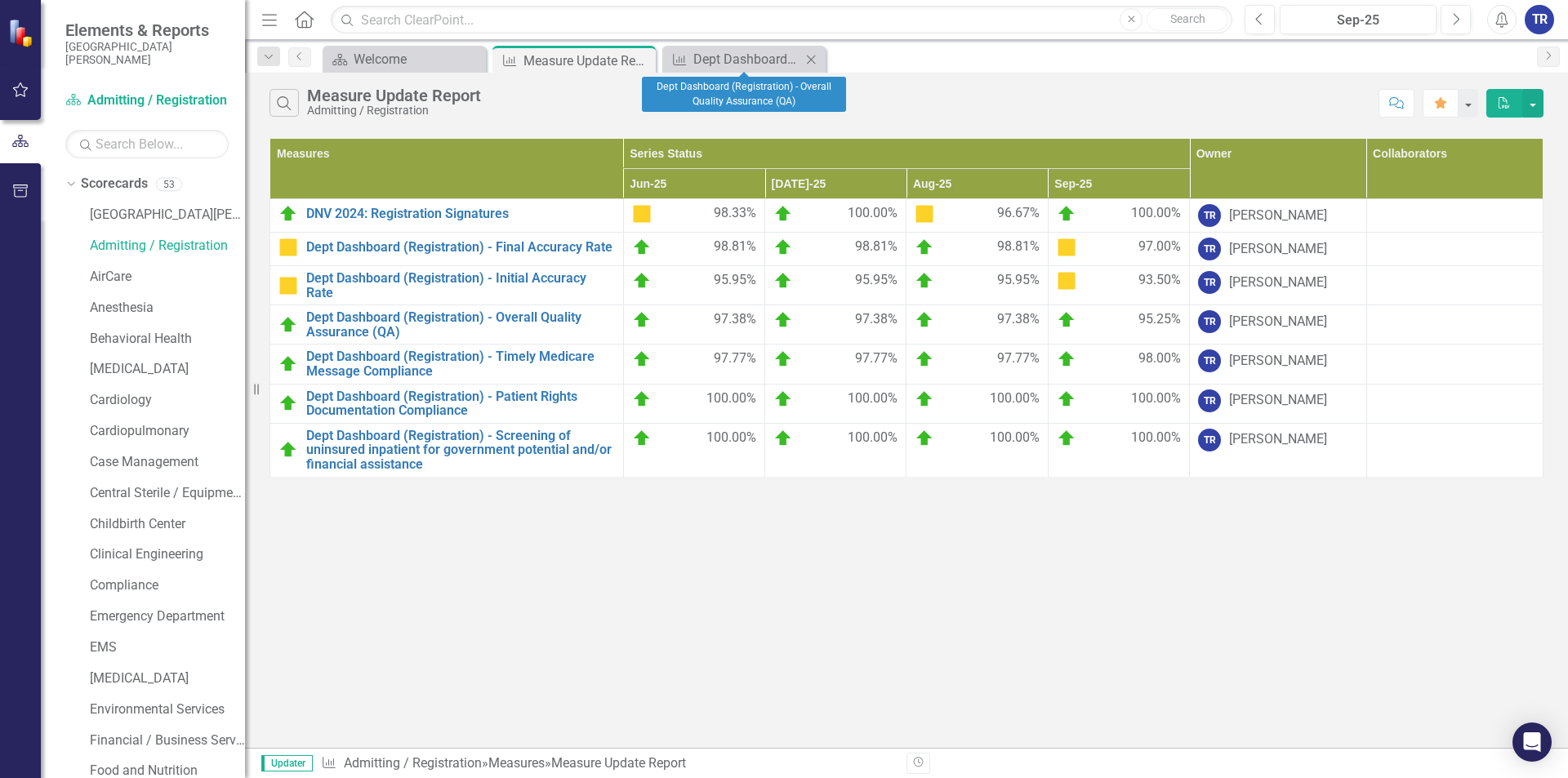
click at [813, 57] on icon "Close" at bounding box center [812, 60] width 17 height 13
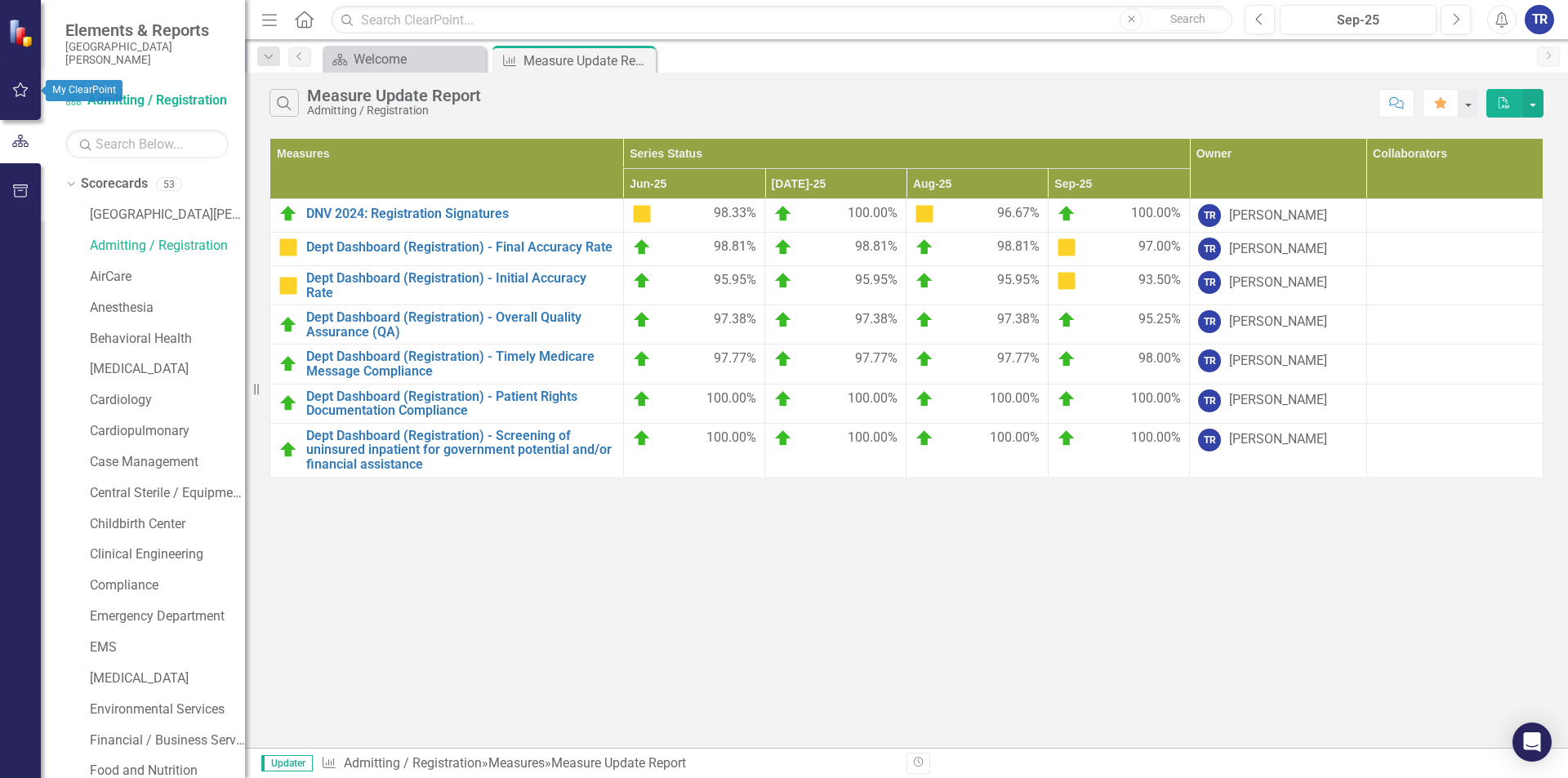
click at [18, 88] on icon "button" at bounding box center [21, 90] width 16 height 15
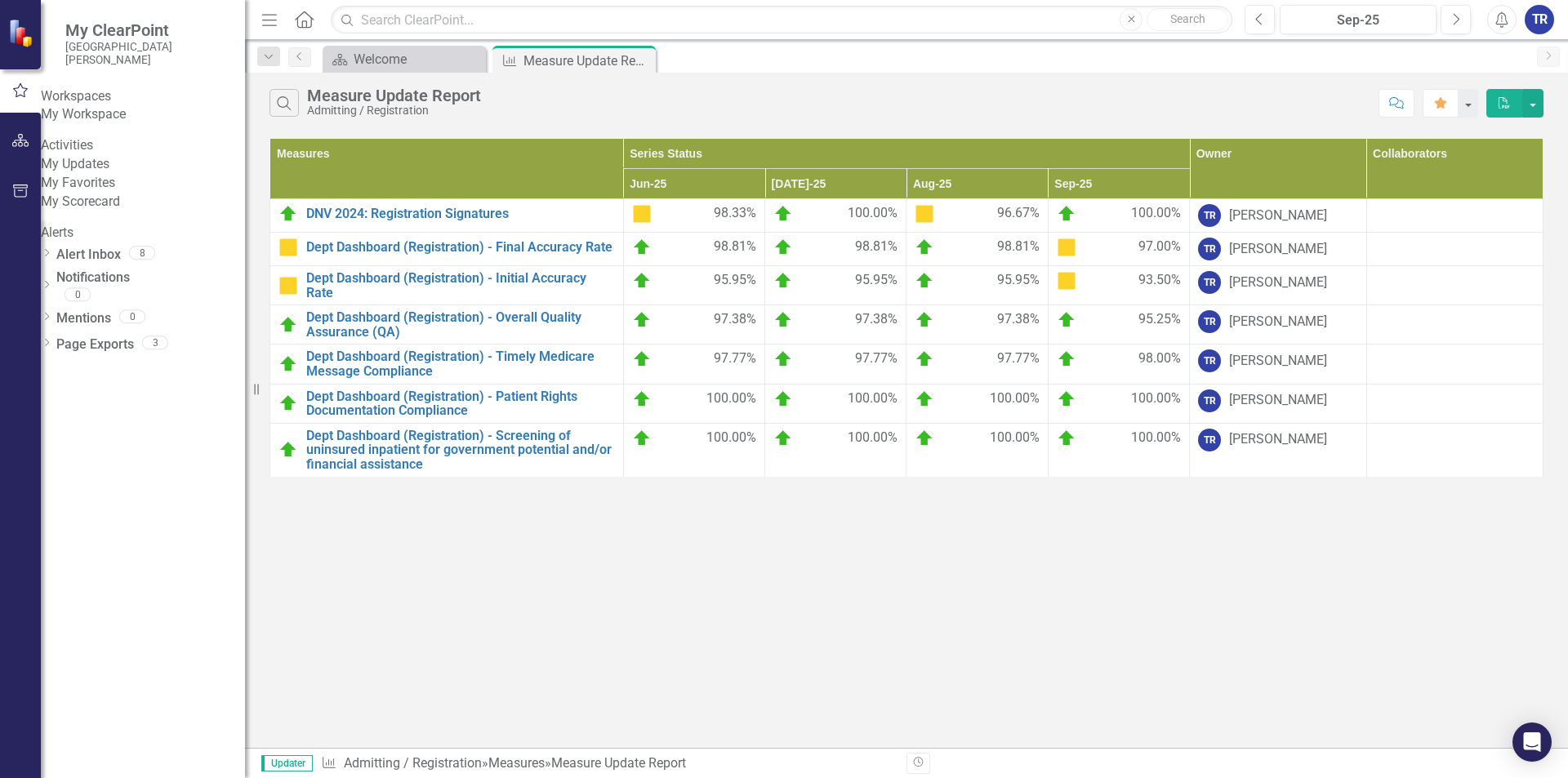
click at [125, 174] on link "My Updates" at bounding box center [143, 164] width 204 height 19
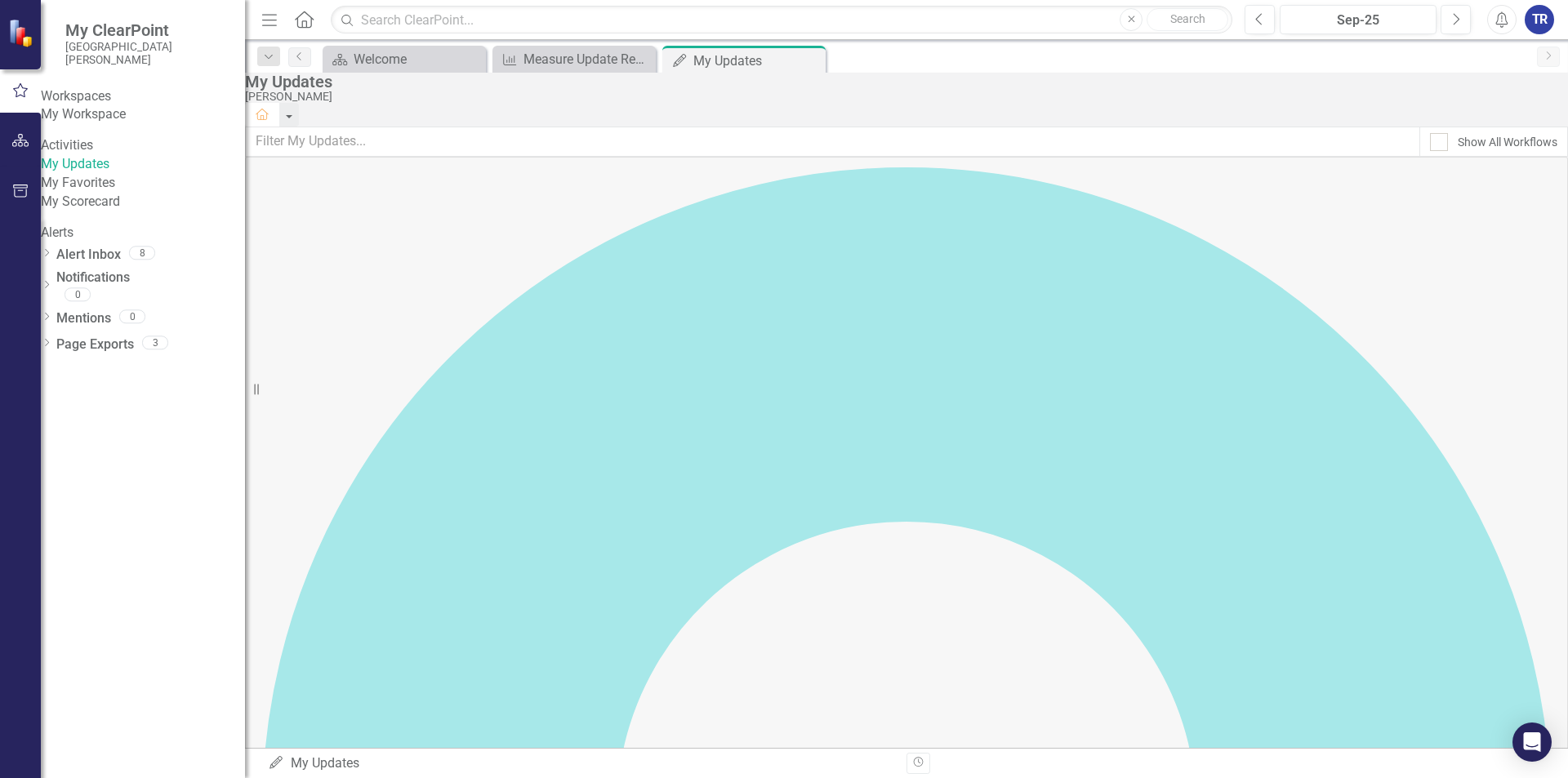
drag, startPoint x: 303, startPoint y: 319, endPoint x: 300, endPoint y: 330, distance: 11.4
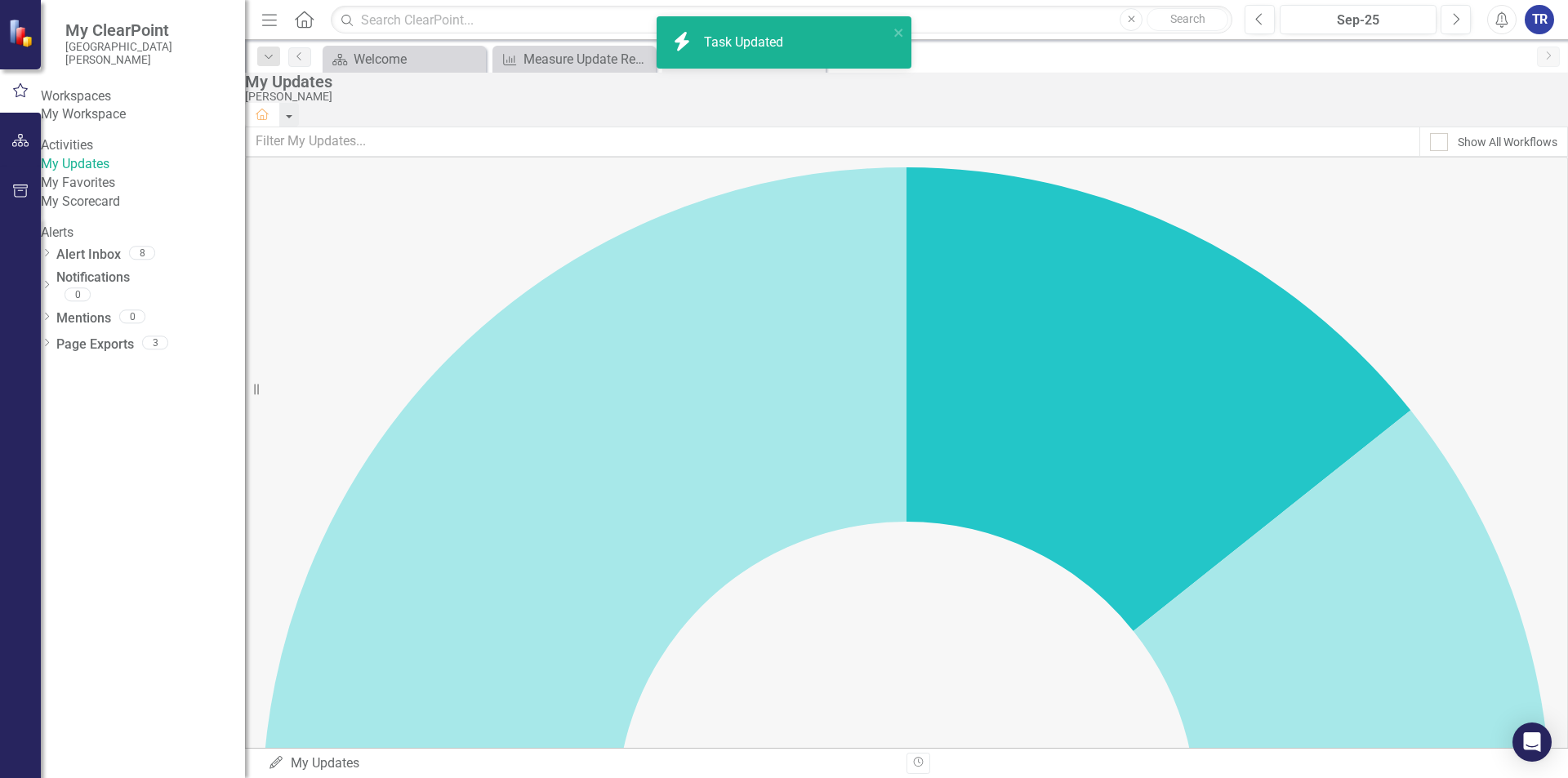
checkbox input "true"
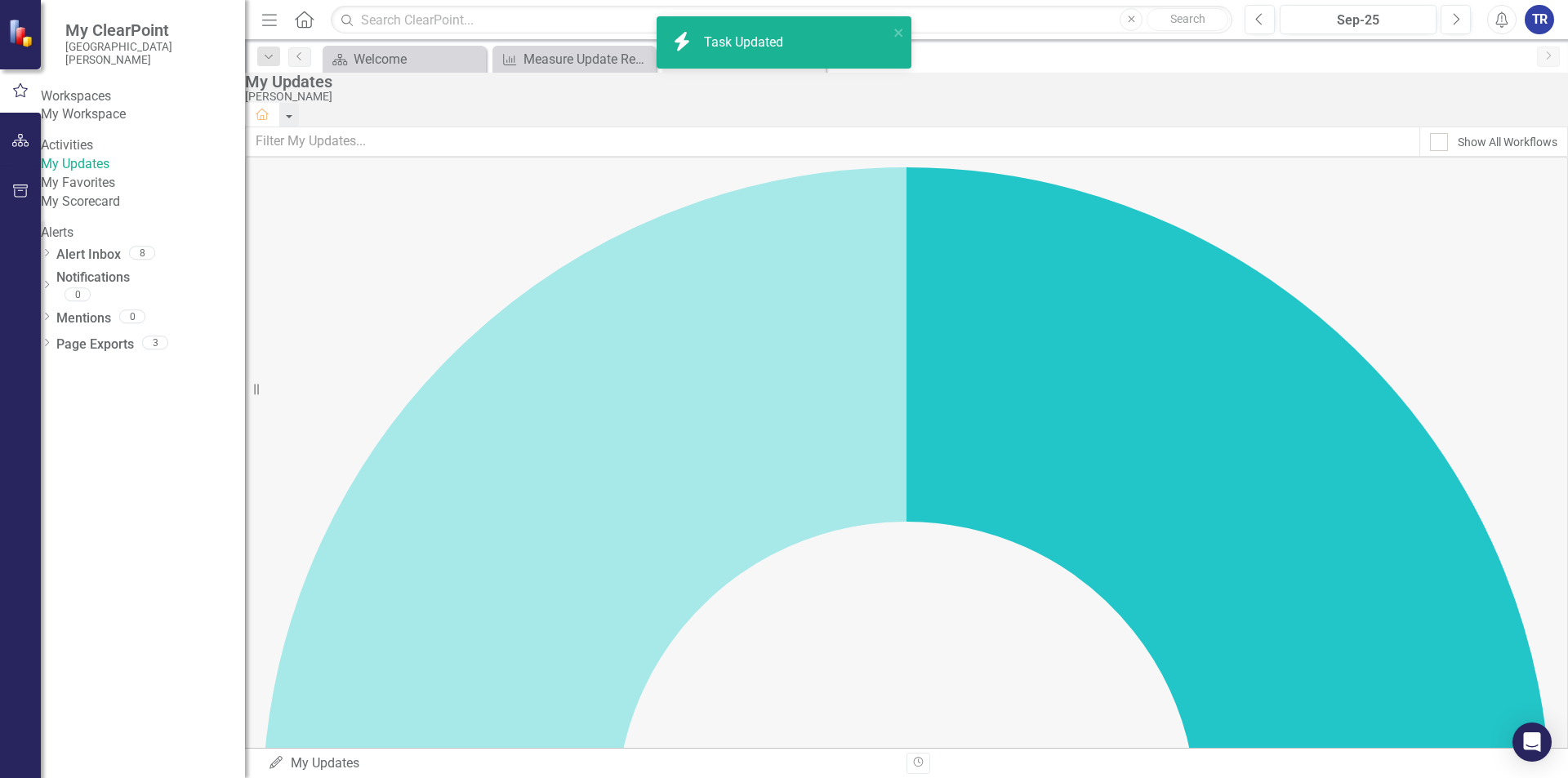
checkbox input "true"
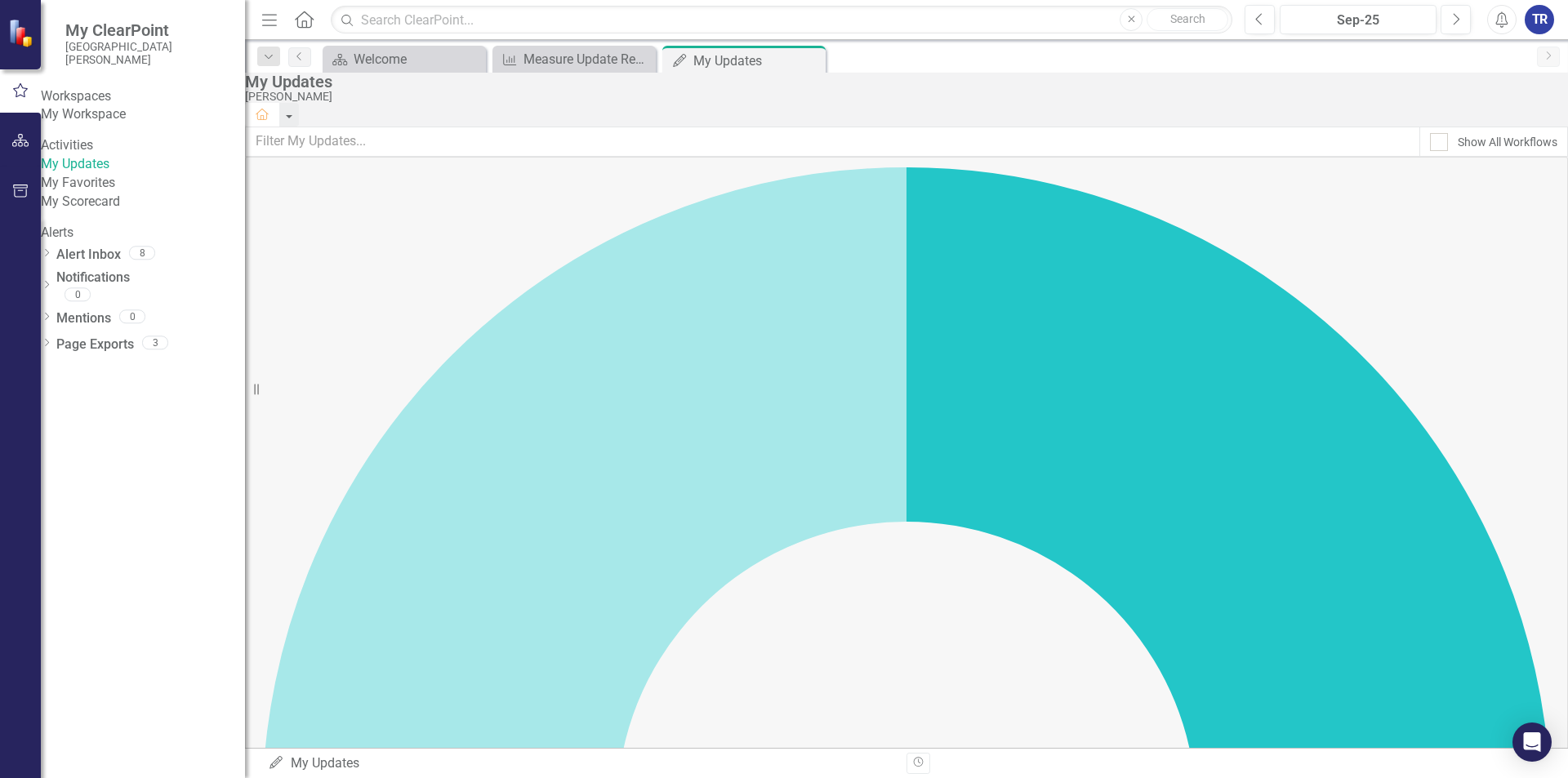
checkbox input "true"
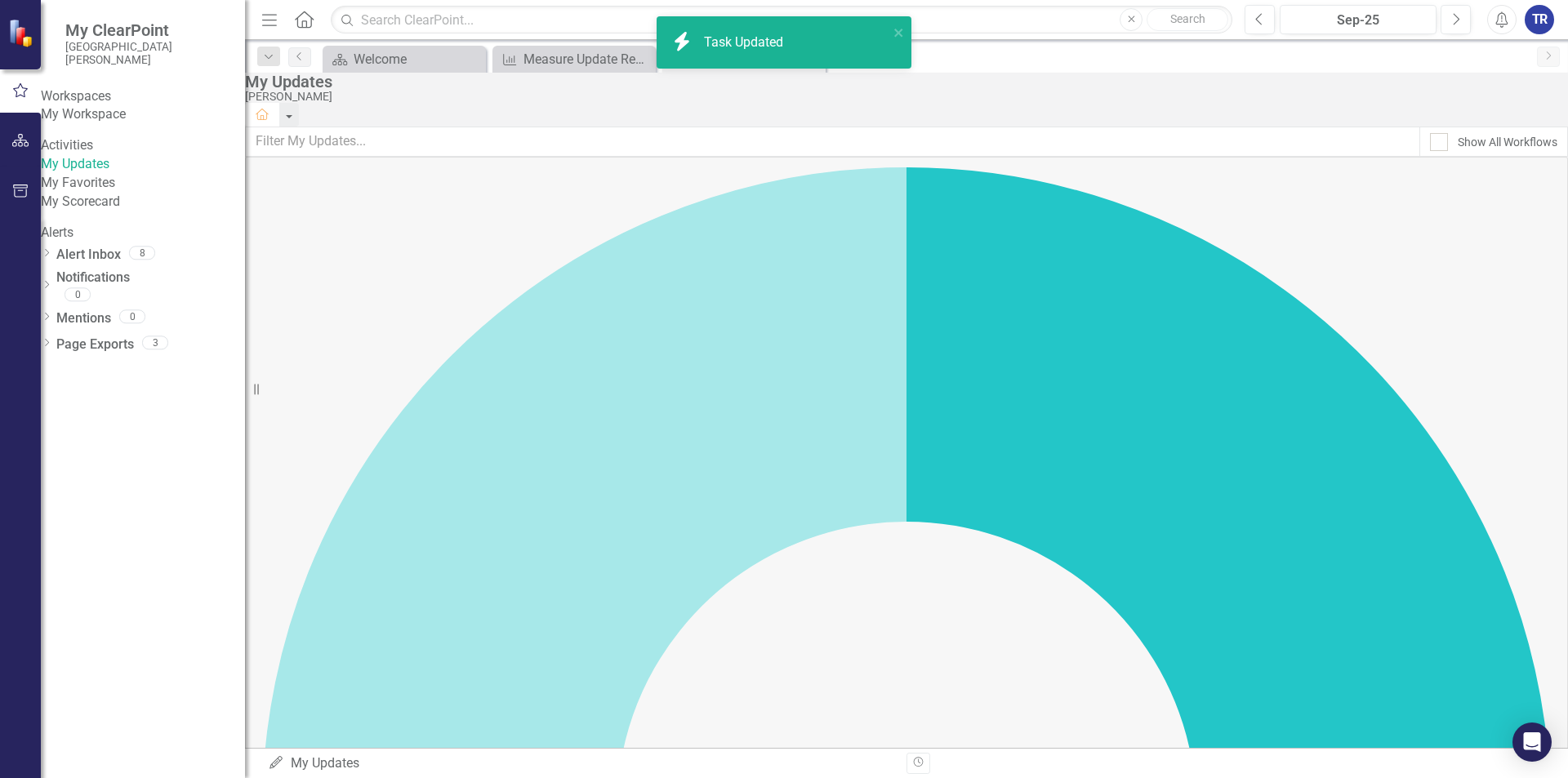
checkbox input "true"
drag, startPoint x: 305, startPoint y: 525, endPoint x: 300, endPoint y: 553, distance: 28.4
checkbox input "true"
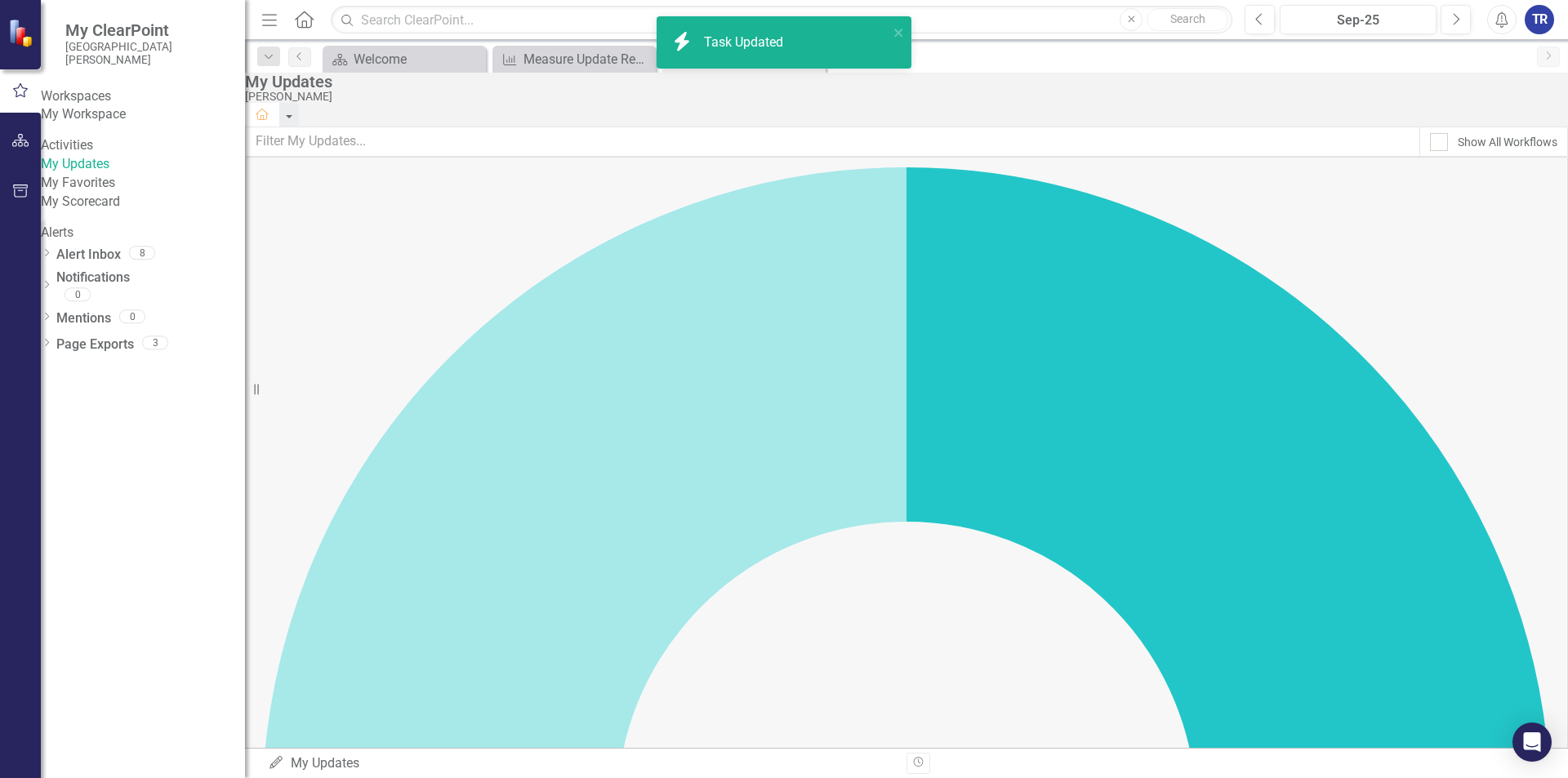
checkbox input "true"
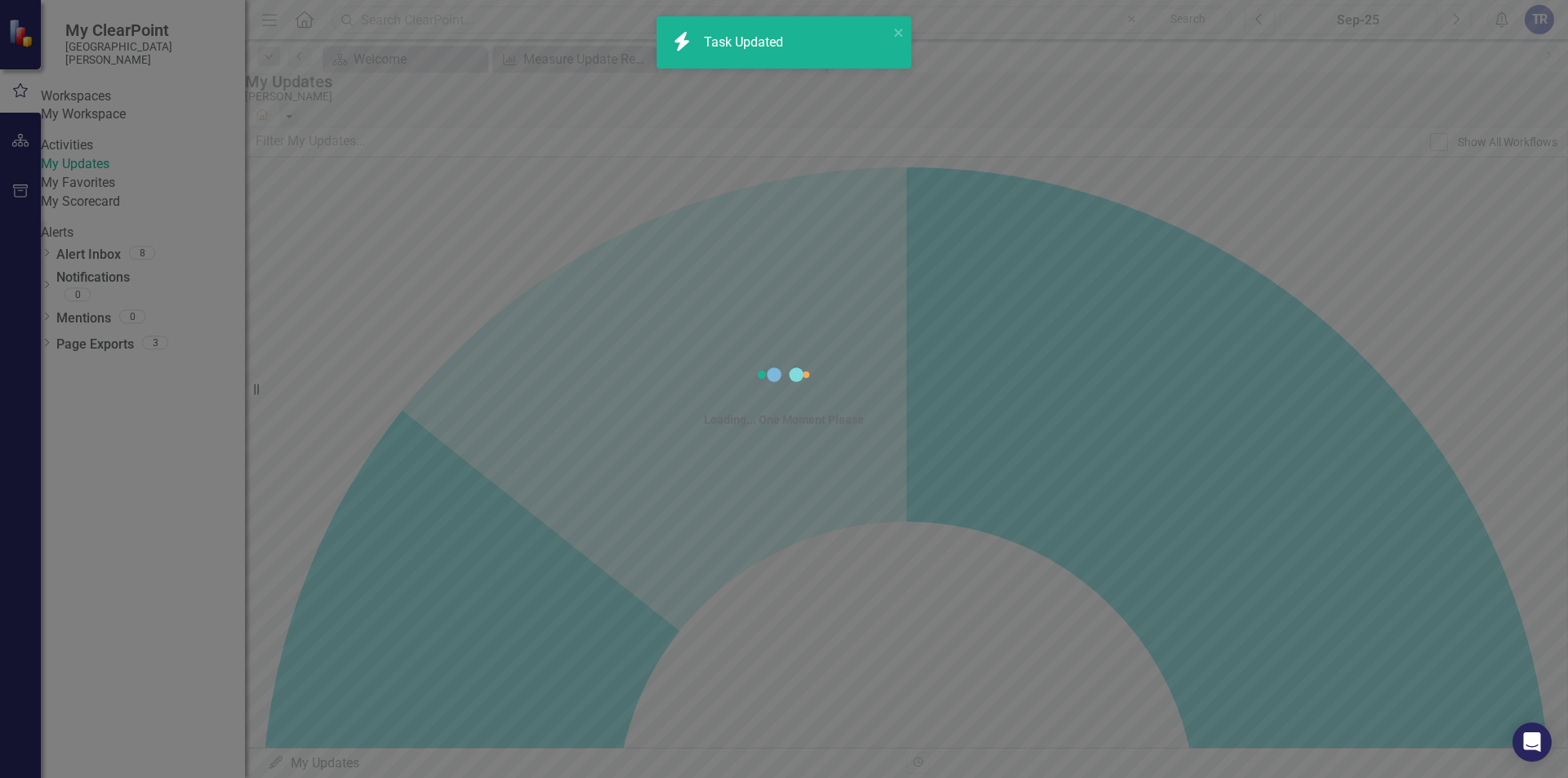
checkbox input "true"
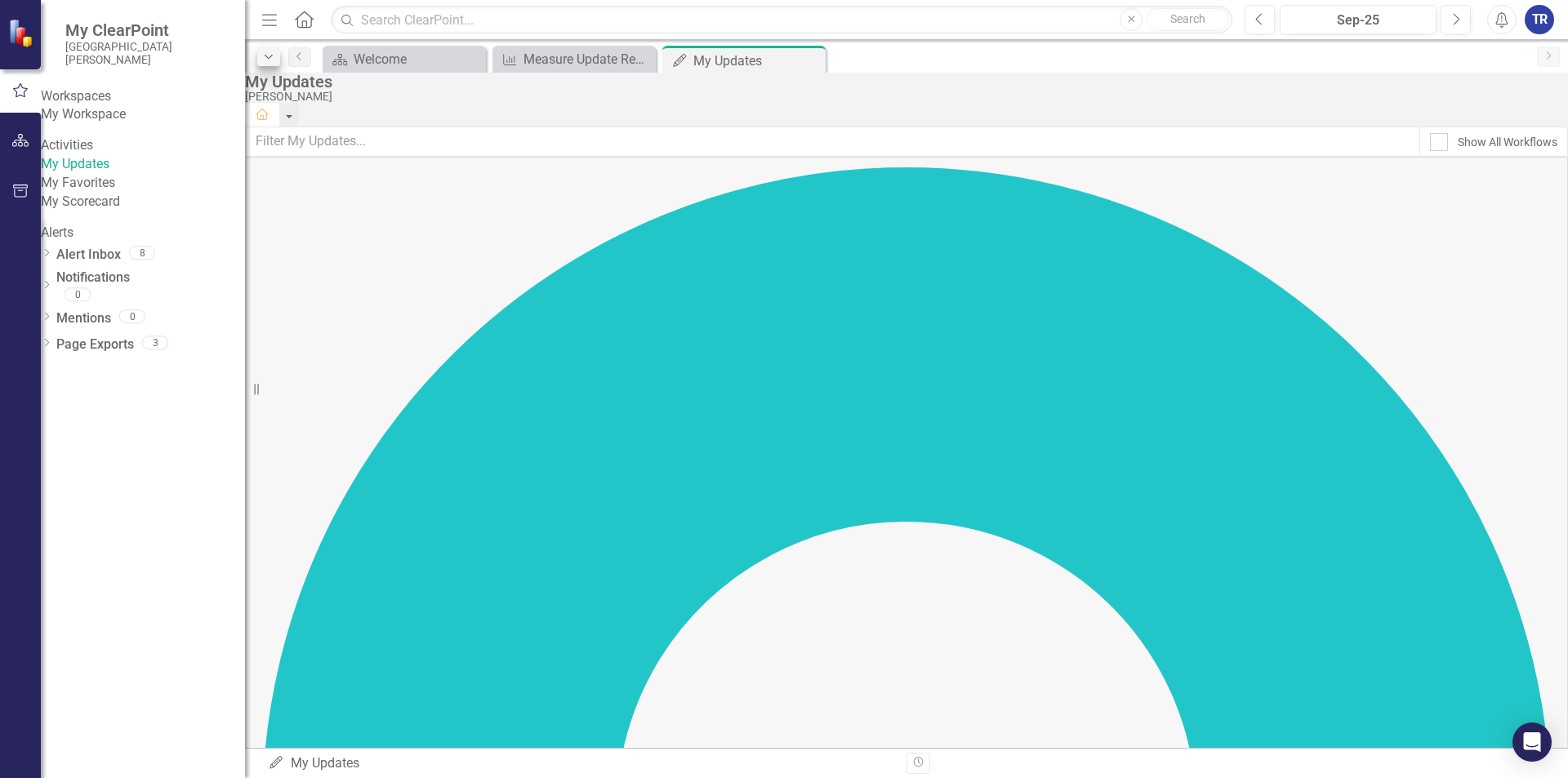
click at [0, 0] on icon "Close" at bounding box center [0, 0] width 0 height 0
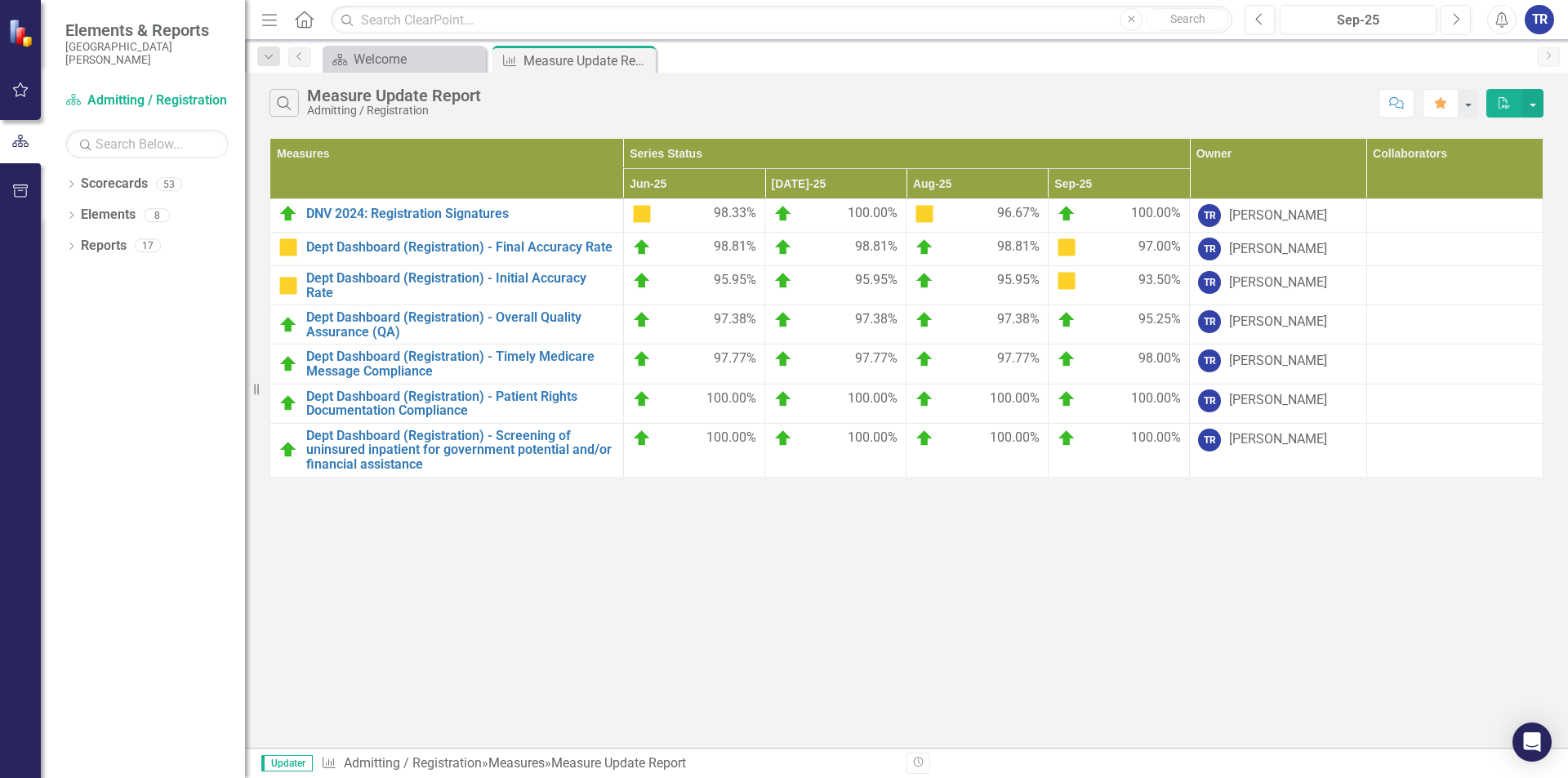
click at [1536, 24] on div "TR" at bounding box center [1539, 19] width 29 height 29
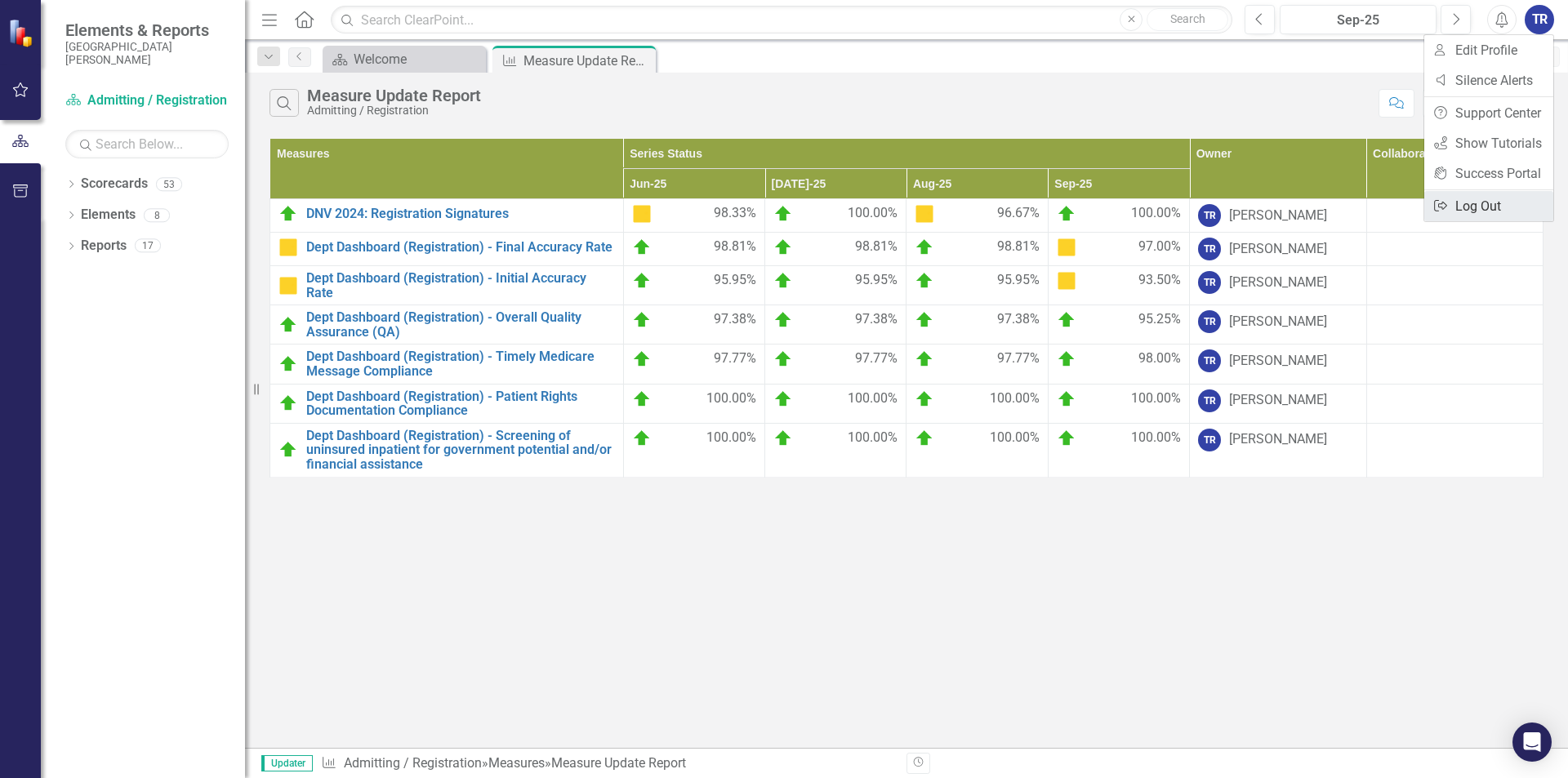
click at [1495, 205] on link "Logout Log Out" at bounding box center [1489, 206] width 129 height 30
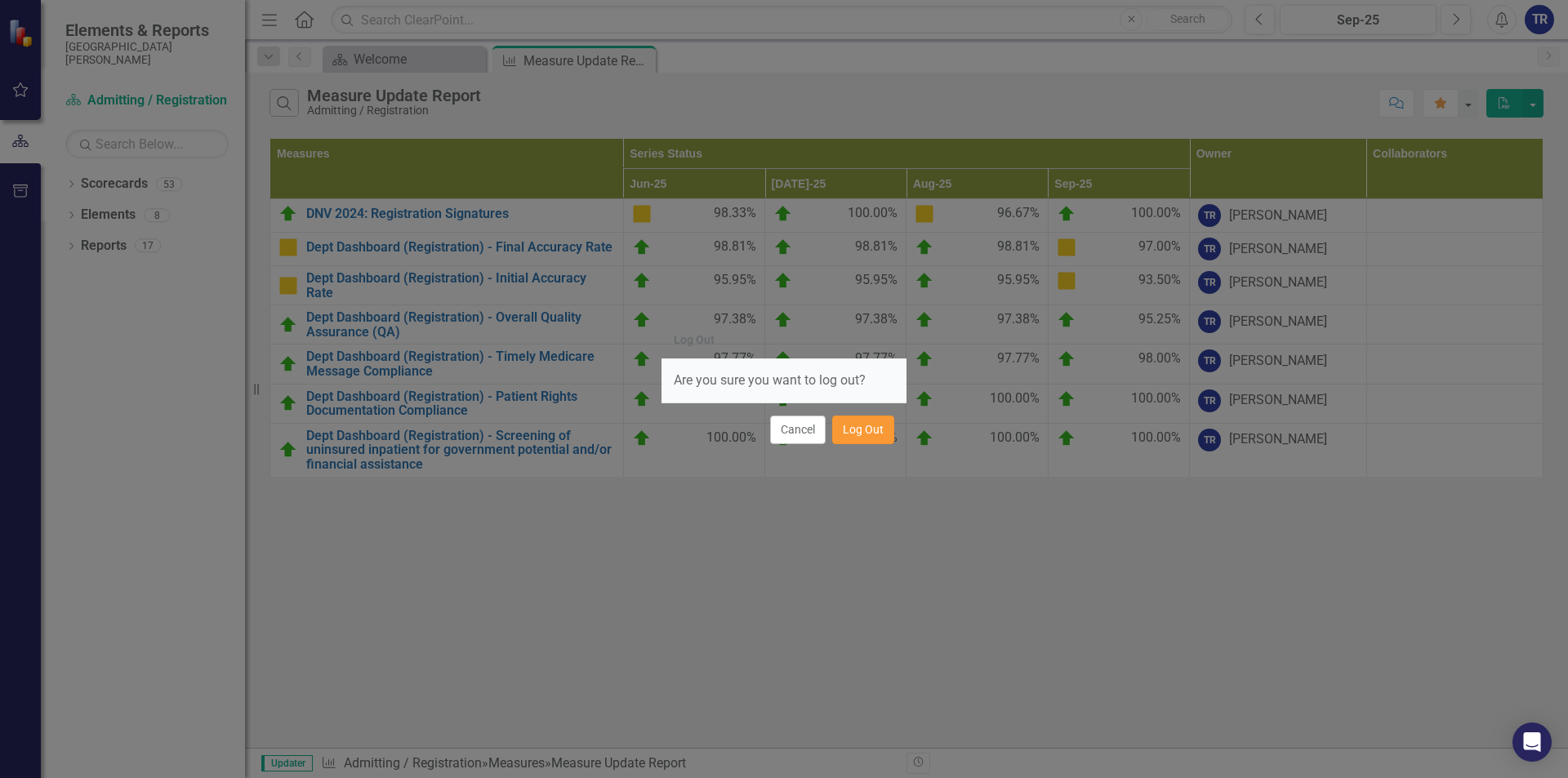
click at [859, 425] on button "Log Out" at bounding box center [863, 429] width 62 height 28
